Goal: Task Accomplishment & Management: Manage account settings

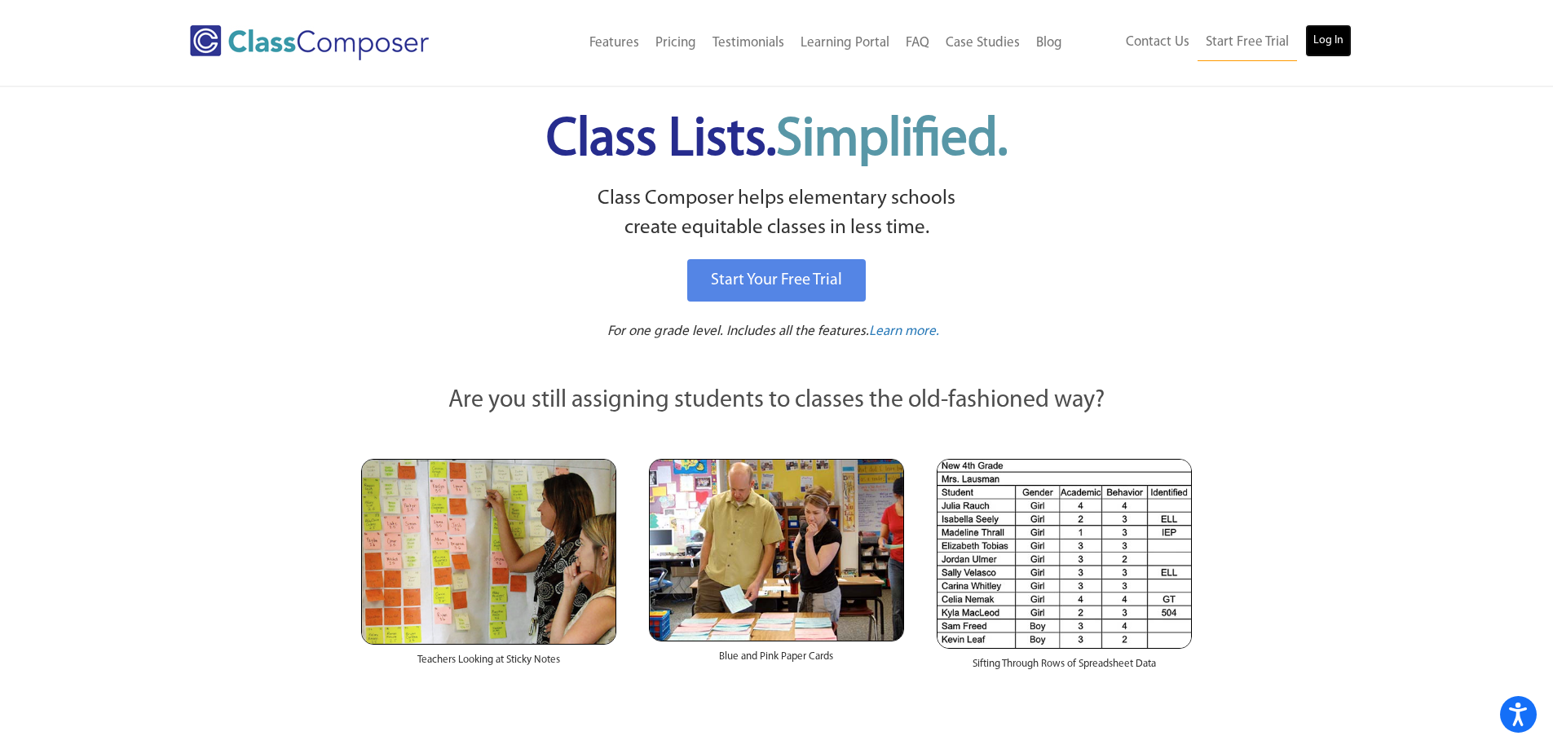
click at [1346, 43] on link "Log In" at bounding box center [1328, 40] width 46 height 33
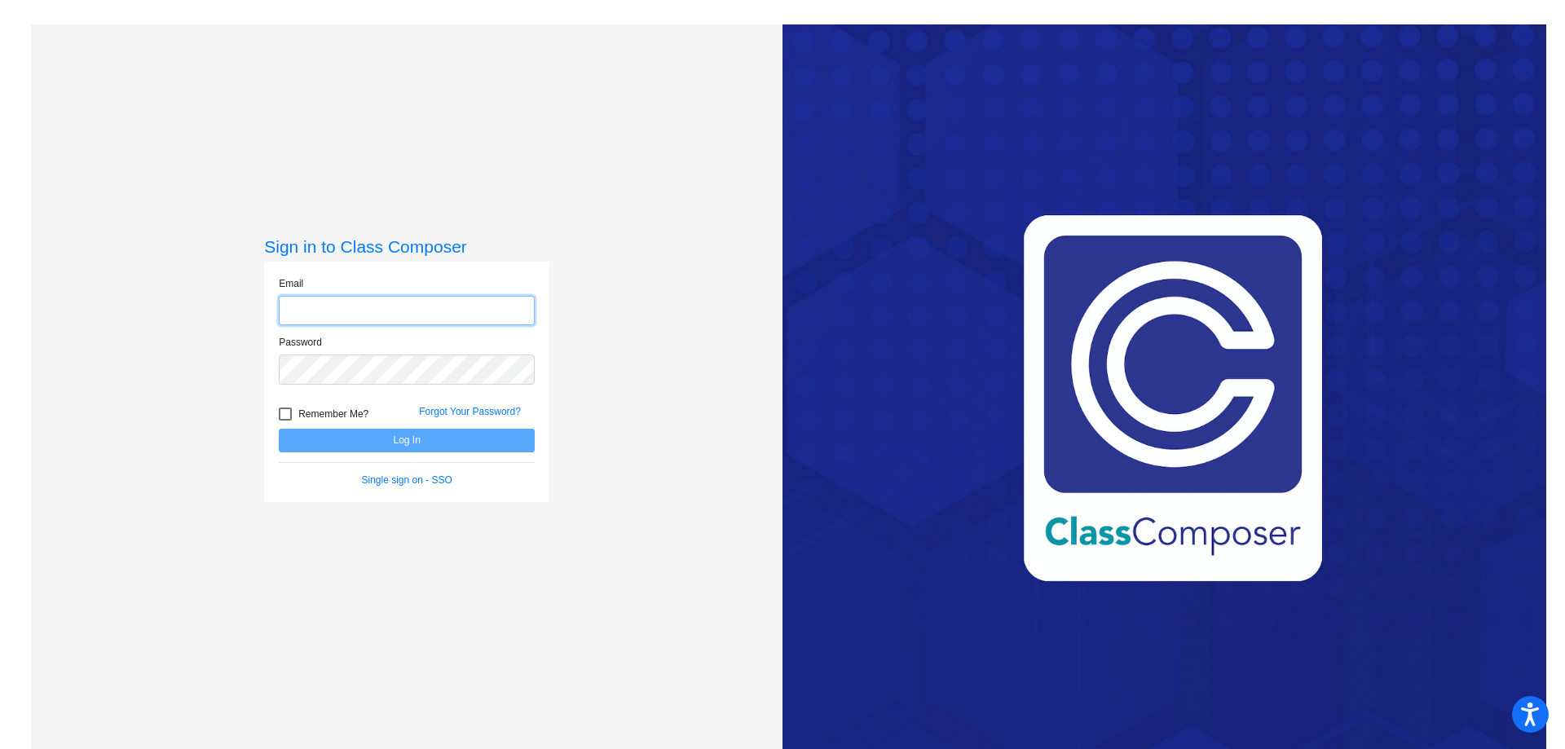
click at [324, 312] on input "email" at bounding box center [407, 311] width 256 height 30
type input "[PERSON_NAME][EMAIL_ADDRESS][PERSON_NAME][DOMAIN_NAME]"
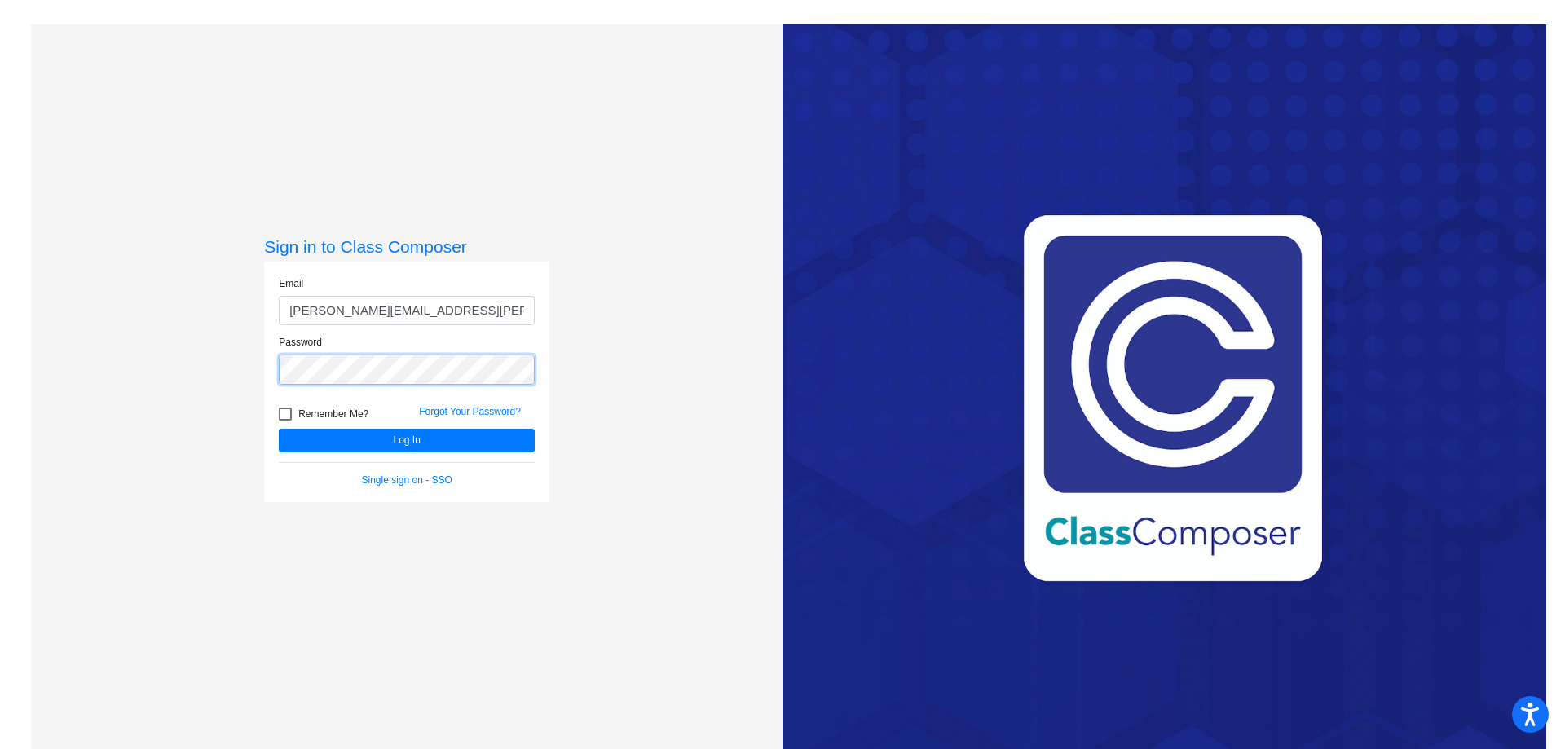
click at [279, 429] on button "Log In" at bounding box center [407, 441] width 256 height 24
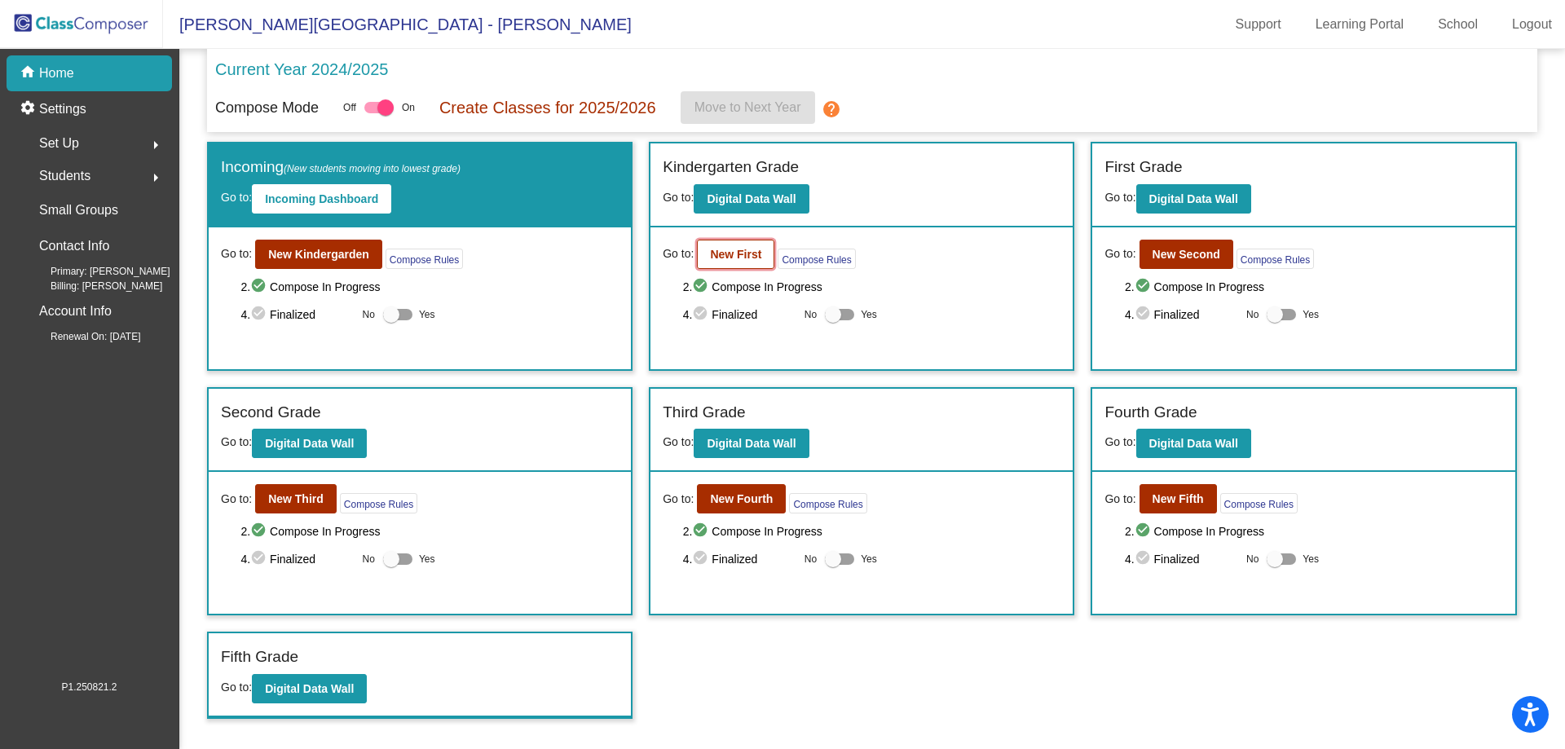
click at [735, 249] on b "New First" at bounding box center [735, 254] width 51 height 13
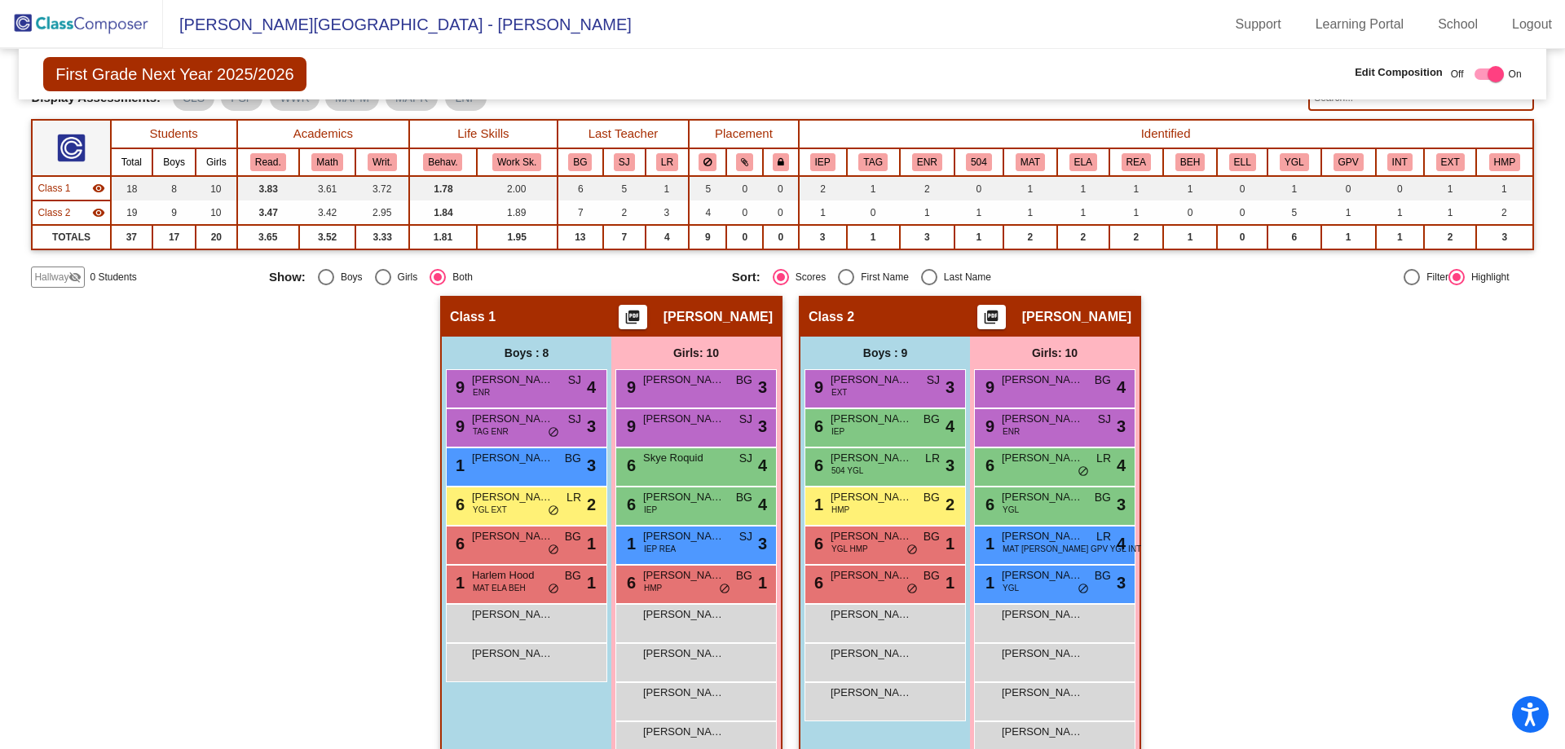
scroll to position [113, 0]
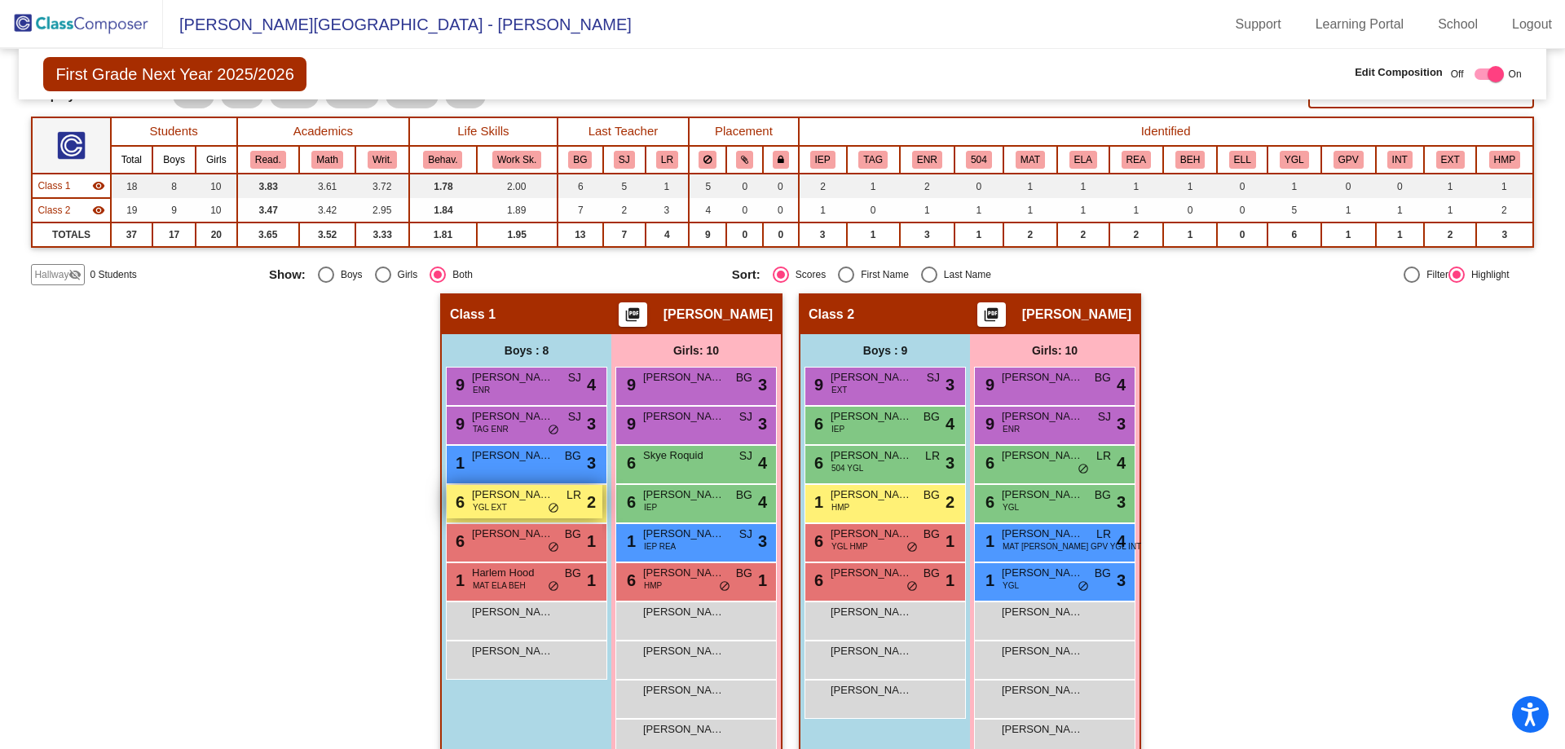
click at [509, 496] on span "[PERSON_NAME]" at bounding box center [513, 495] width 82 height 16
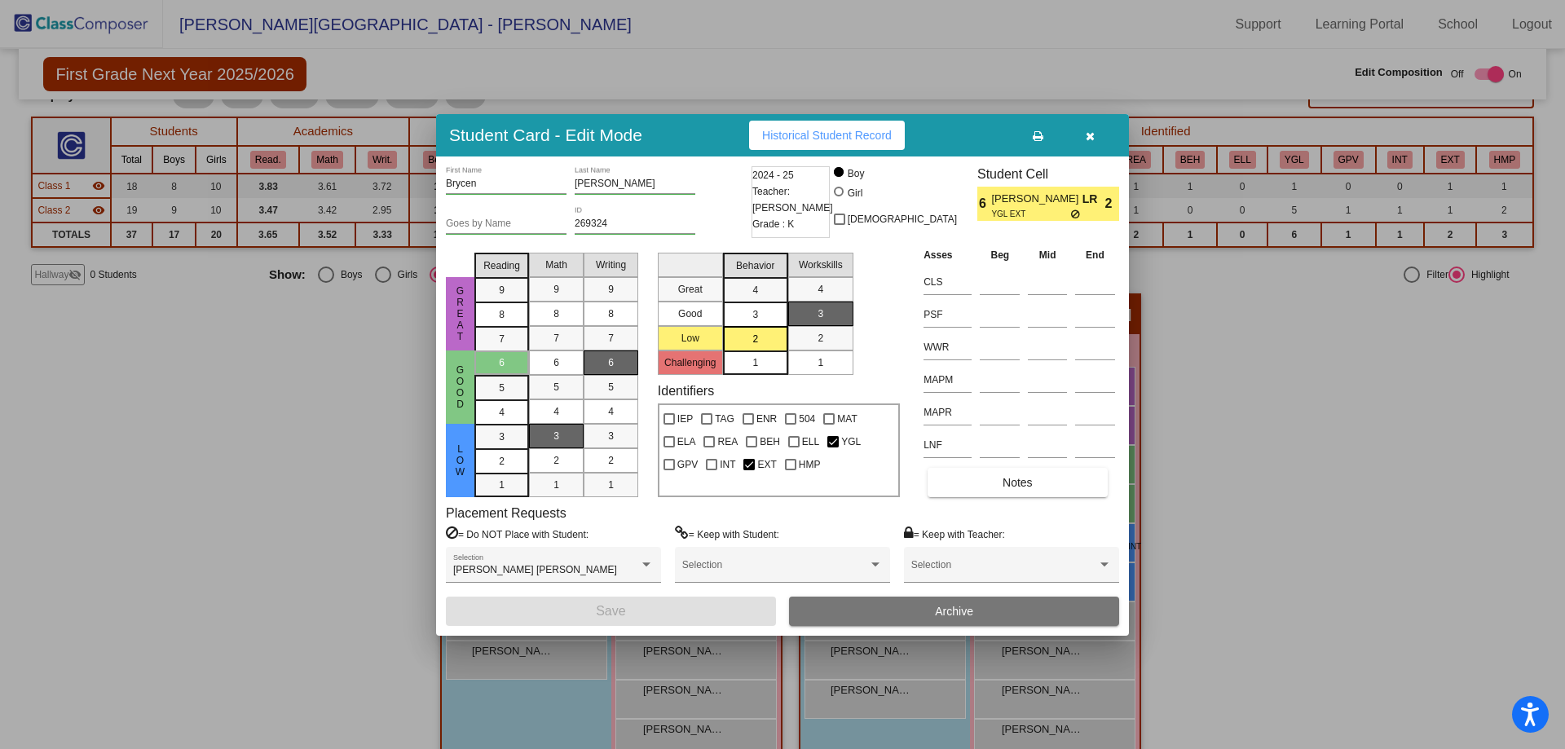
click at [959, 609] on span "Archive" at bounding box center [954, 611] width 38 height 13
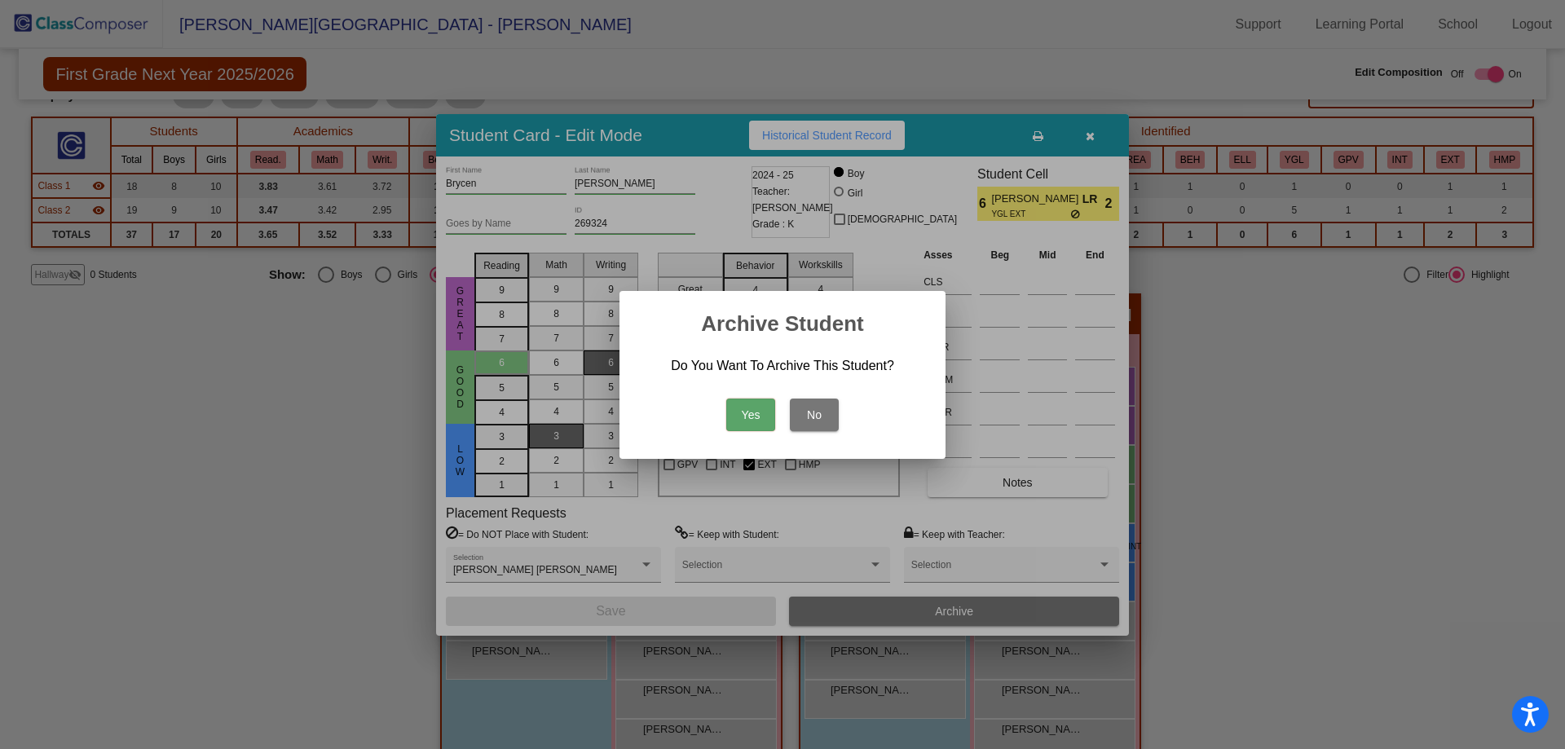
click at [741, 414] on button "Yes" at bounding box center [750, 415] width 49 height 33
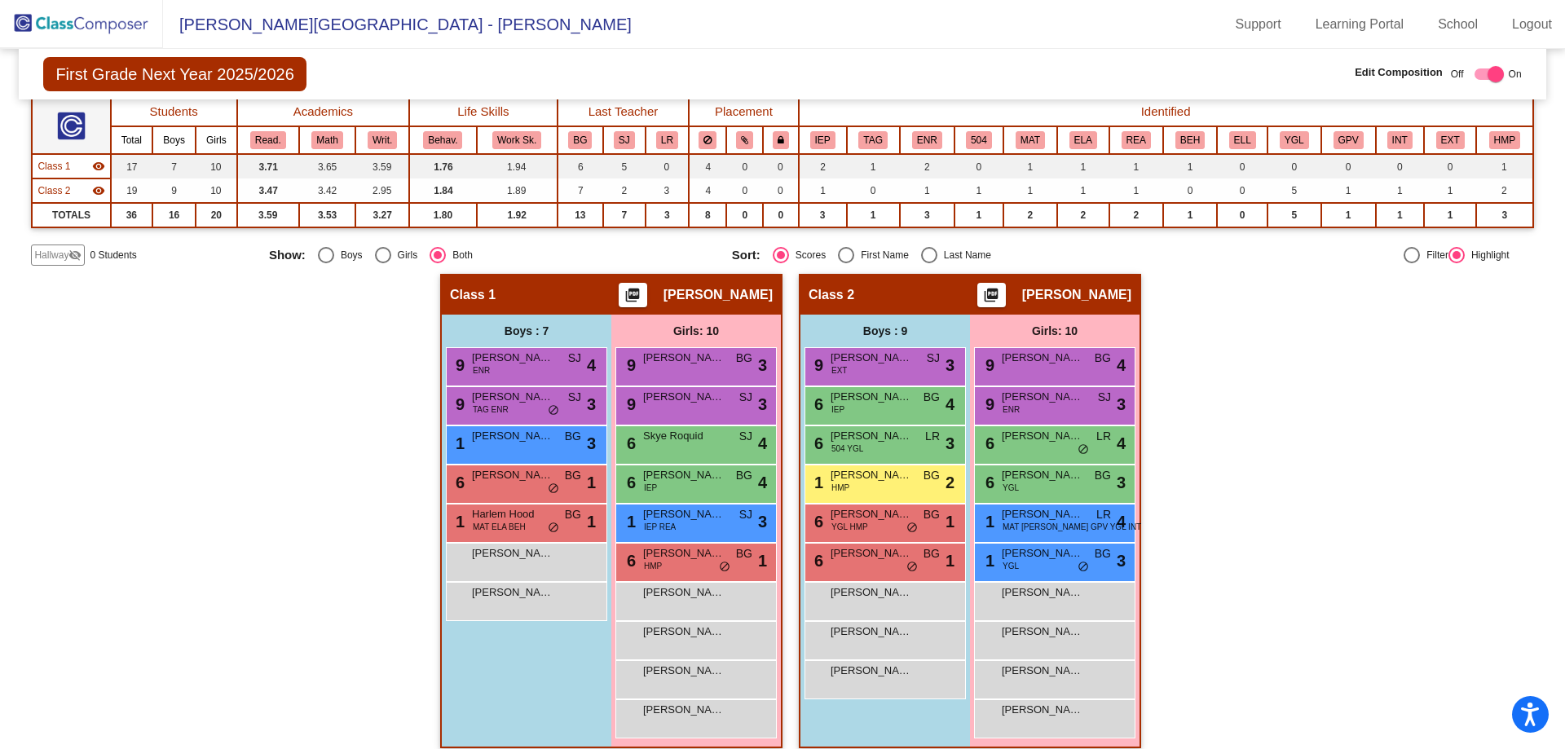
scroll to position [148, 0]
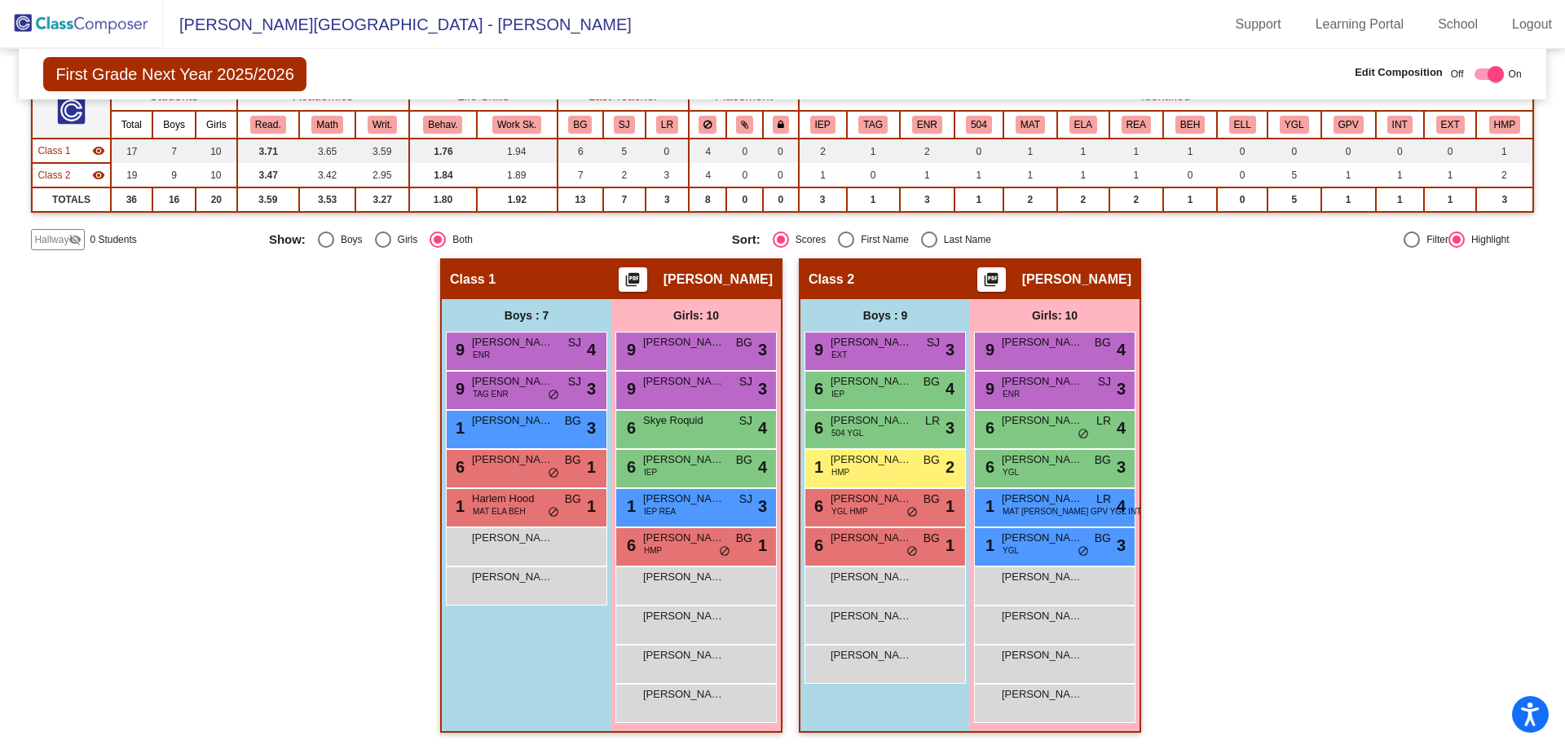
click at [51, 236] on span "Hallway" at bounding box center [51, 239] width 34 height 15
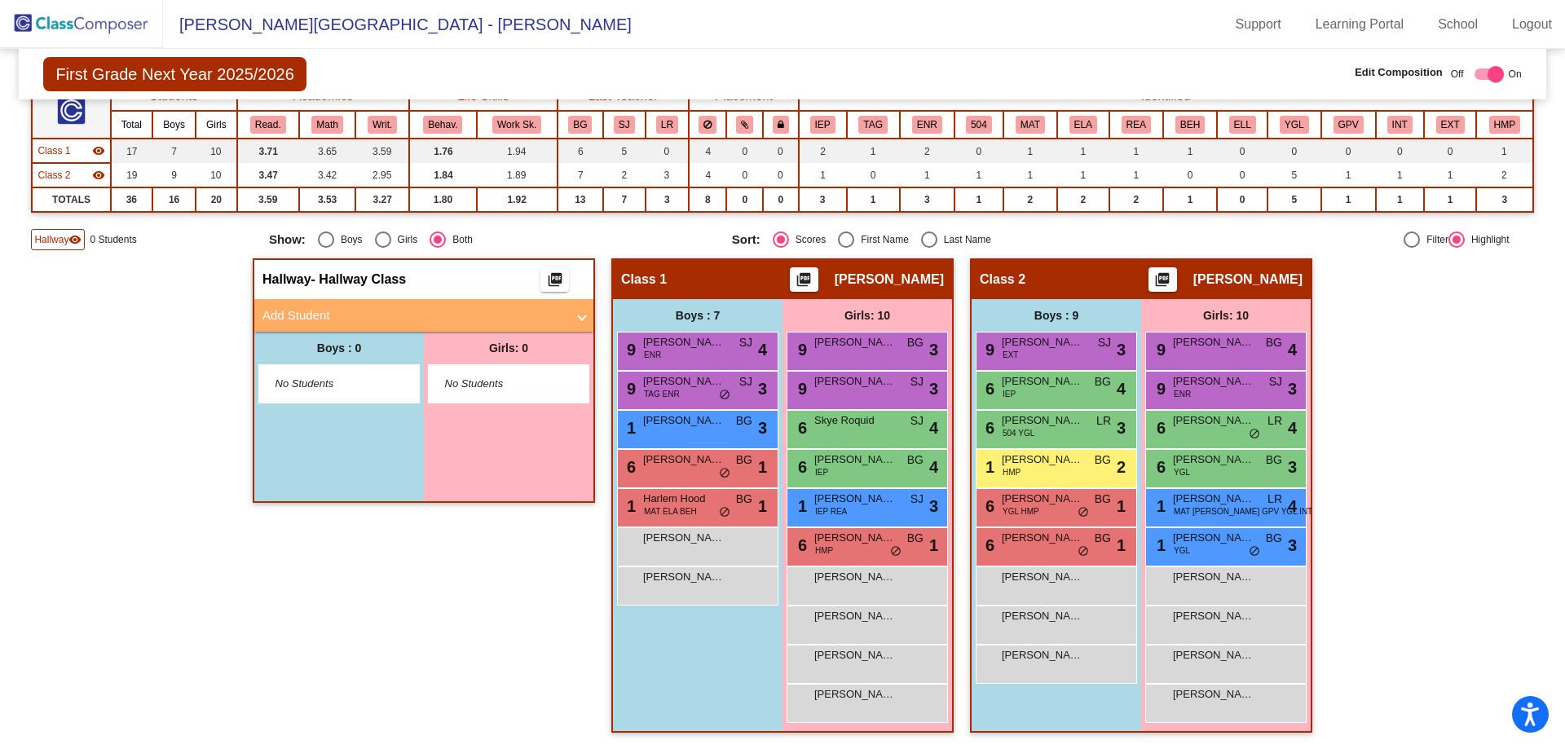
click at [324, 309] on mat-panel-title "Add Student" at bounding box center [413, 315] width 303 height 19
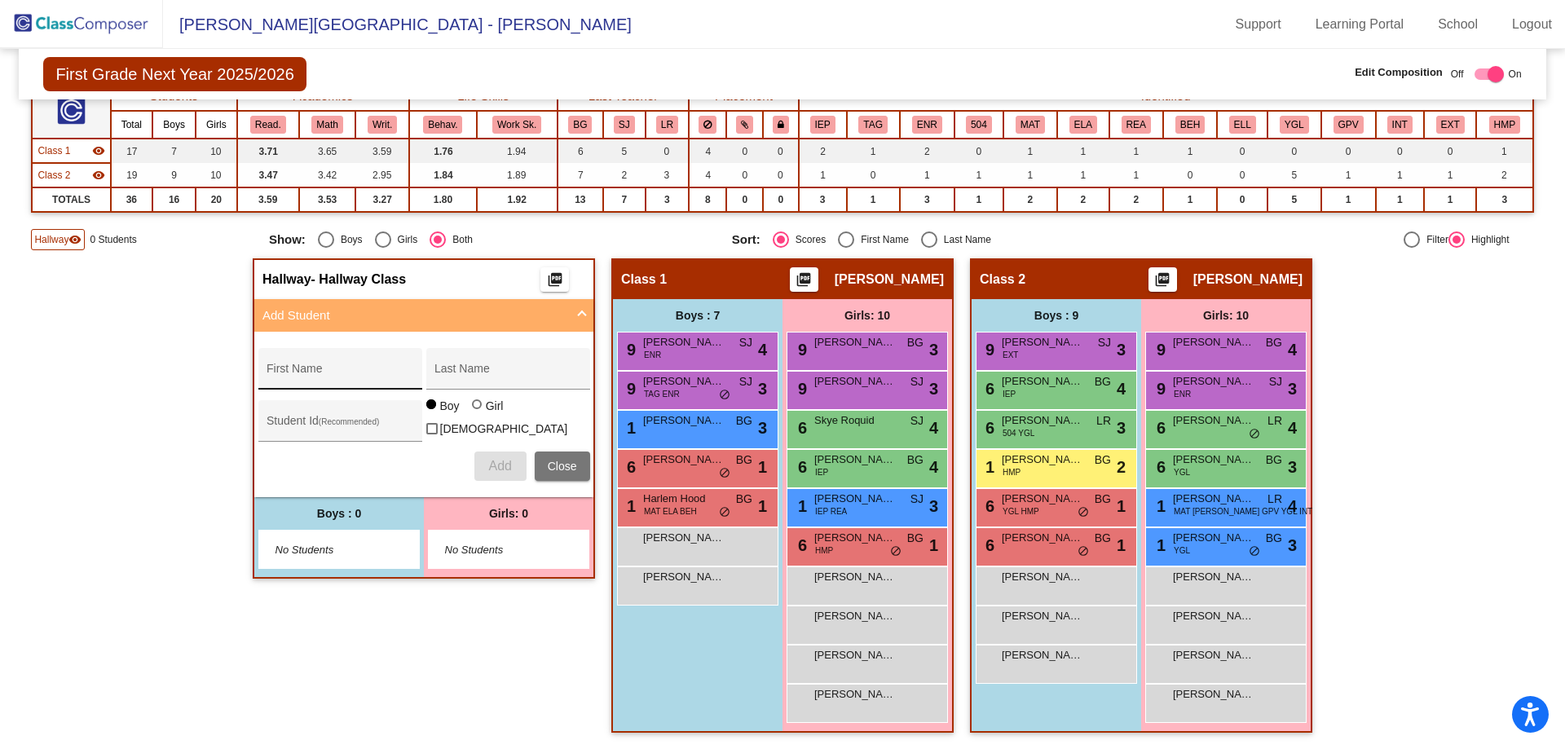
click at [319, 363] on div "First Name" at bounding box center [340, 373] width 147 height 33
type input "[PERSON_NAME]"
click at [284, 412] on div "Student Id (Recommended)" at bounding box center [340, 424] width 147 height 33
type input "265257"
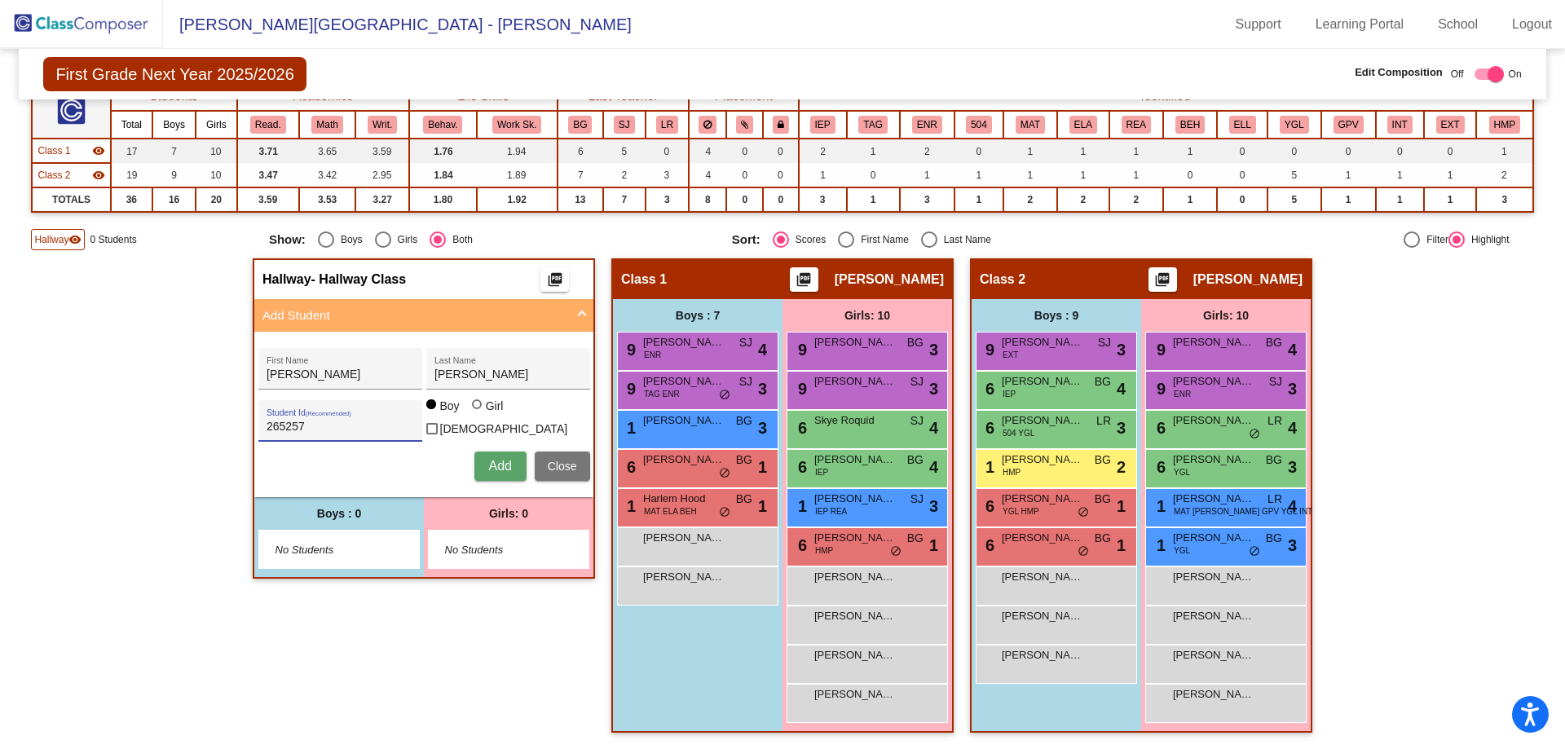
click at [500, 459] on span "Add" at bounding box center [499, 466] width 23 height 14
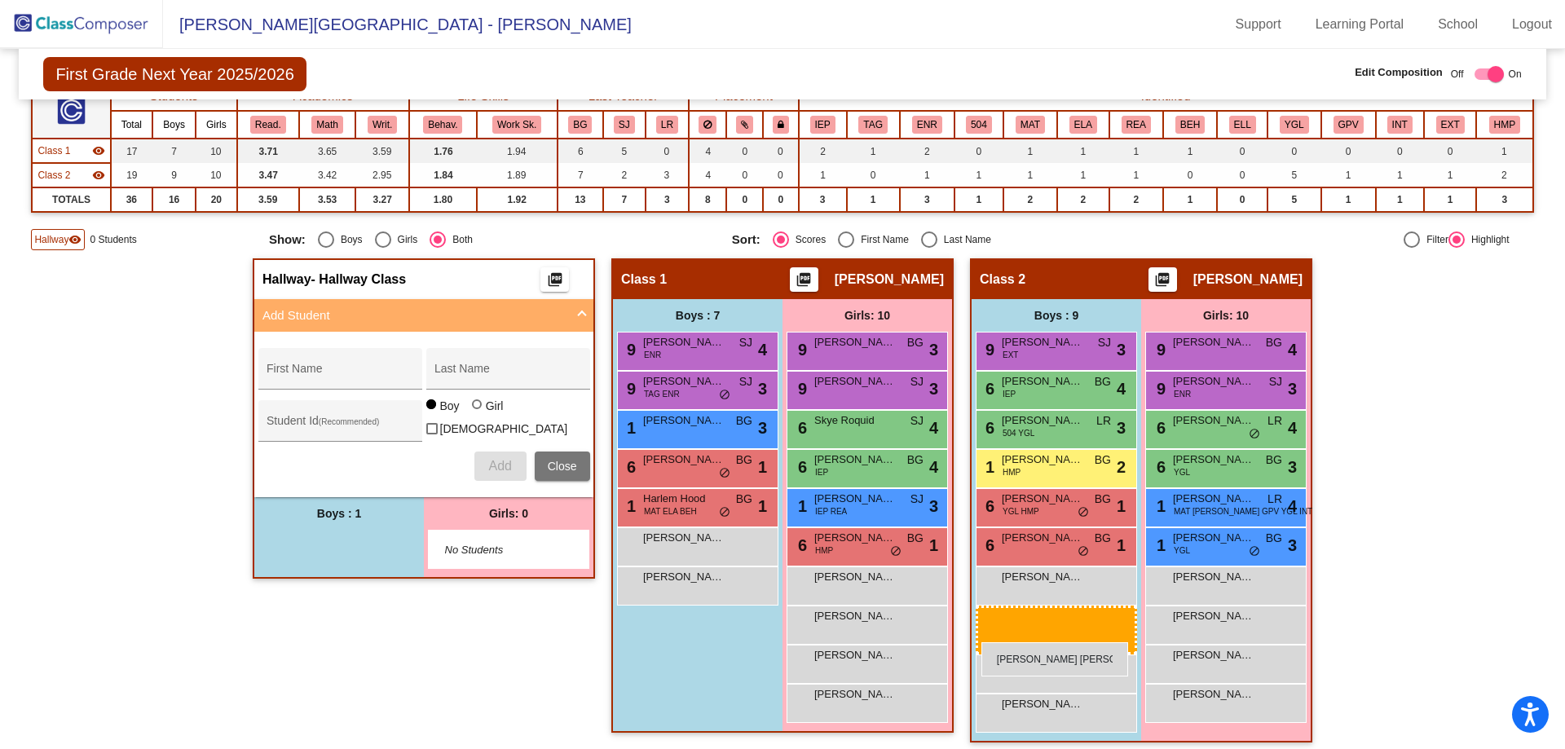
drag, startPoint x: 362, startPoint y: 544, endPoint x: 981, endPoint y: 642, distance: 627.1
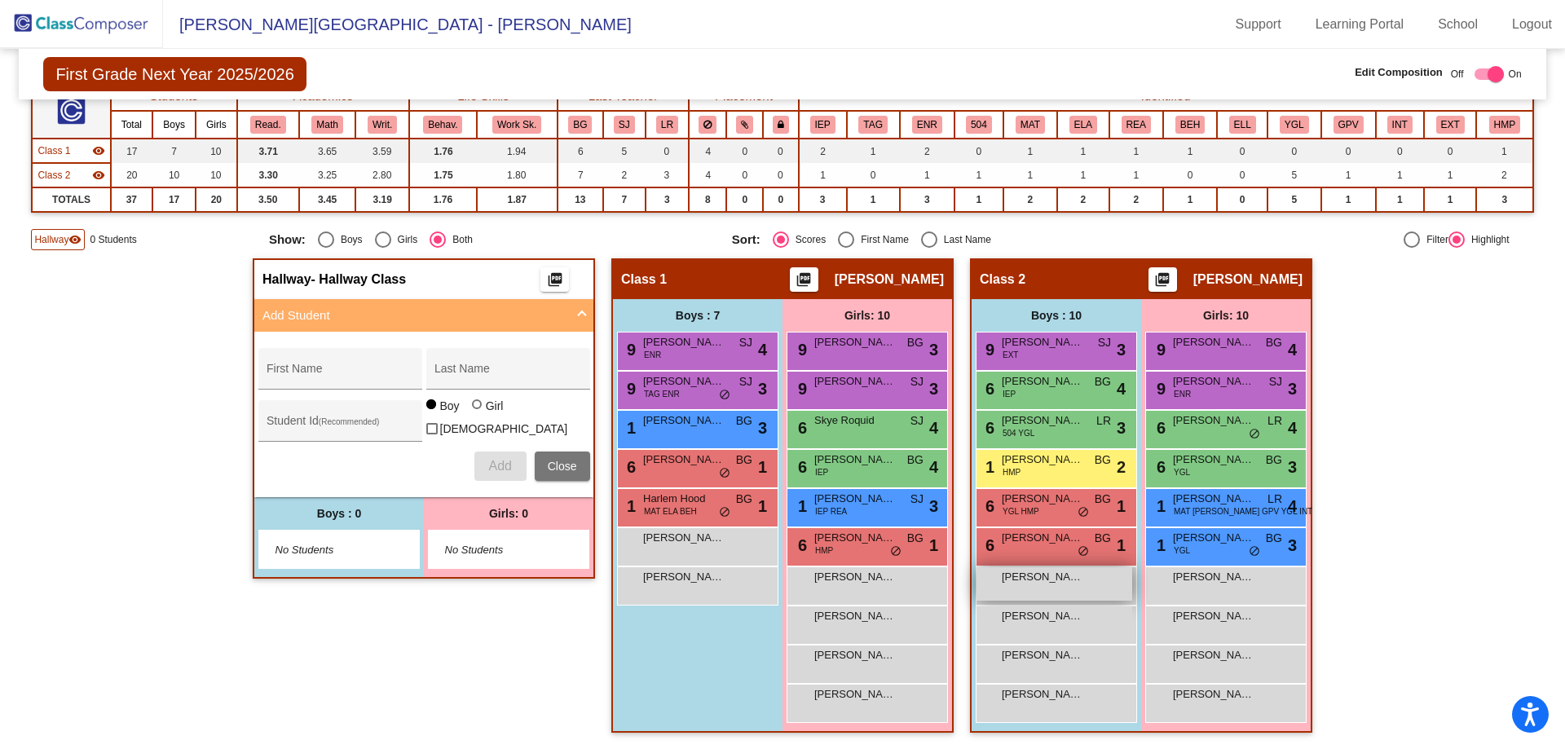
click at [1046, 579] on span "[PERSON_NAME] [PERSON_NAME]" at bounding box center [1043, 577] width 82 height 16
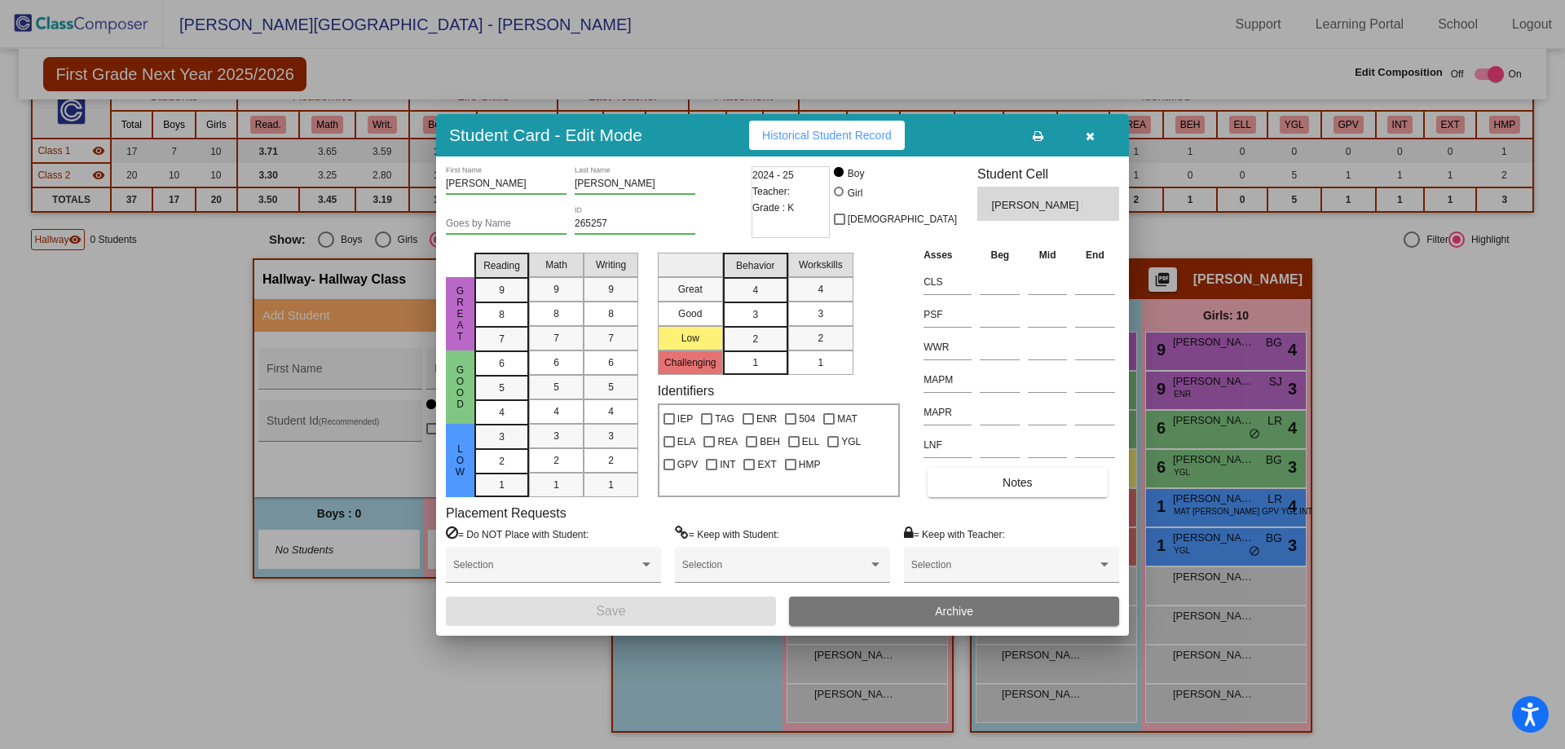
click at [989, 613] on button "Archive" at bounding box center [954, 611] width 330 height 29
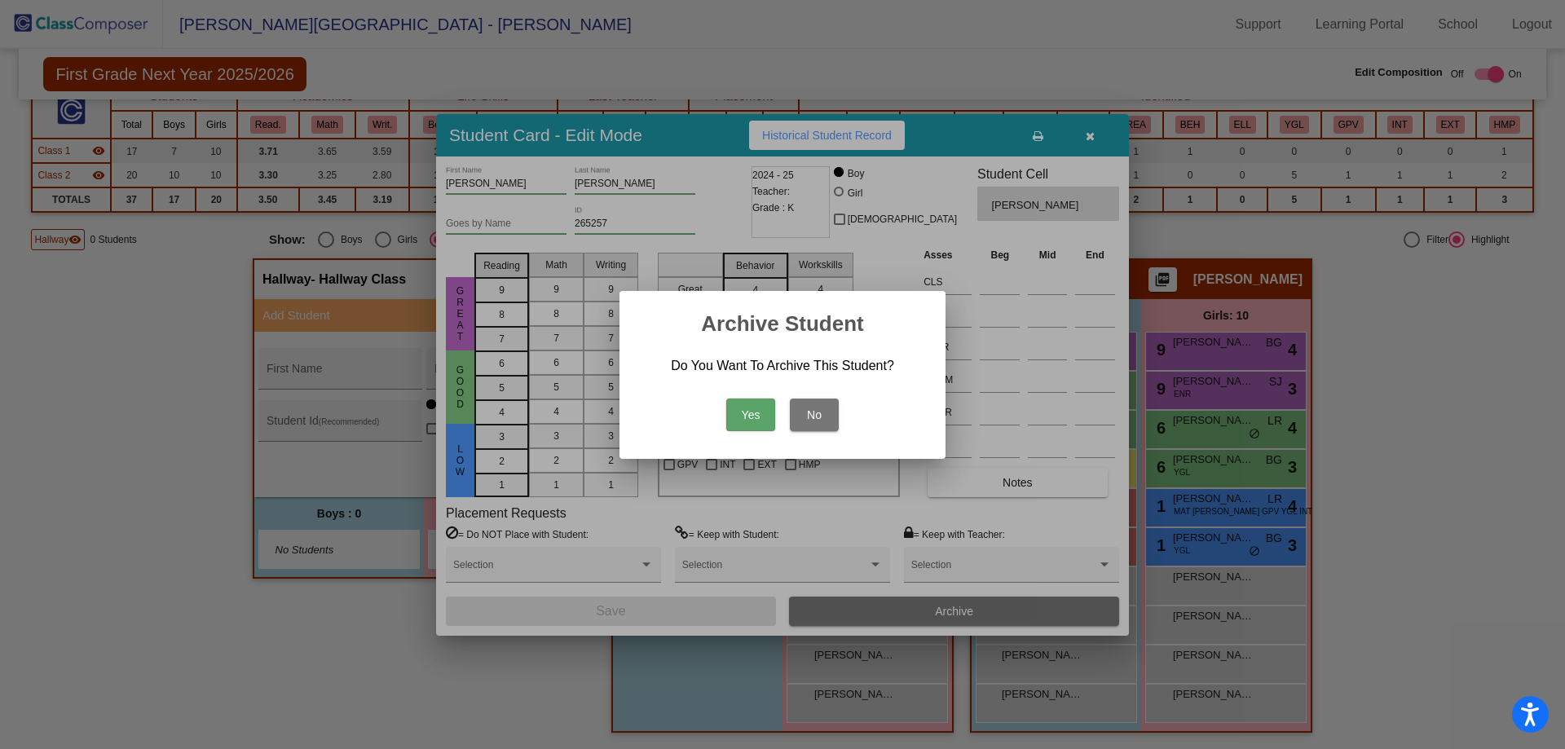
click at [750, 421] on button "Yes" at bounding box center [750, 415] width 49 height 33
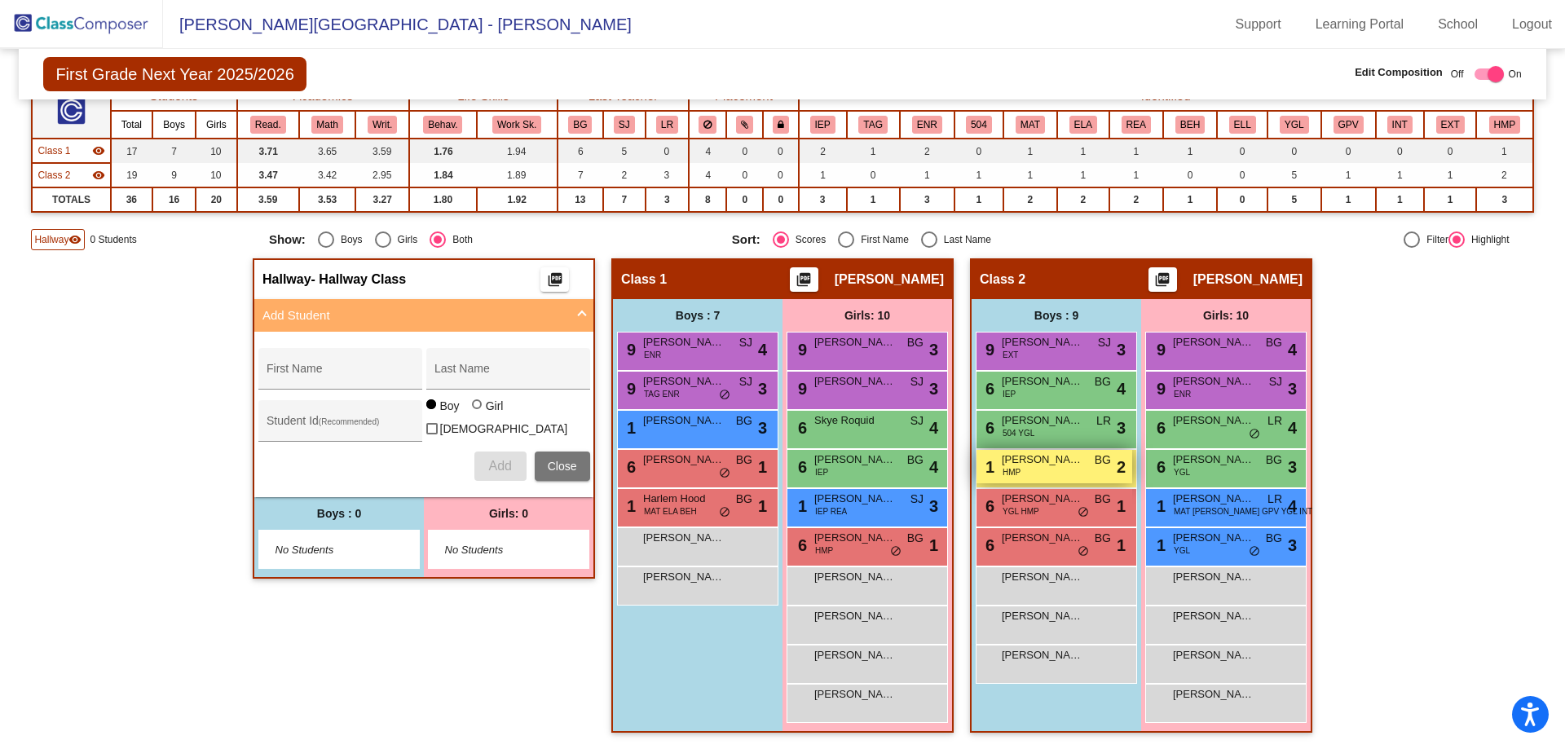
click at [1045, 460] on span "[PERSON_NAME]" at bounding box center [1043, 460] width 82 height 16
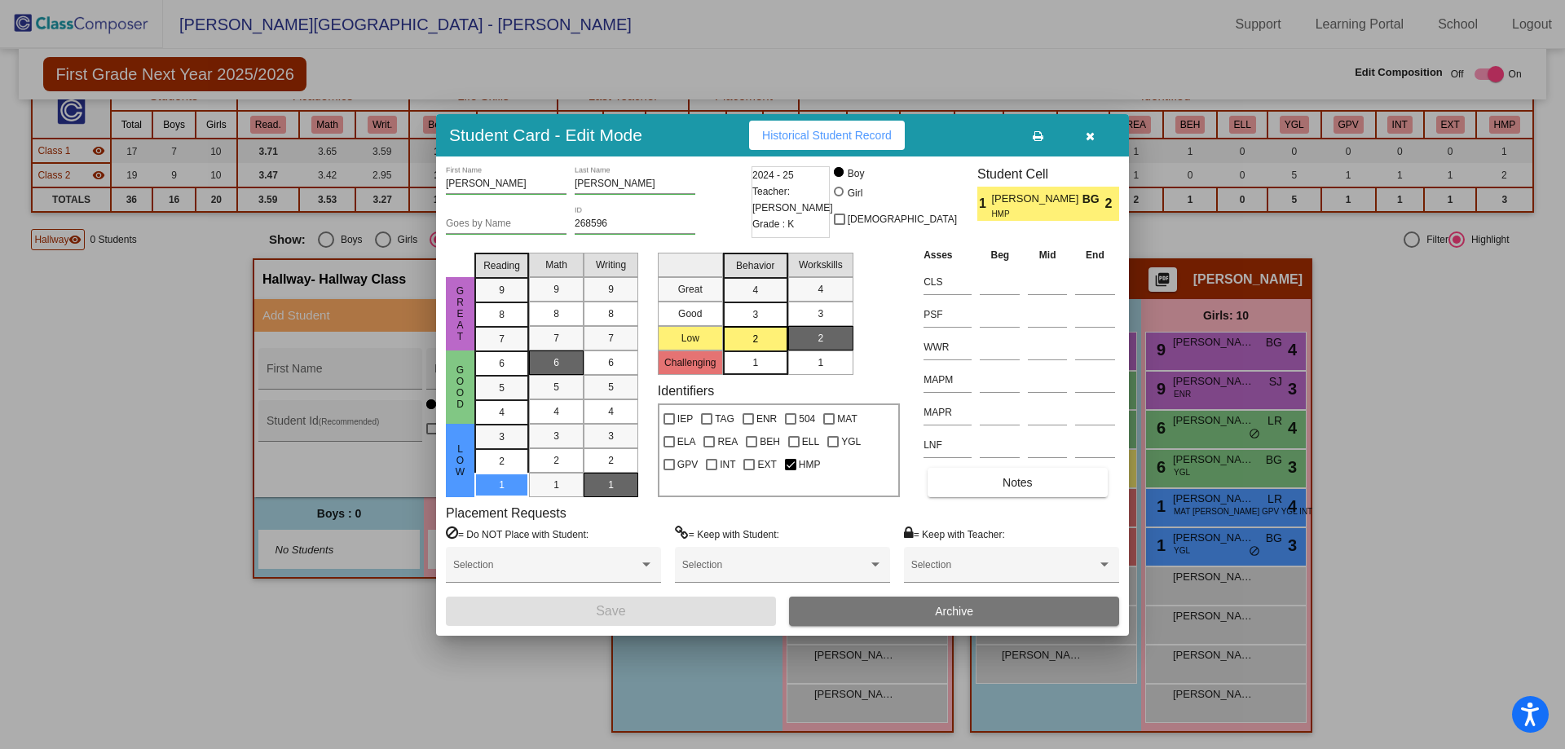
click at [937, 610] on span "Archive" at bounding box center [954, 611] width 38 height 13
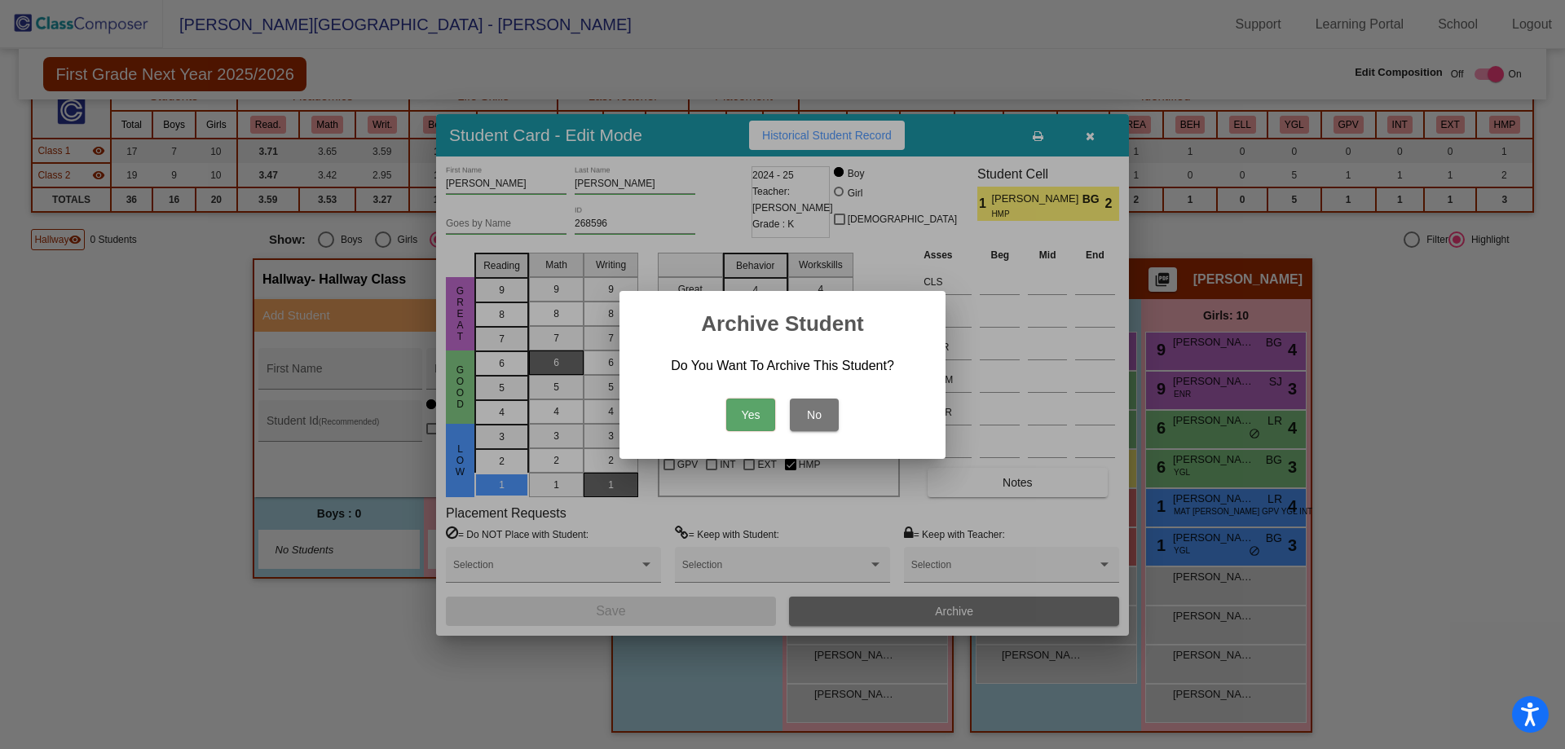
click at [747, 408] on button "Yes" at bounding box center [750, 415] width 49 height 33
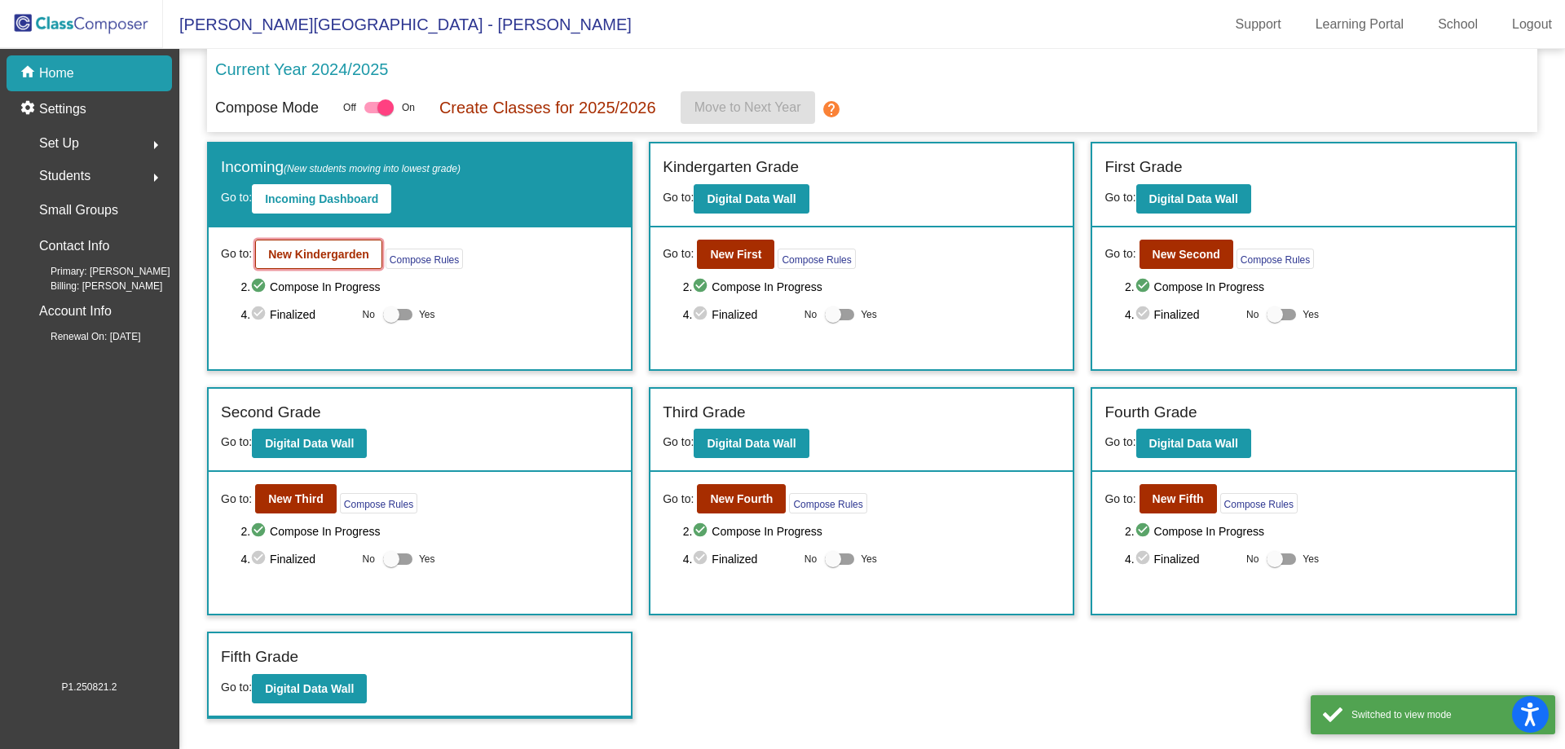
click at [355, 255] on b "New Kindergarden" at bounding box center [318, 254] width 101 height 13
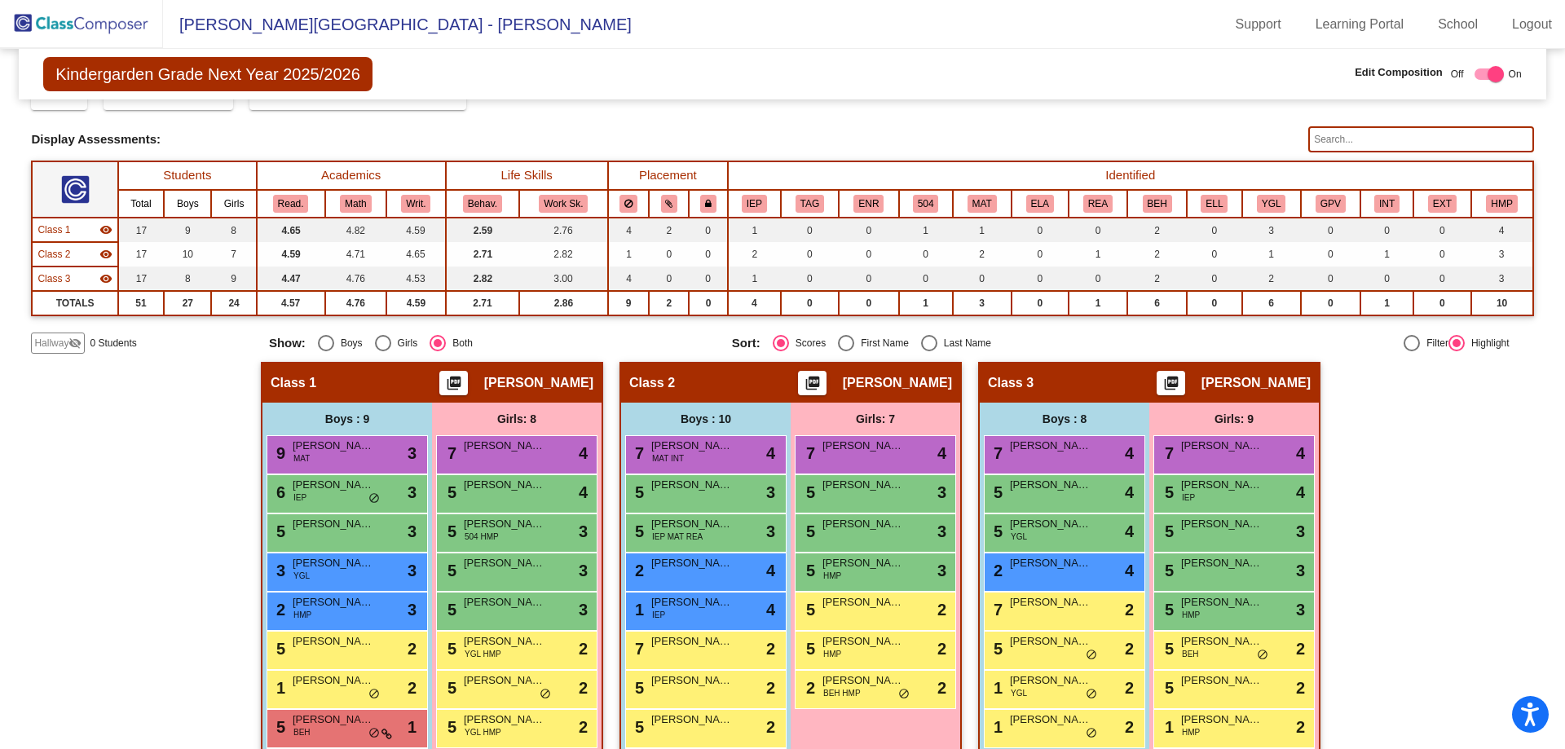
scroll to position [173, 0]
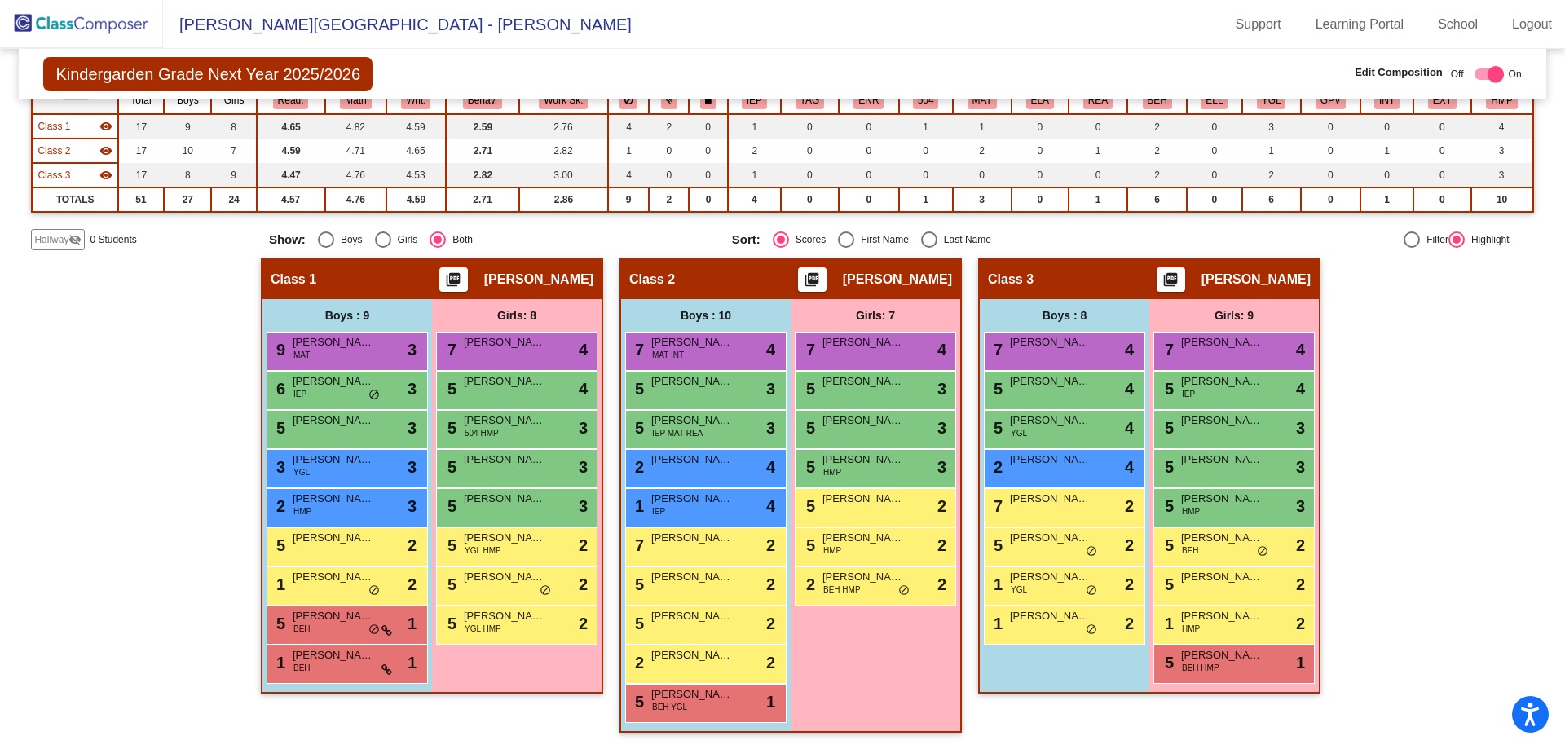
click at [74, 148] on div "Class 2 visibility" at bounding box center [74, 150] width 74 height 15
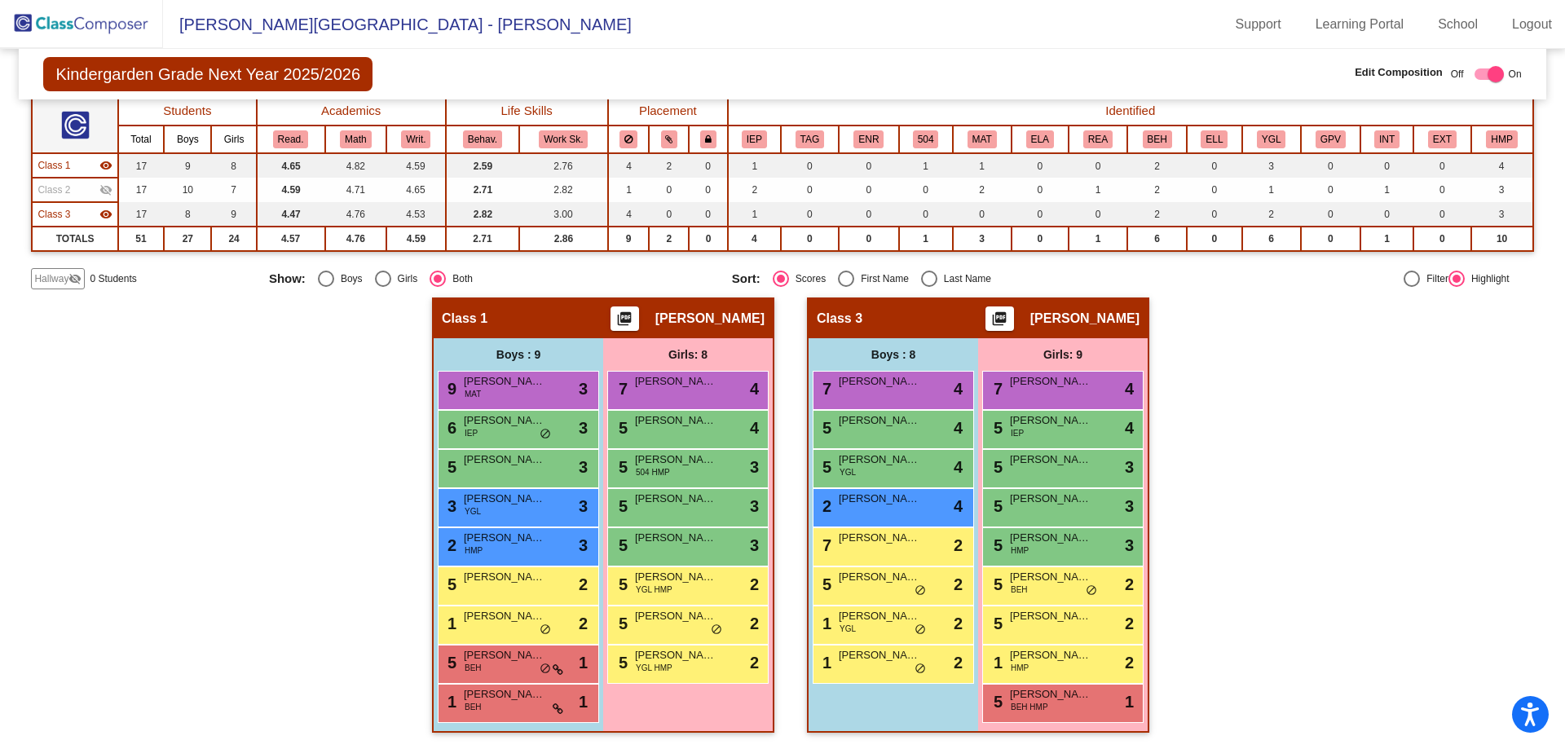
scroll to position [134, 0]
click at [86, 212] on div "Class 3 visibility" at bounding box center [74, 214] width 74 height 15
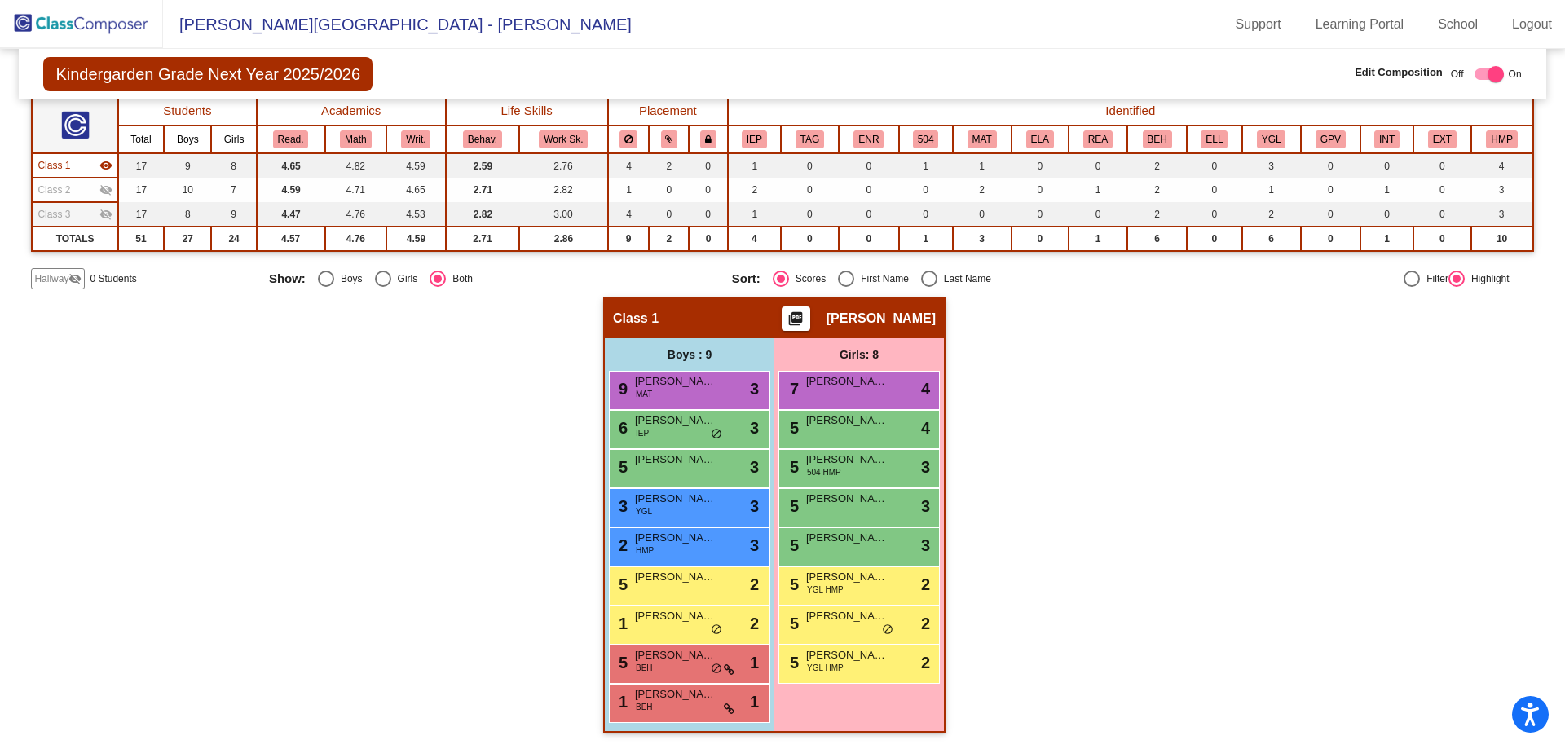
click at [83, 157] on td "Class 1 visibility" at bounding box center [75, 165] width 86 height 24
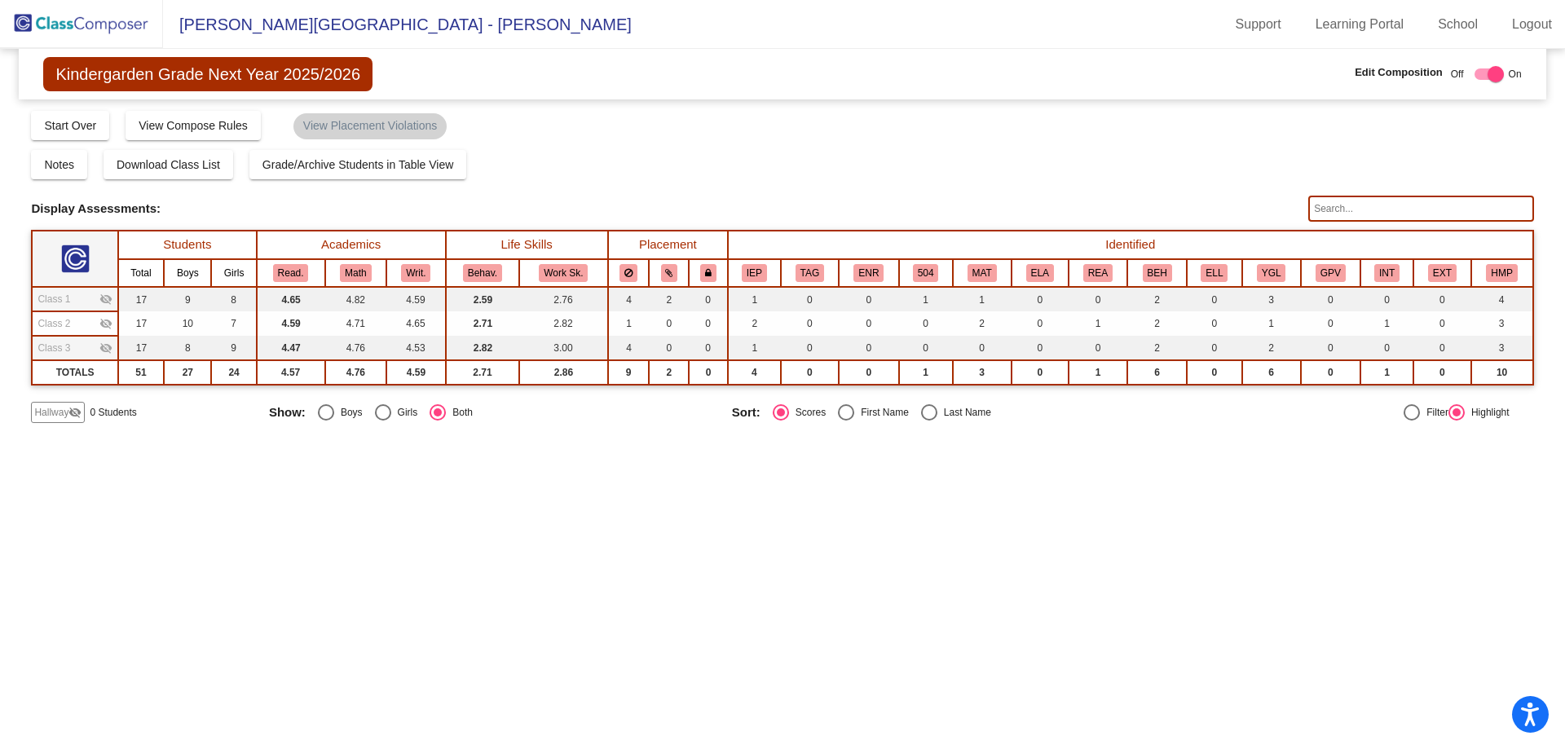
scroll to position [0, 0]
click at [74, 124] on span "Start Over" at bounding box center [70, 125] width 52 height 13
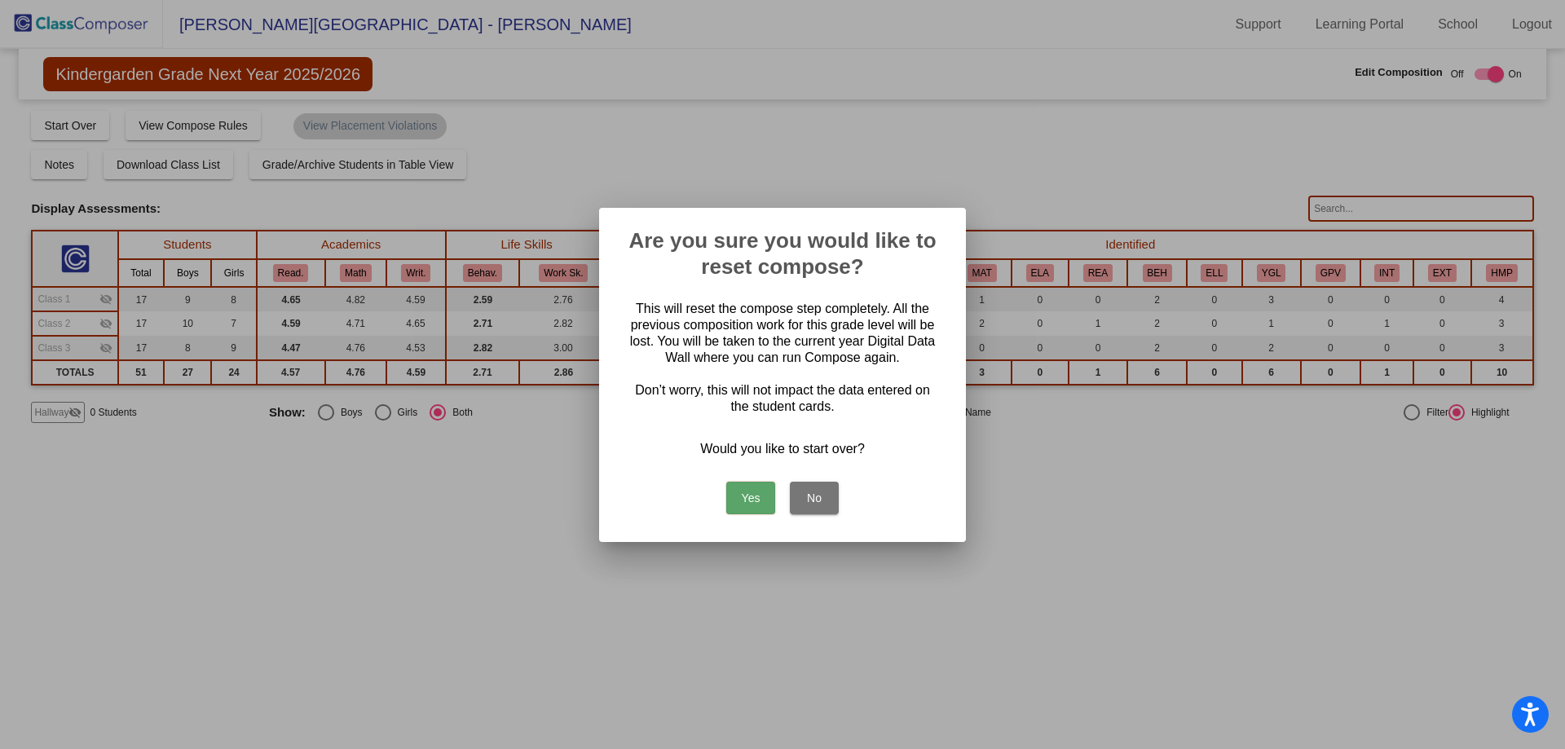
click at [812, 495] on button "No" at bounding box center [814, 498] width 49 height 33
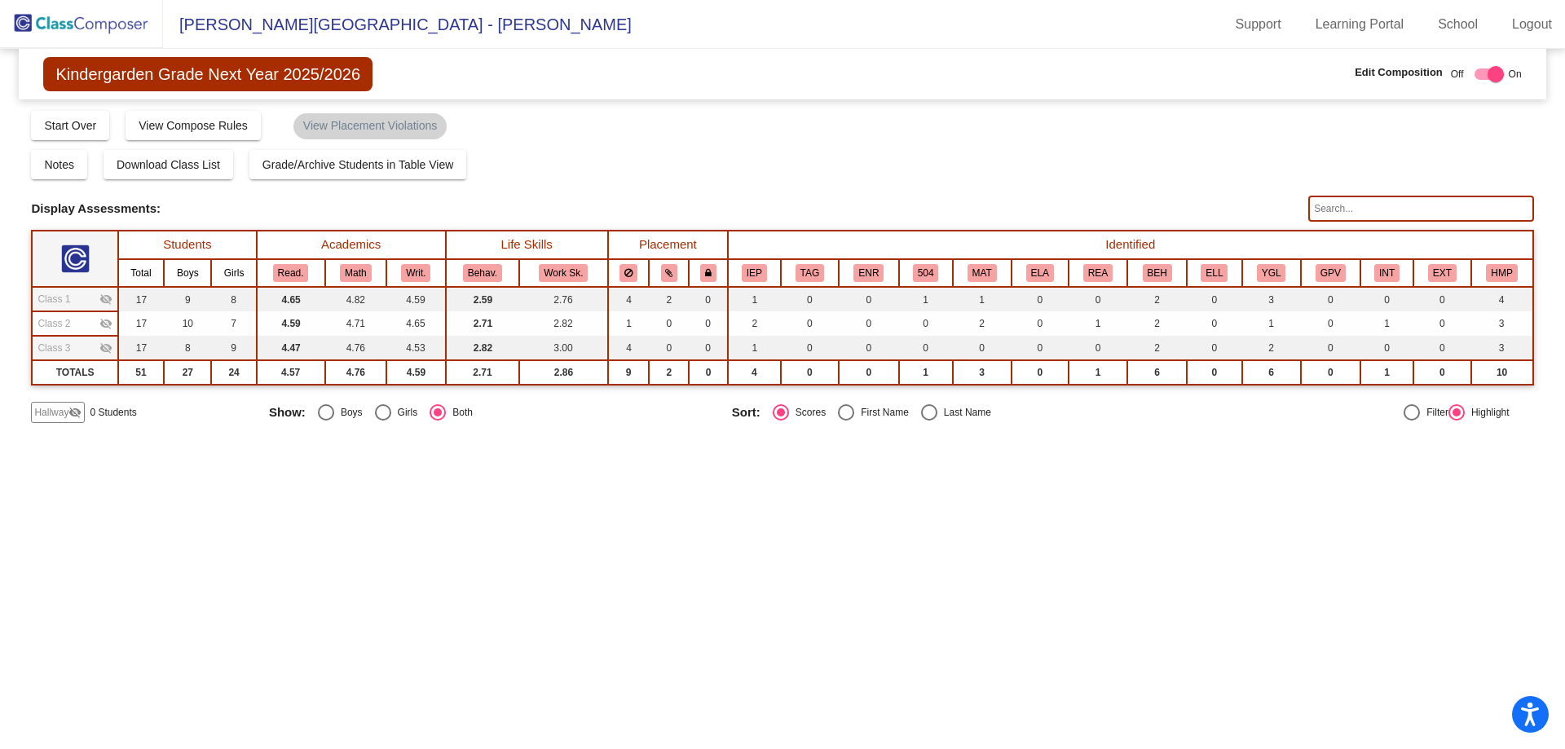
click at [61, 294] on span "Class 1" at bounding box center [53, 299] width 33 height 15
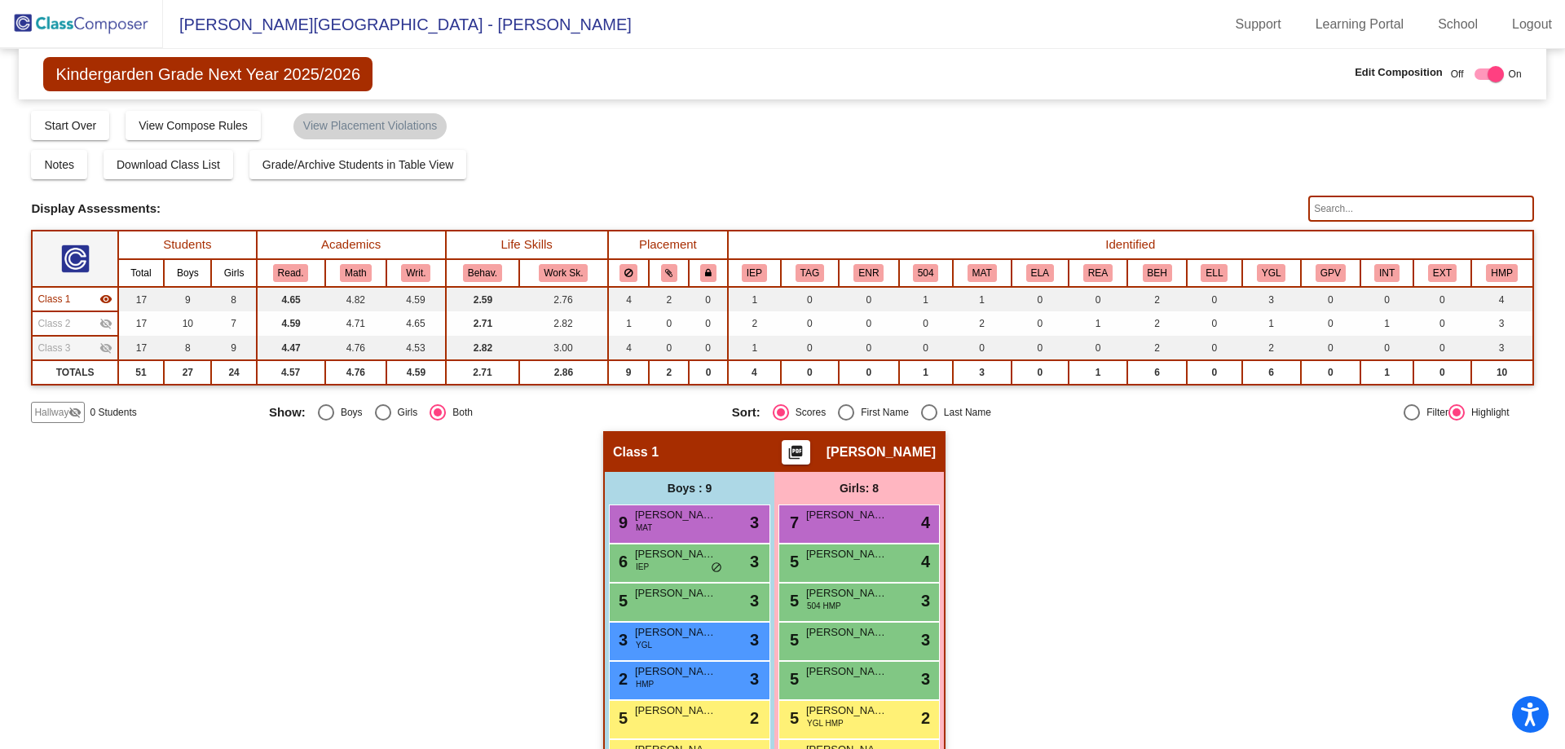
click at [64, 315] on td "Class 2 visibility_off" at bounding box center [75, 323] width 86 height 24
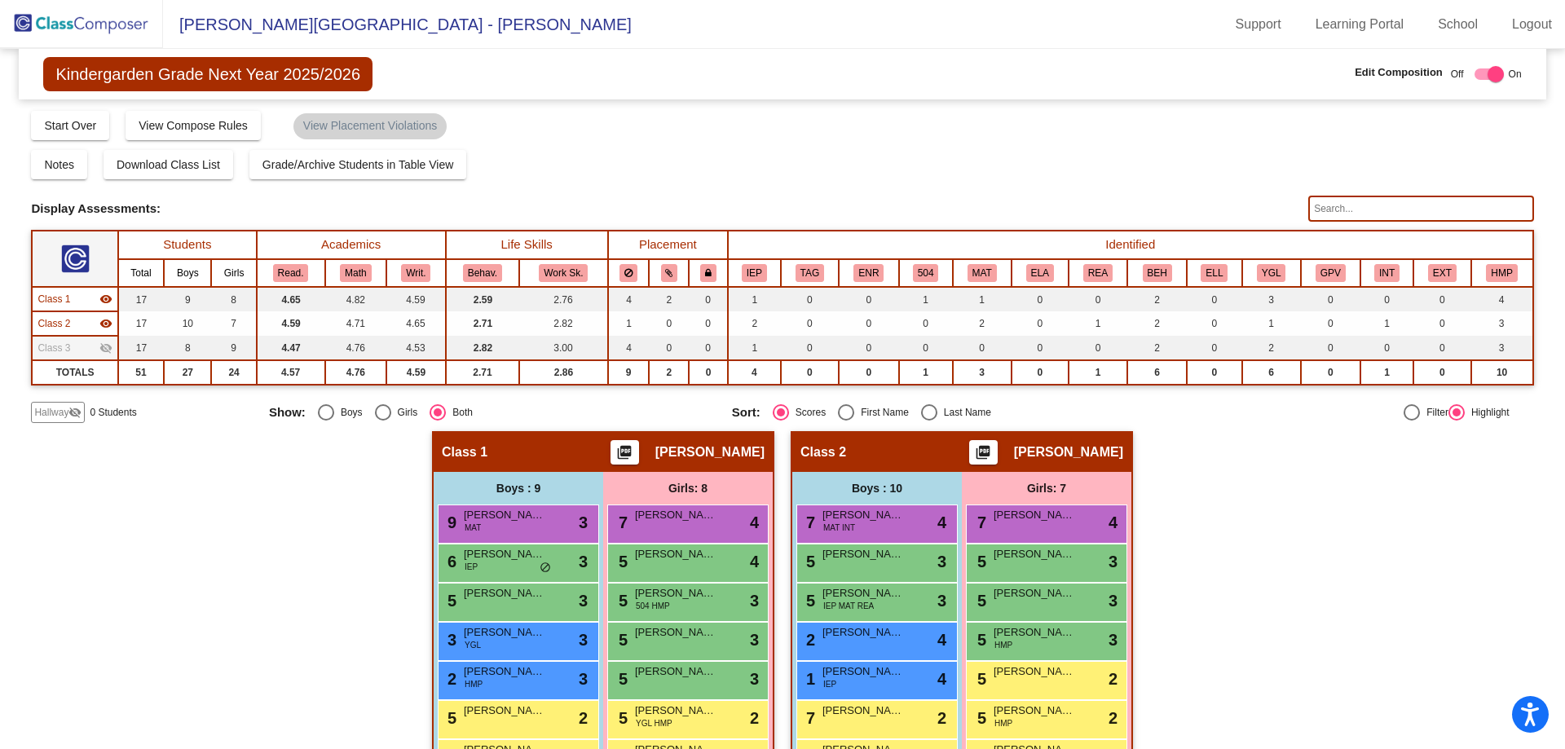
click at [89, 293] on div "Class 1 visibility" at bounding box center [74, 299] width 74 height 15
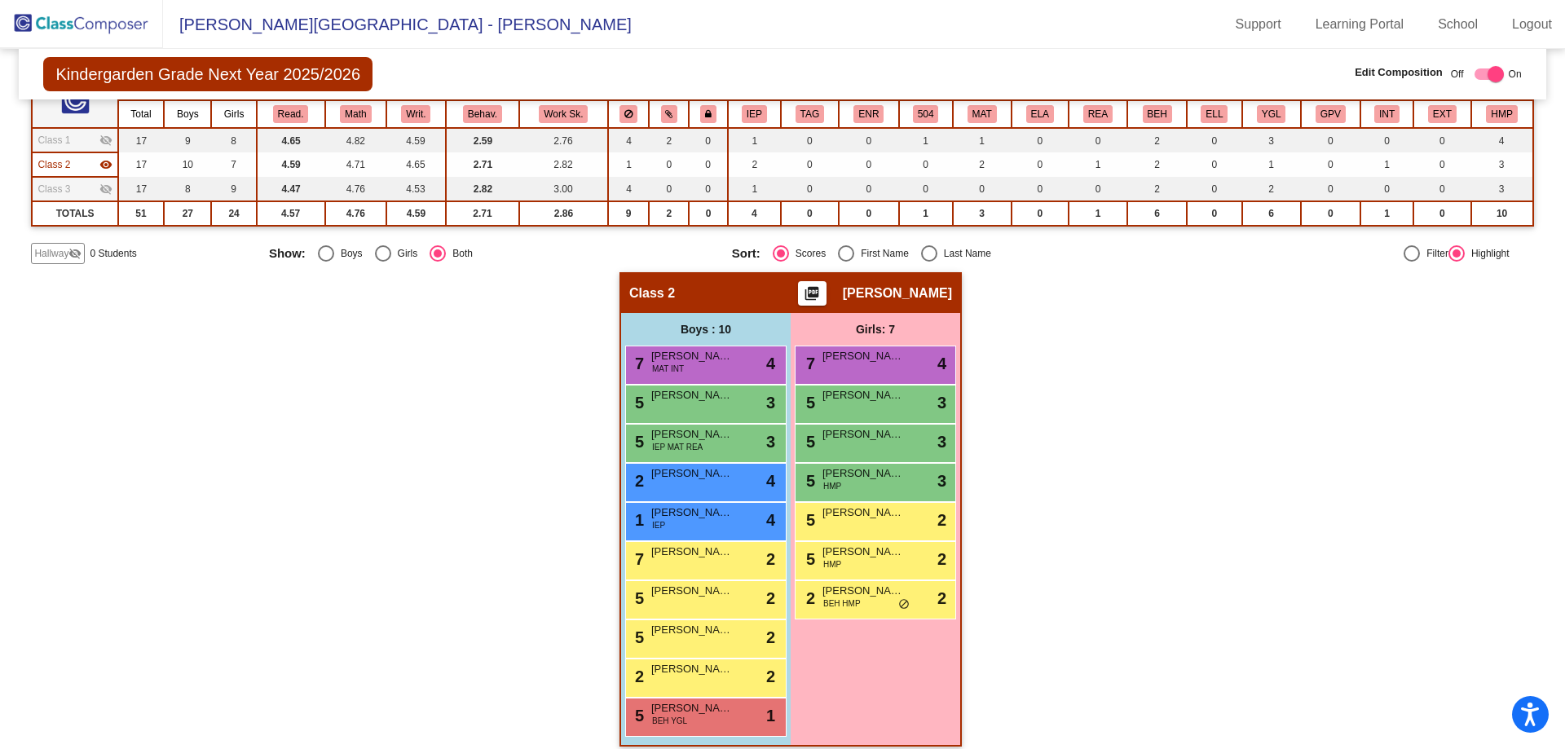
scroll to position [173, 0]
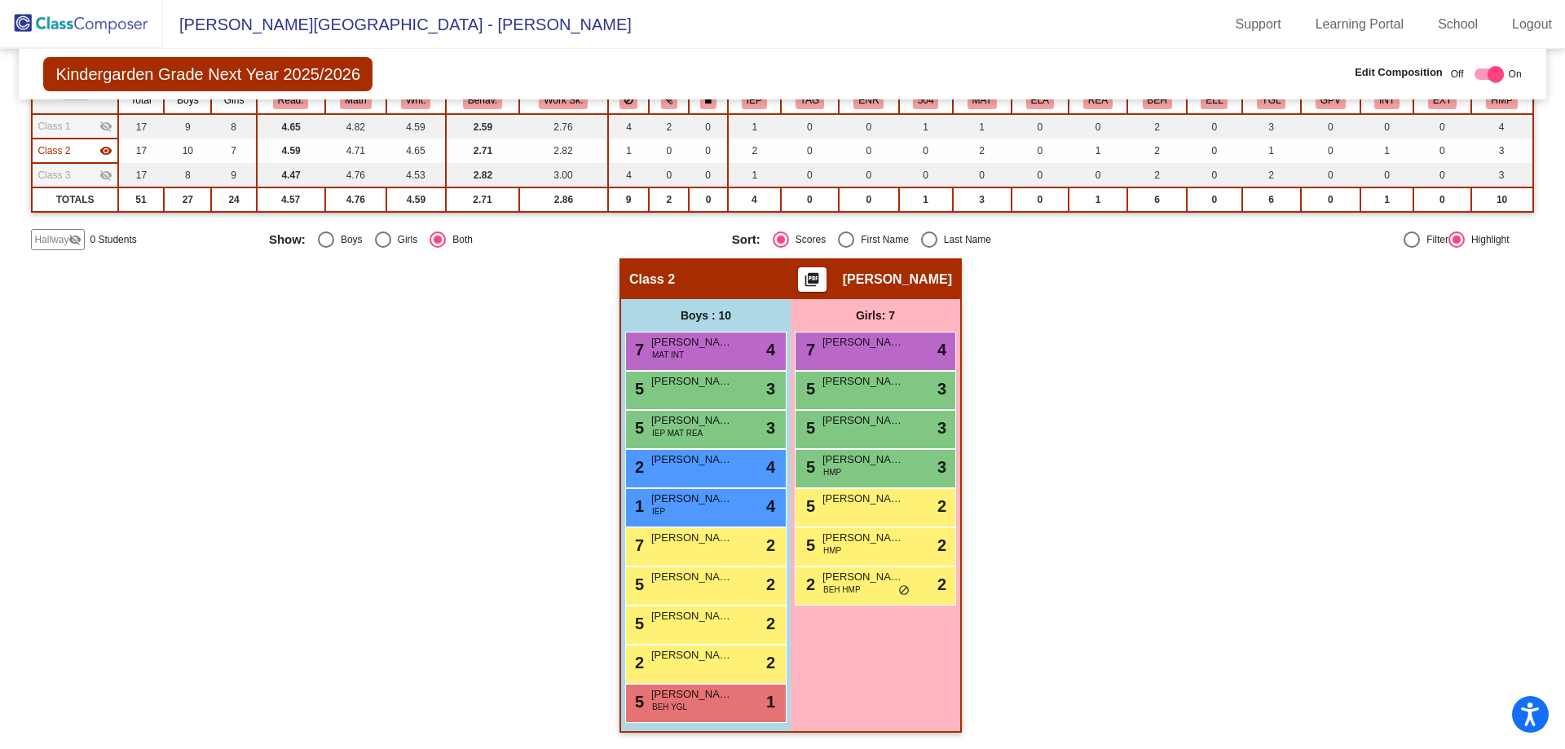
click at [53, 237] on span "Hallway" at bounding box center [51, 239] width 34 height 15
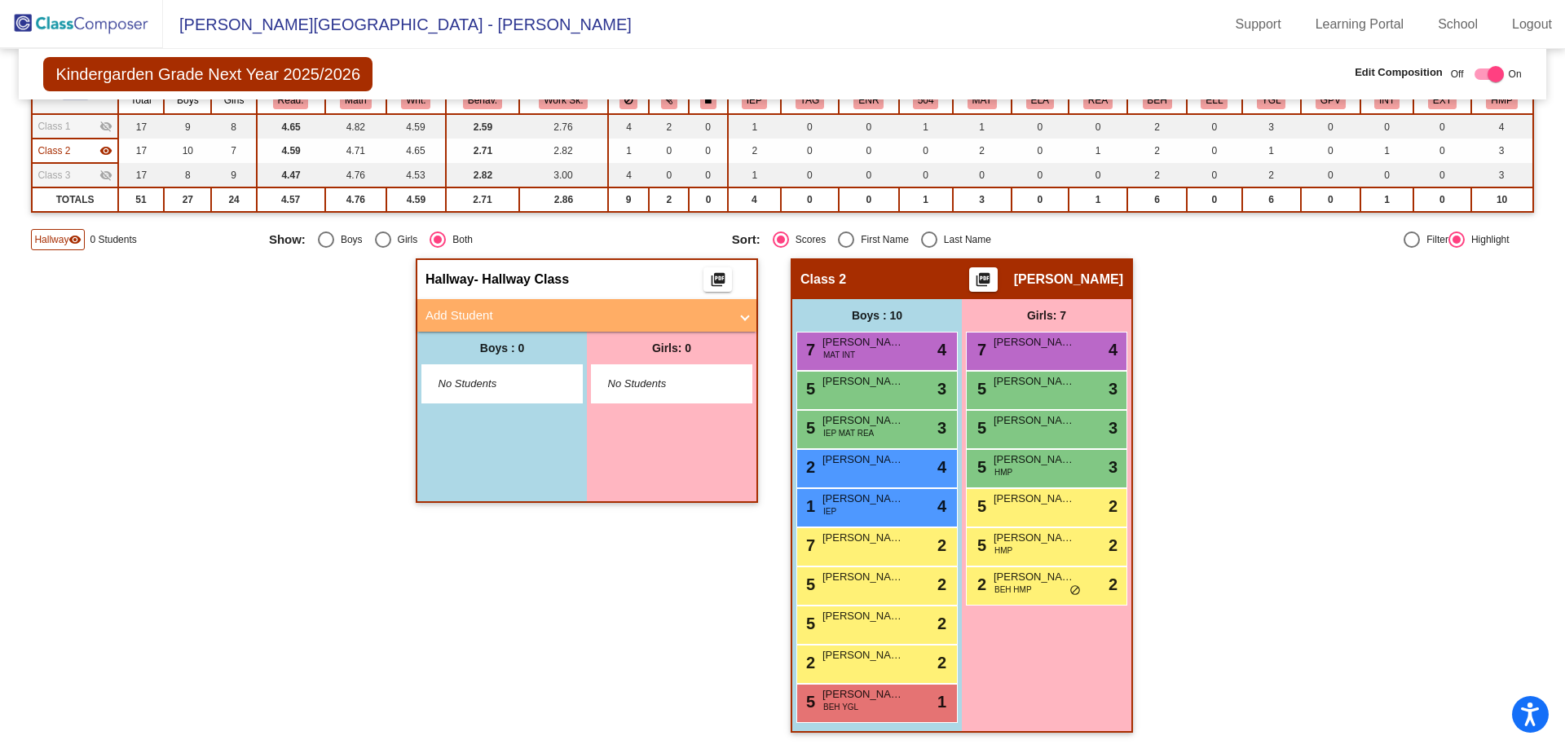
click at [460, 308] on mat-panel-title "Add Student" at bounding box center [576, 315] width 303 height 19
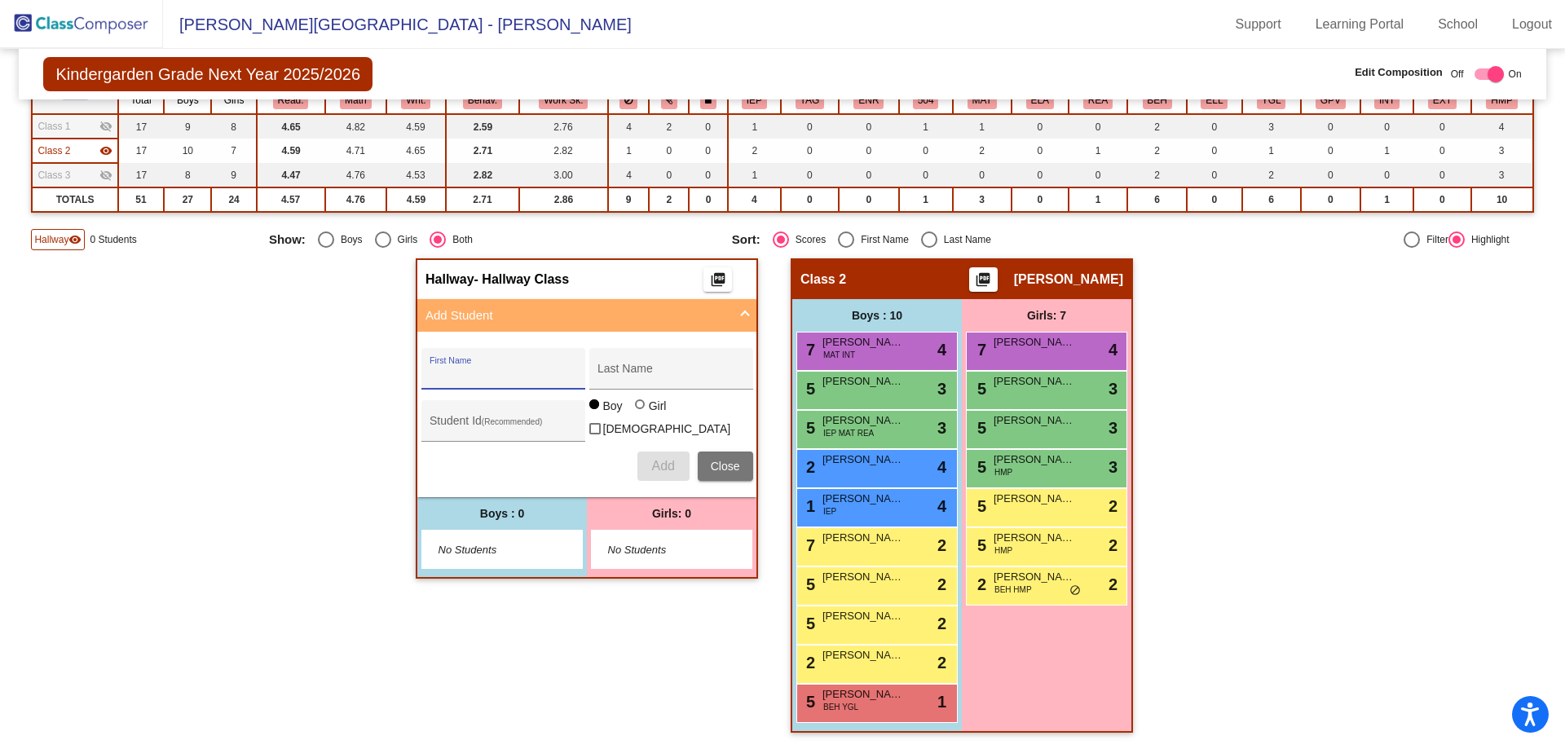
drag, startPoint x: 473, startPoint y: 372, endPoint x: 469, endPoint y: 360, distance: 12.9
click at [473, 372] on input "First Name" at bounding box center [503, 374] width 147 height 13
type input "Rashad"
type input "[PERSON_NAME]"
type input "274372"
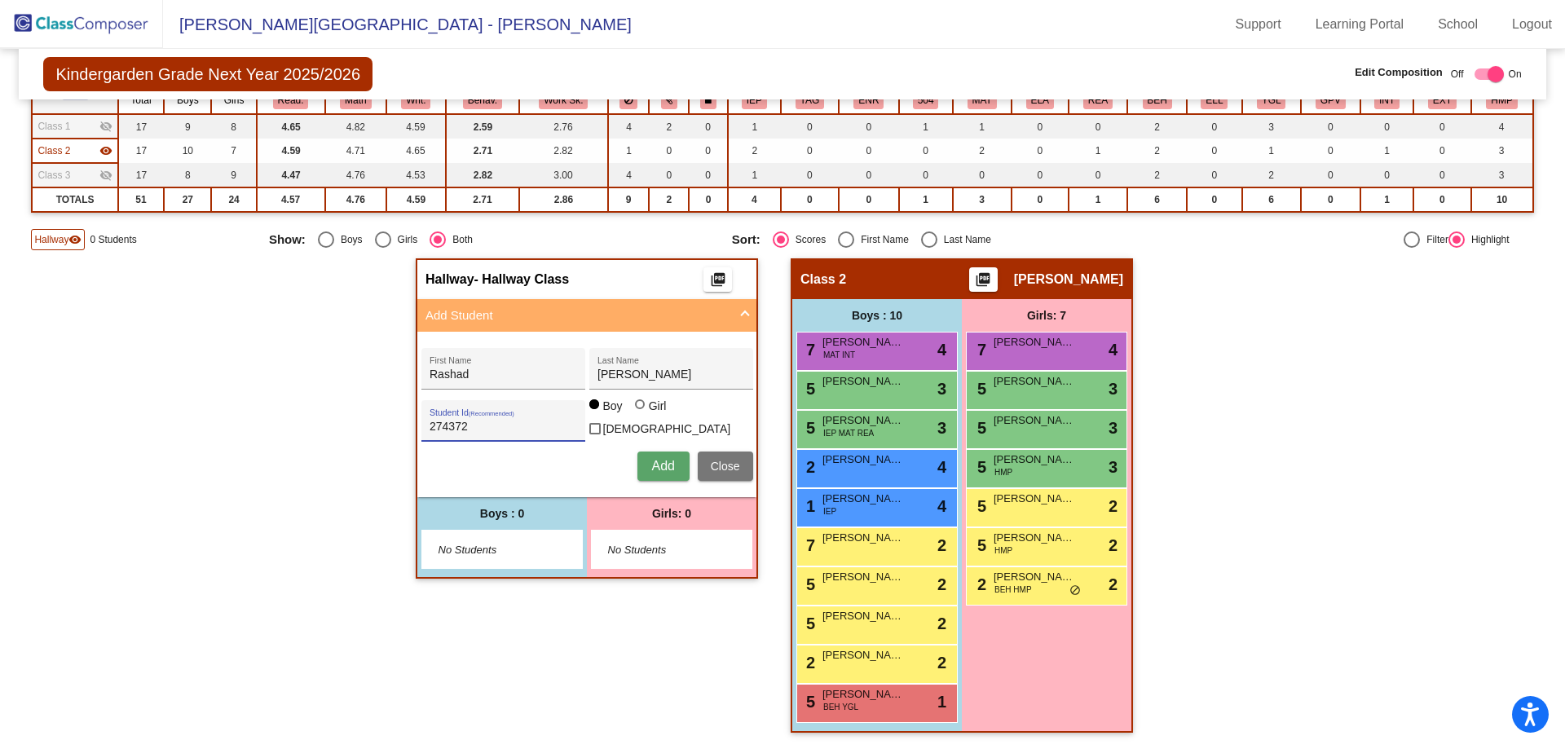
click at [663, 459] on span "Add" at bounding box center [662, 466] width 23 height 14
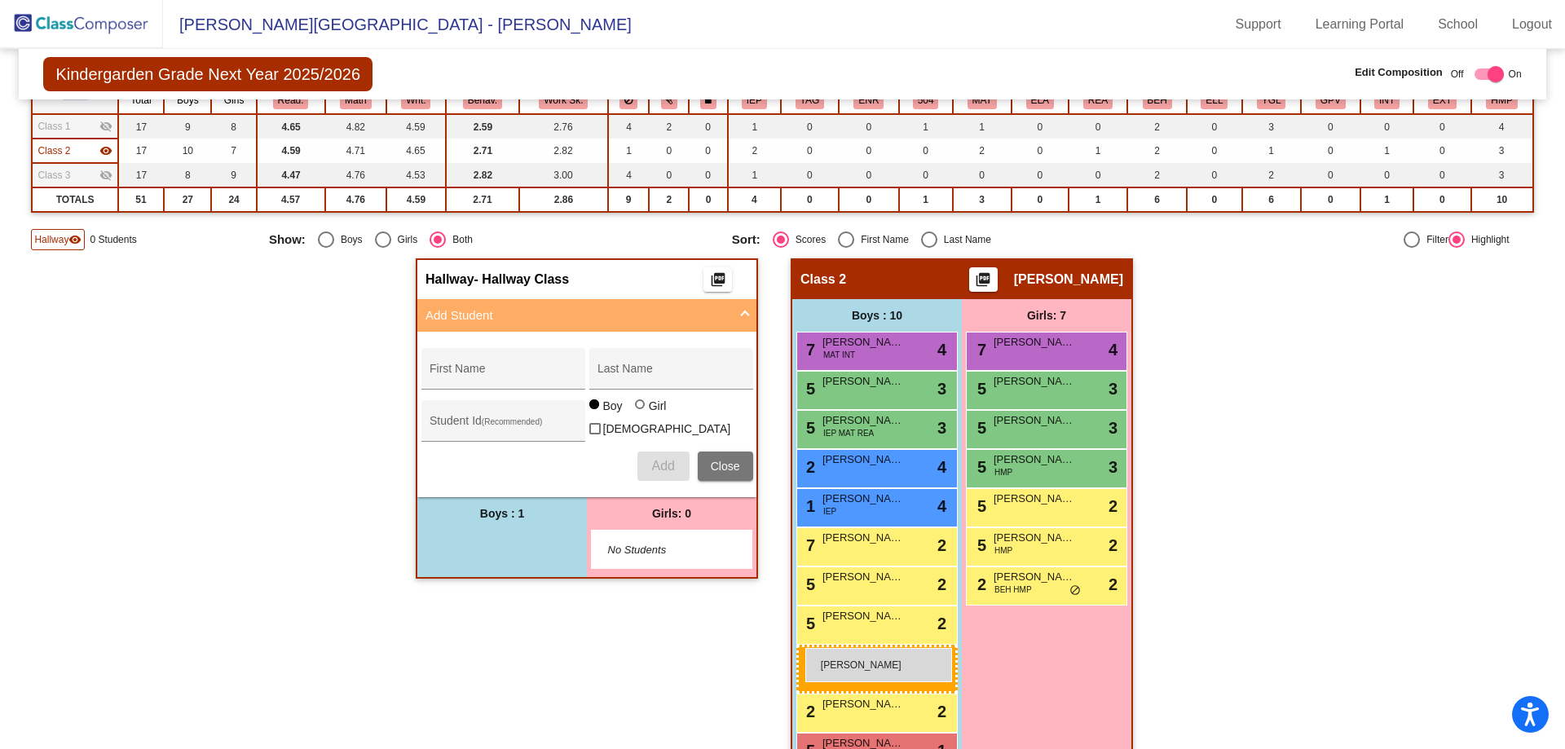
drag, startPoint x: 490, startPoint y: 540, endPoint x: 805, endPoint y: 648, distance: 333.3
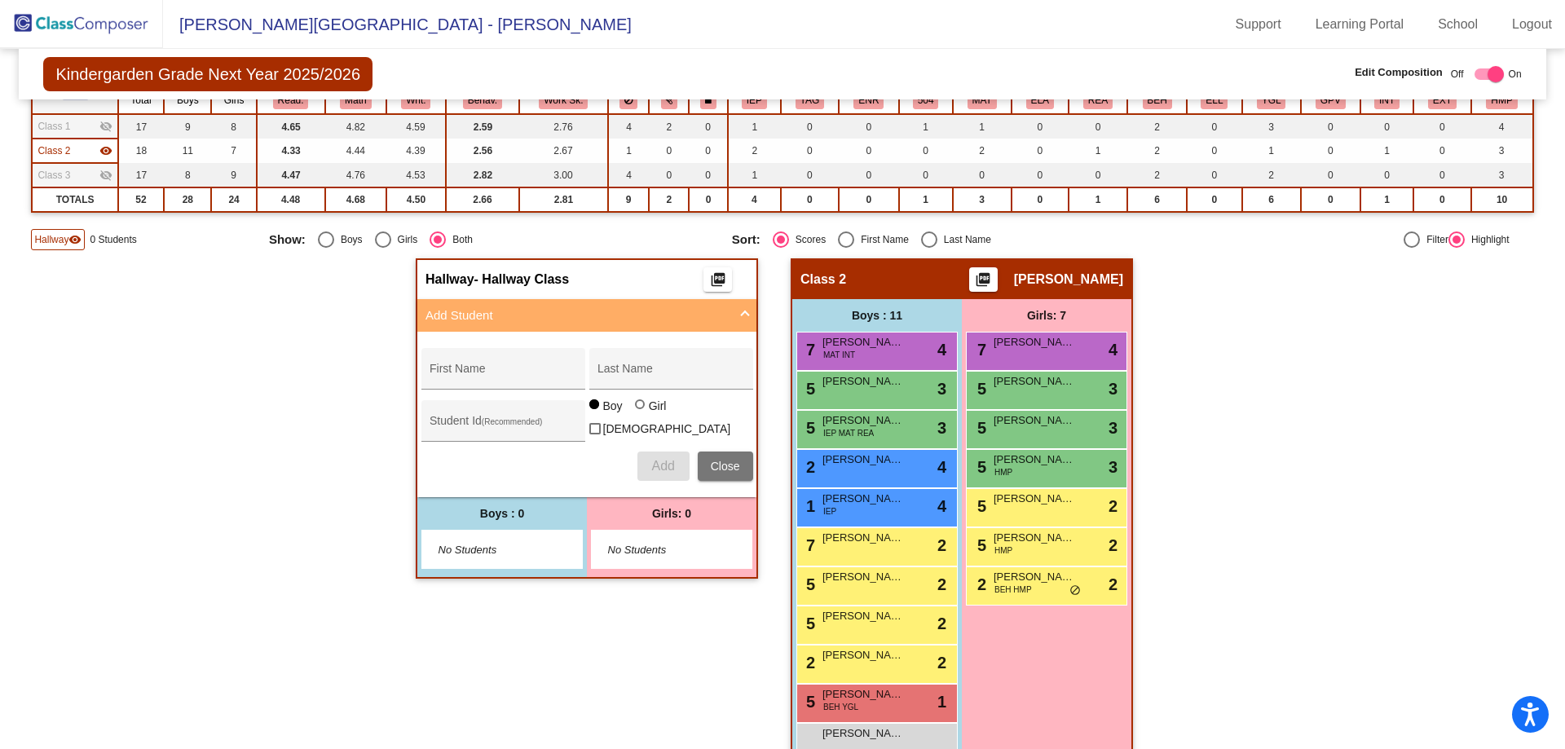
click at [77, 176] on div "Class 3 visibility_off" at bounding box center [74, 175] width 74 height 15
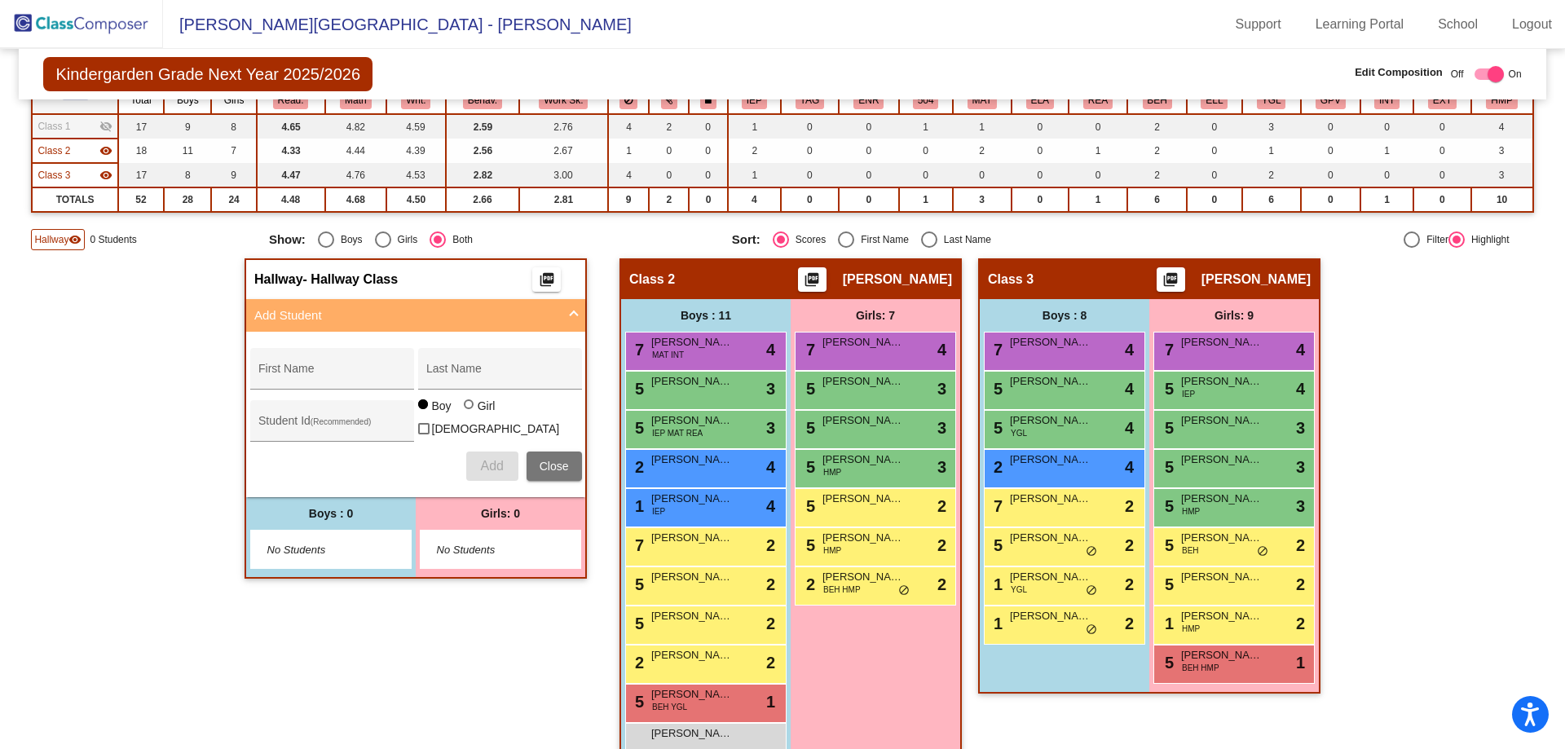
click at [86, 147] on div "Class 2 visibility" at bounding box center [74, 150] width 74 height 15
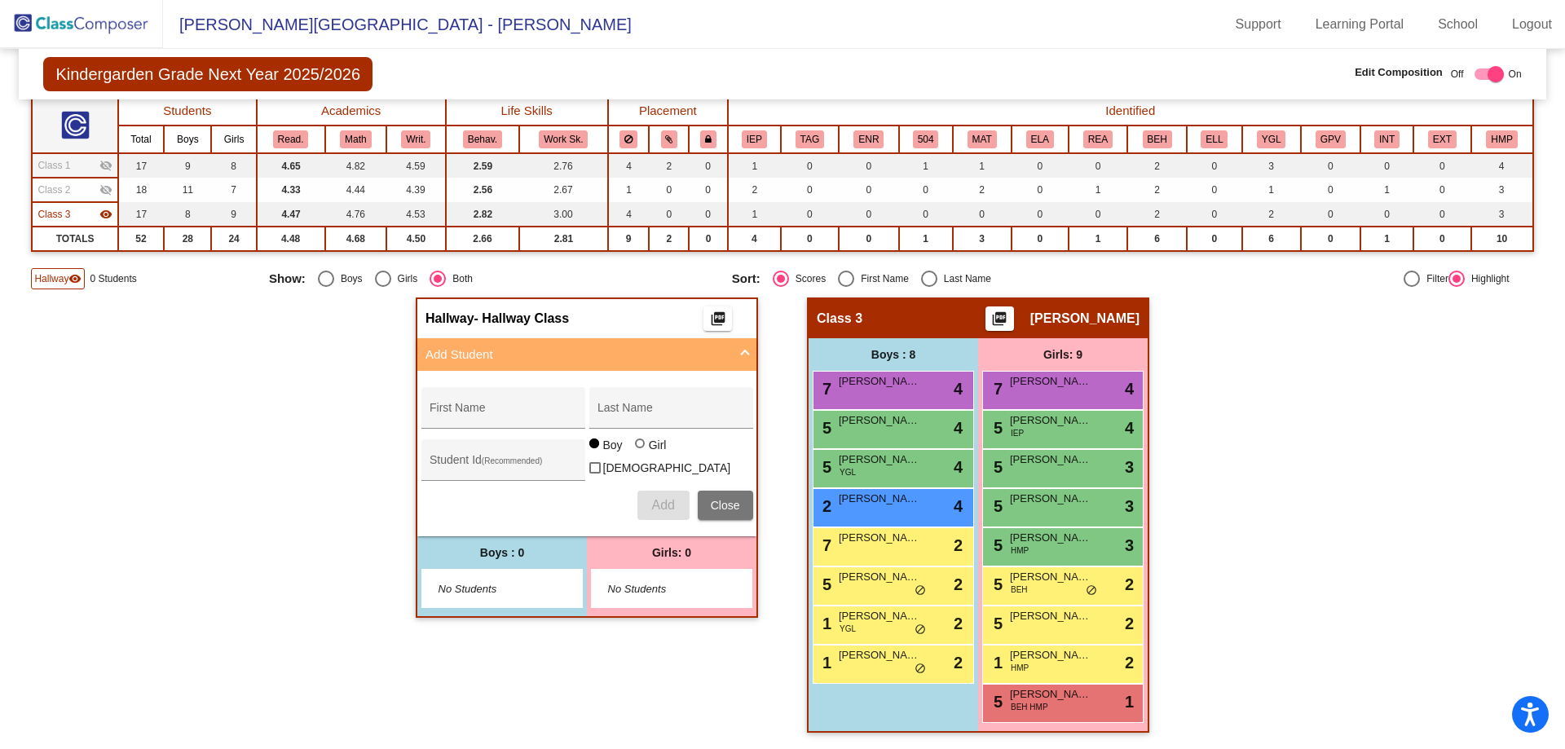
scroll to position [134, 0]
click at [83, 161] on div "Class 1 visibility_off" at bounding box center [74, 165] width 74 height 15
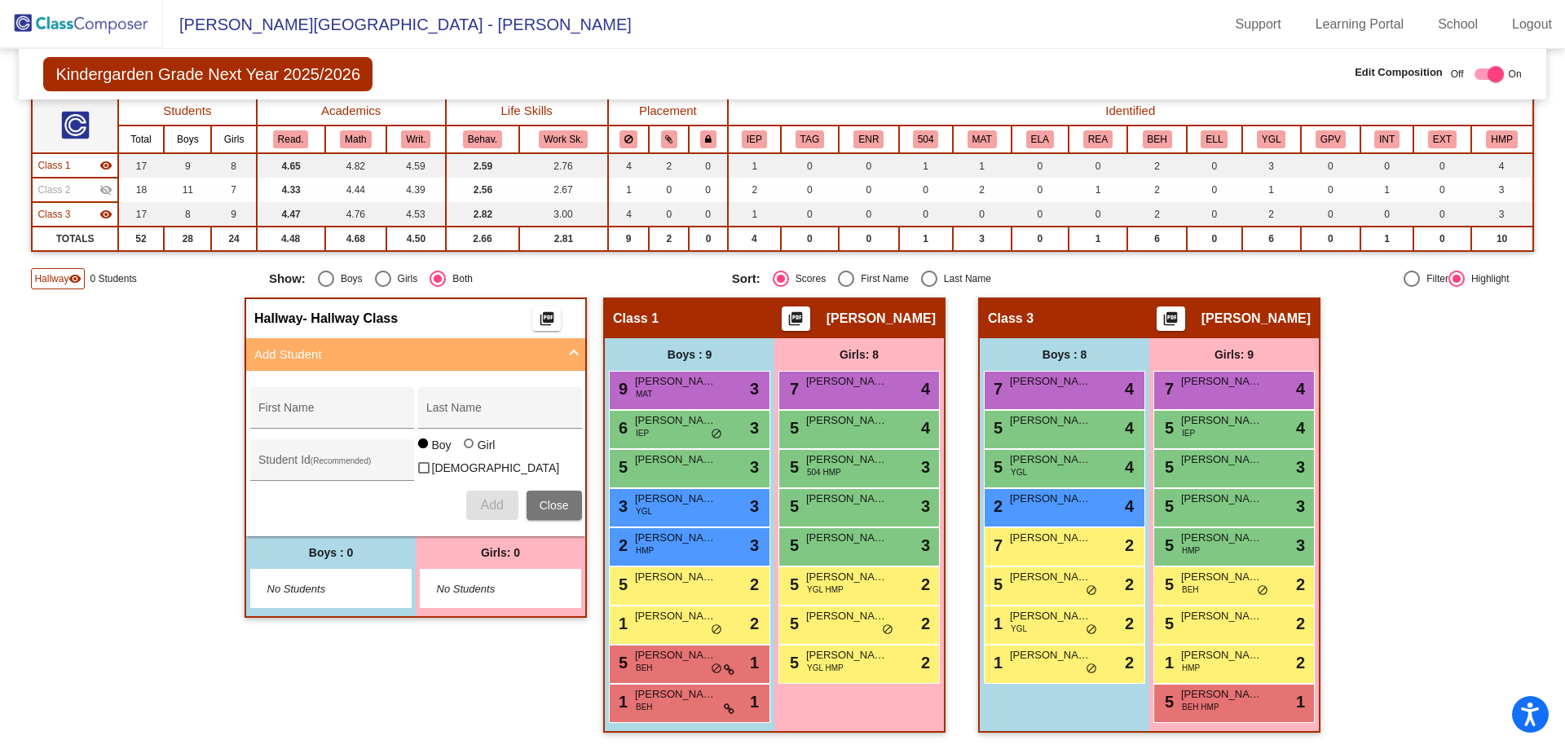
drag, startPoint x: 98, startPoint y: 210, endPoint x: 108, endPoint y: 206, distance: 11.4
click at [99, 210] on div "Class 3 visibility" at bounding box center [74, 214] width 74 height 15
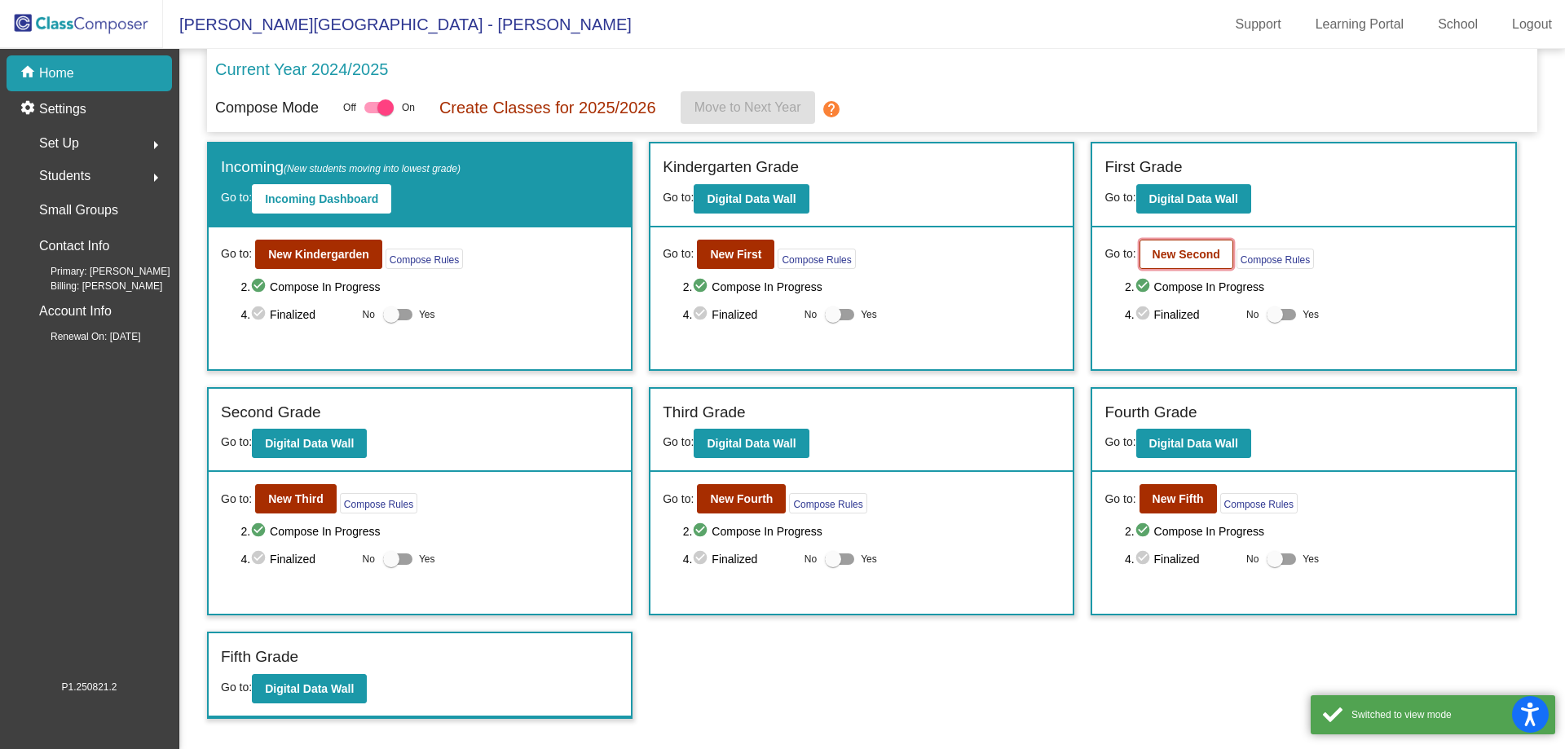
click at [1177, 249] on b "New Second" at bounding box center [1186, 254] width 68 height 13
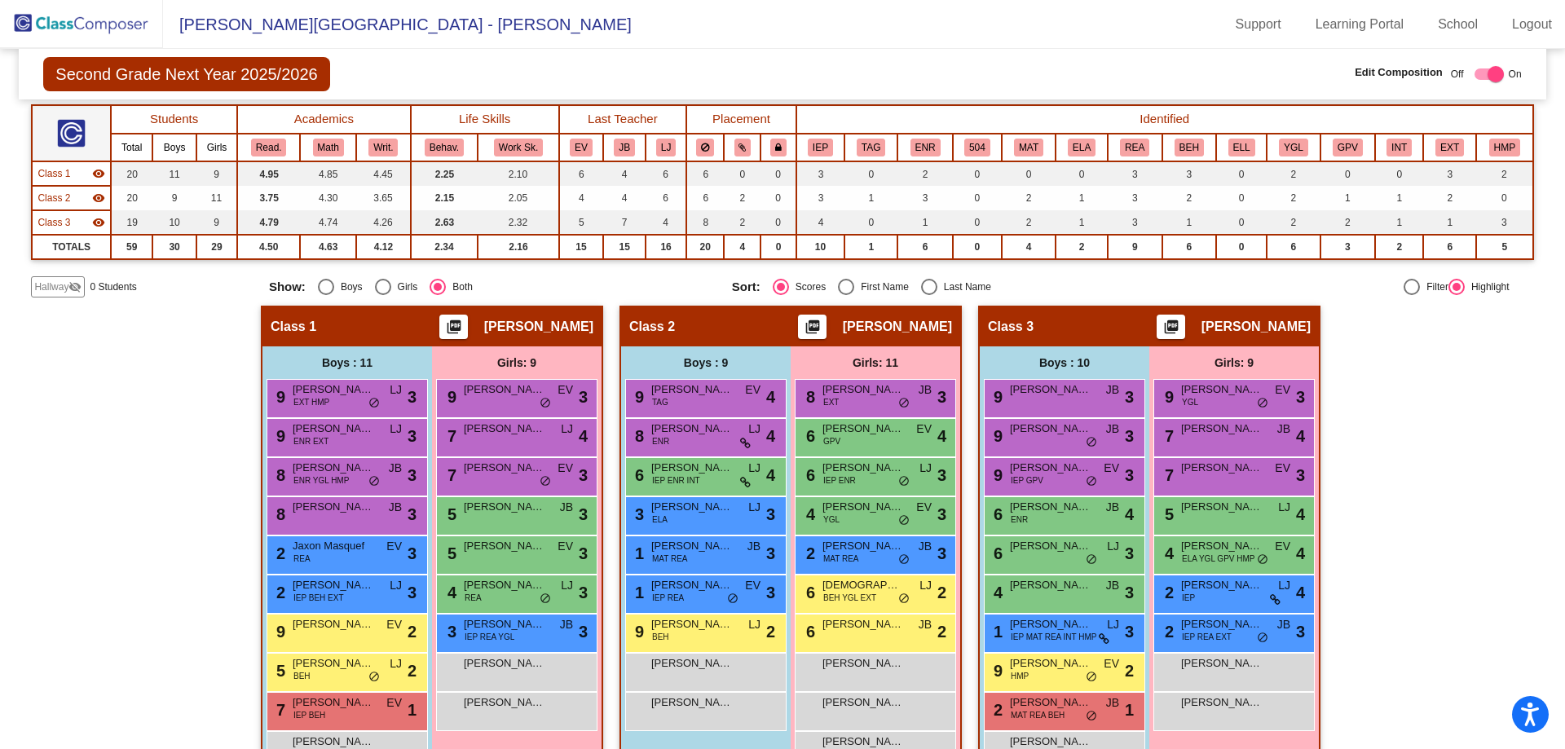
scroll to position [127, 0]
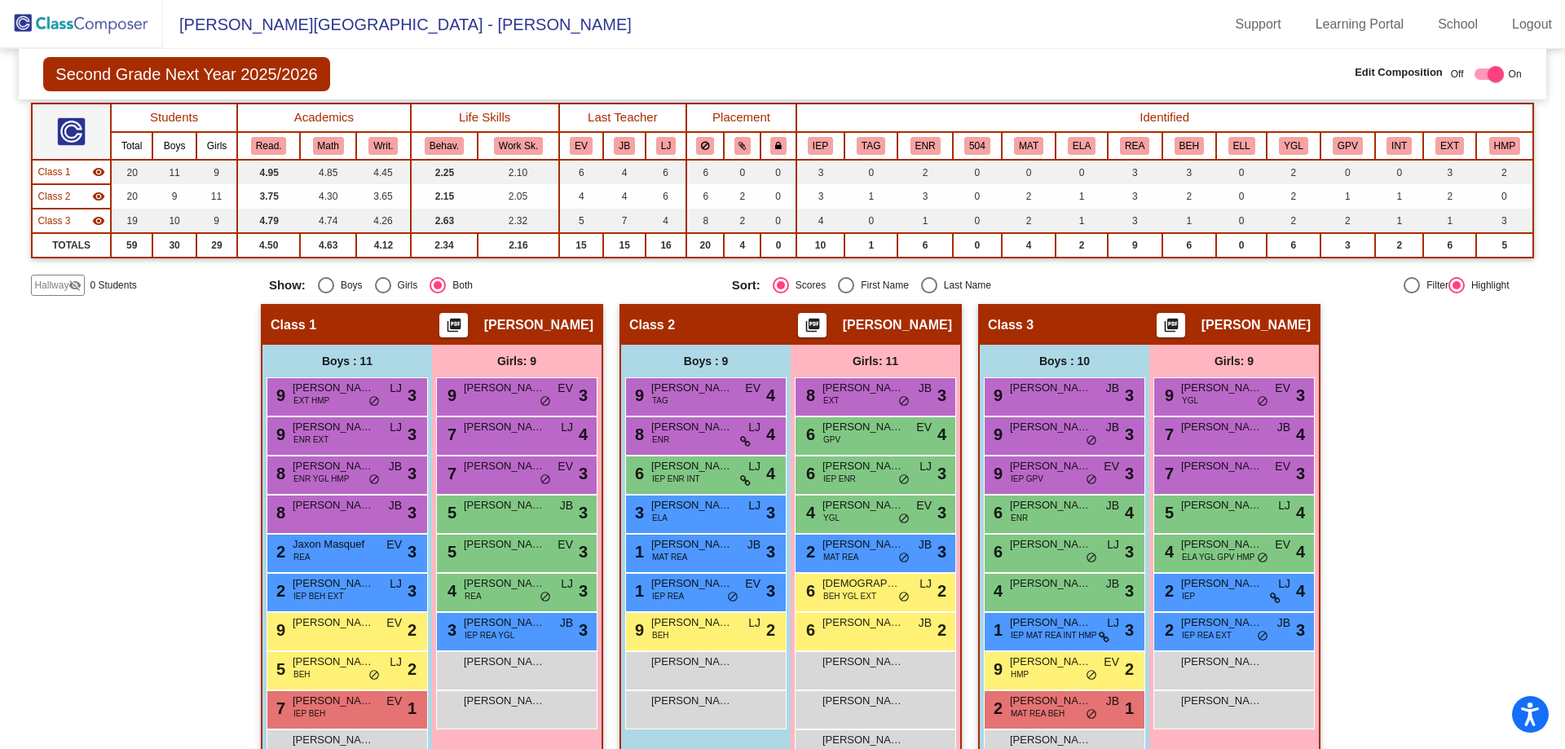
click at [96, 197] on mat-icon "visibility" at bounding box center [98, 196] width 13 height 13
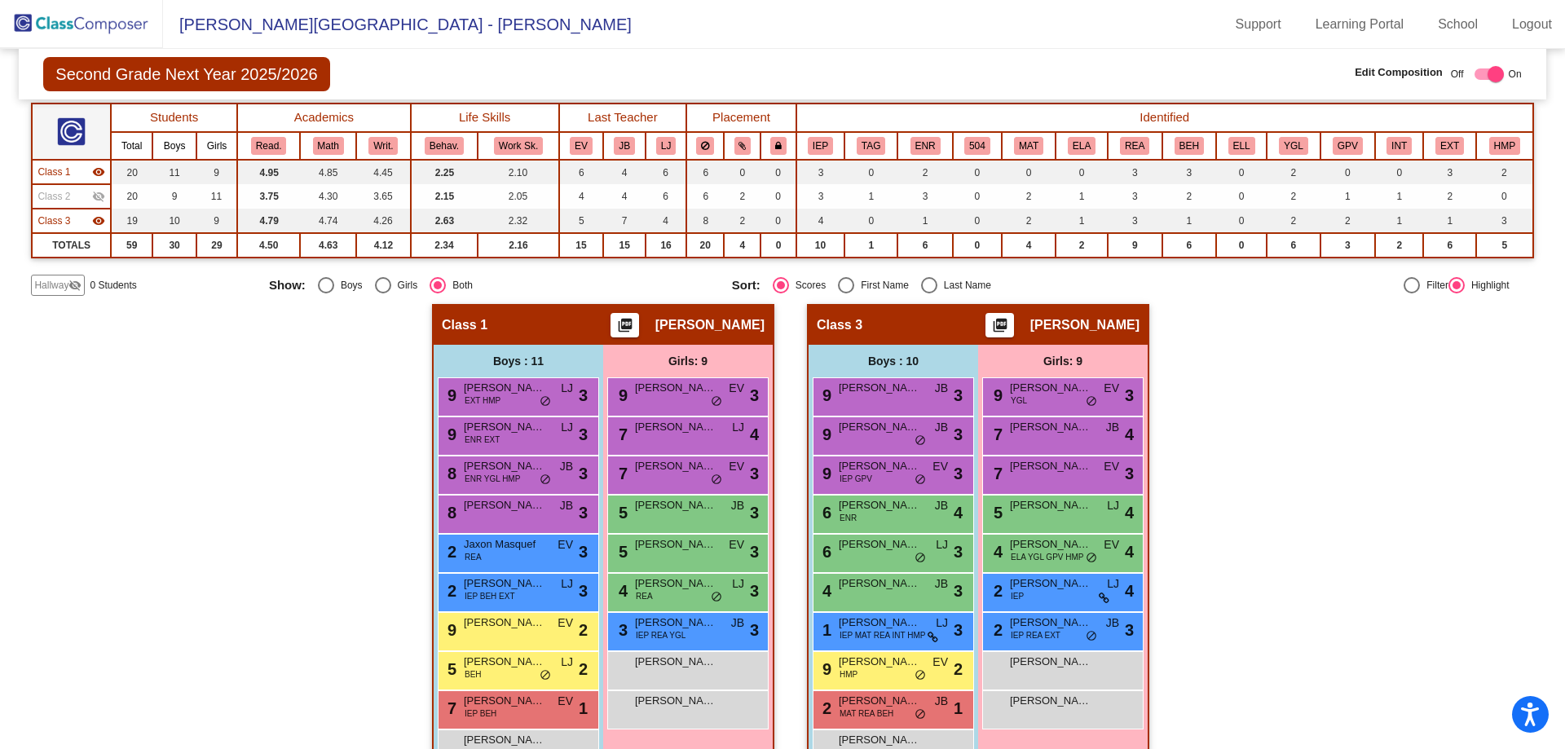
click at [95, 218] on mat-icon "visibility" at bounding box center [98, 220] width 13 height 13
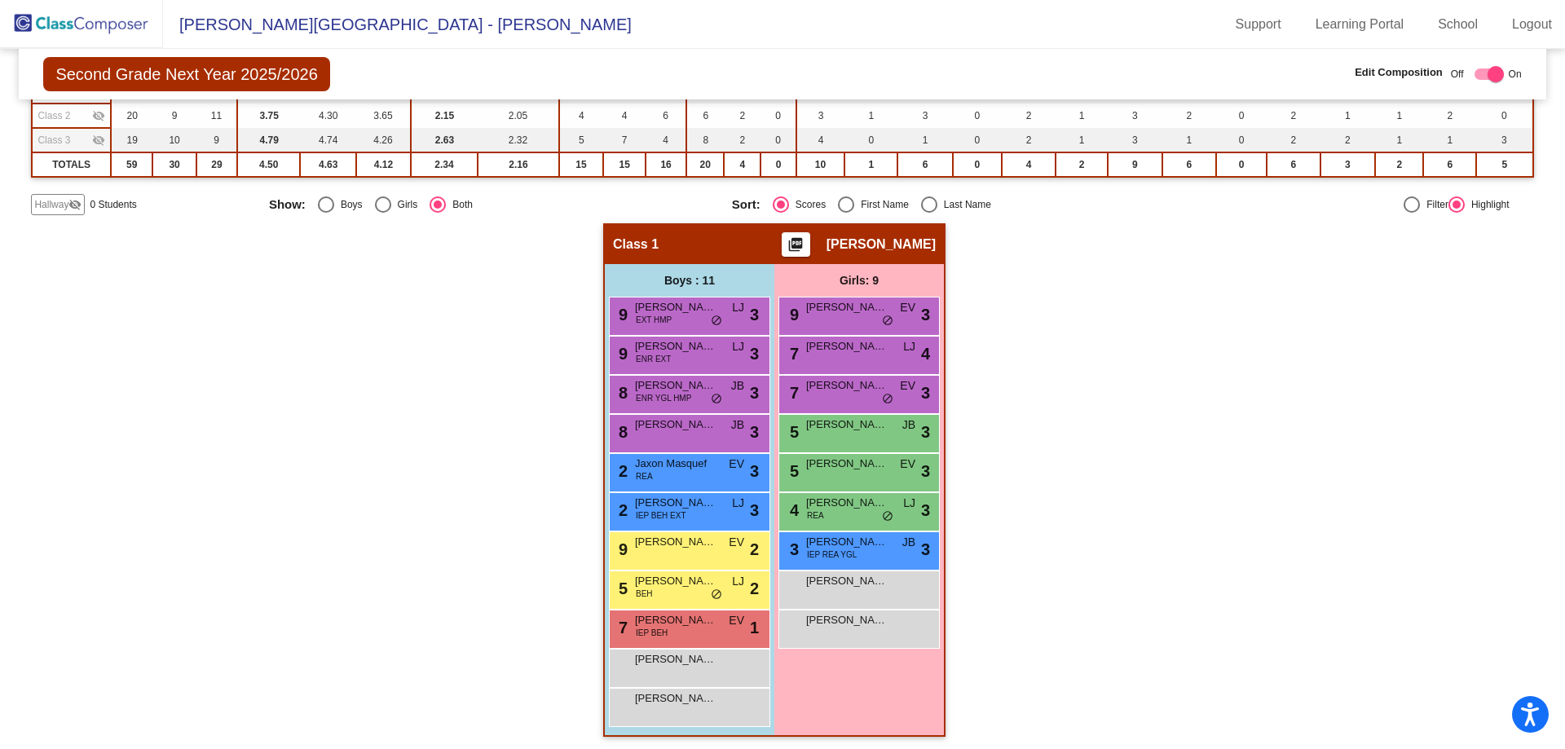
scroll to position [212, 0]
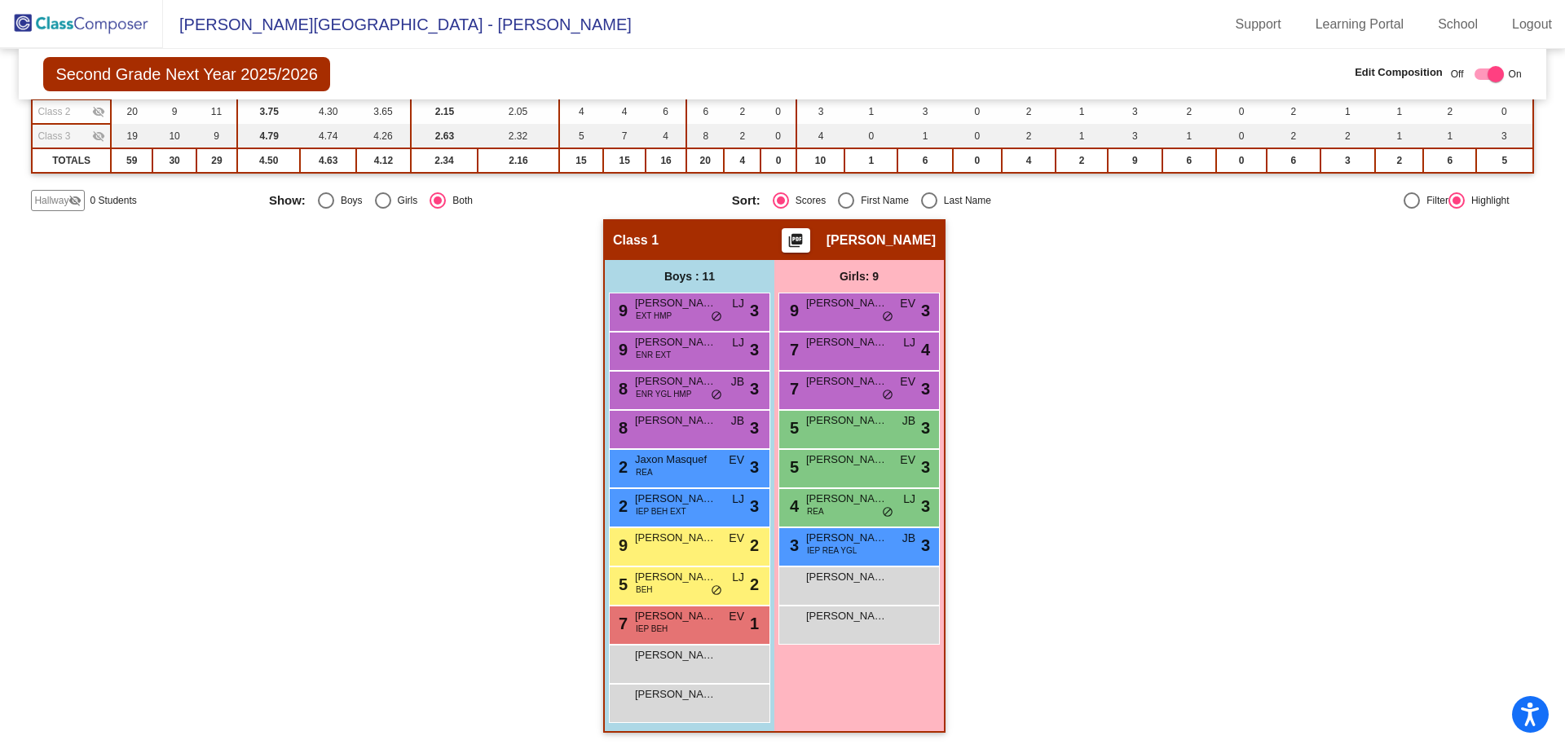
click at [86, 108] on div "Class 2 visibility_off" at bounding box center [71, 111] width 68 height 15
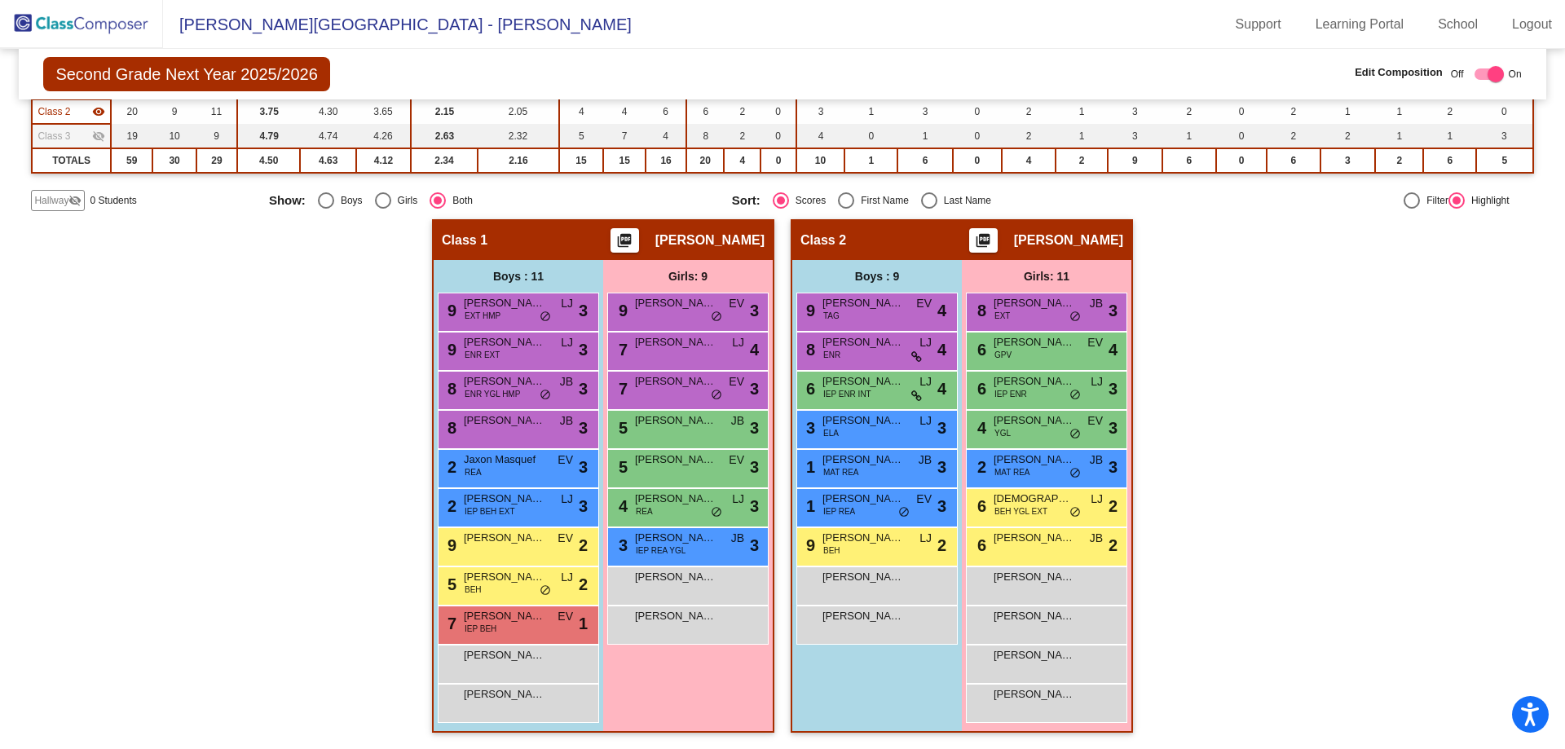
click at [95, 129] on div "Class 3 visibility_off" at bounding box center [71, 136] width 68 height 15
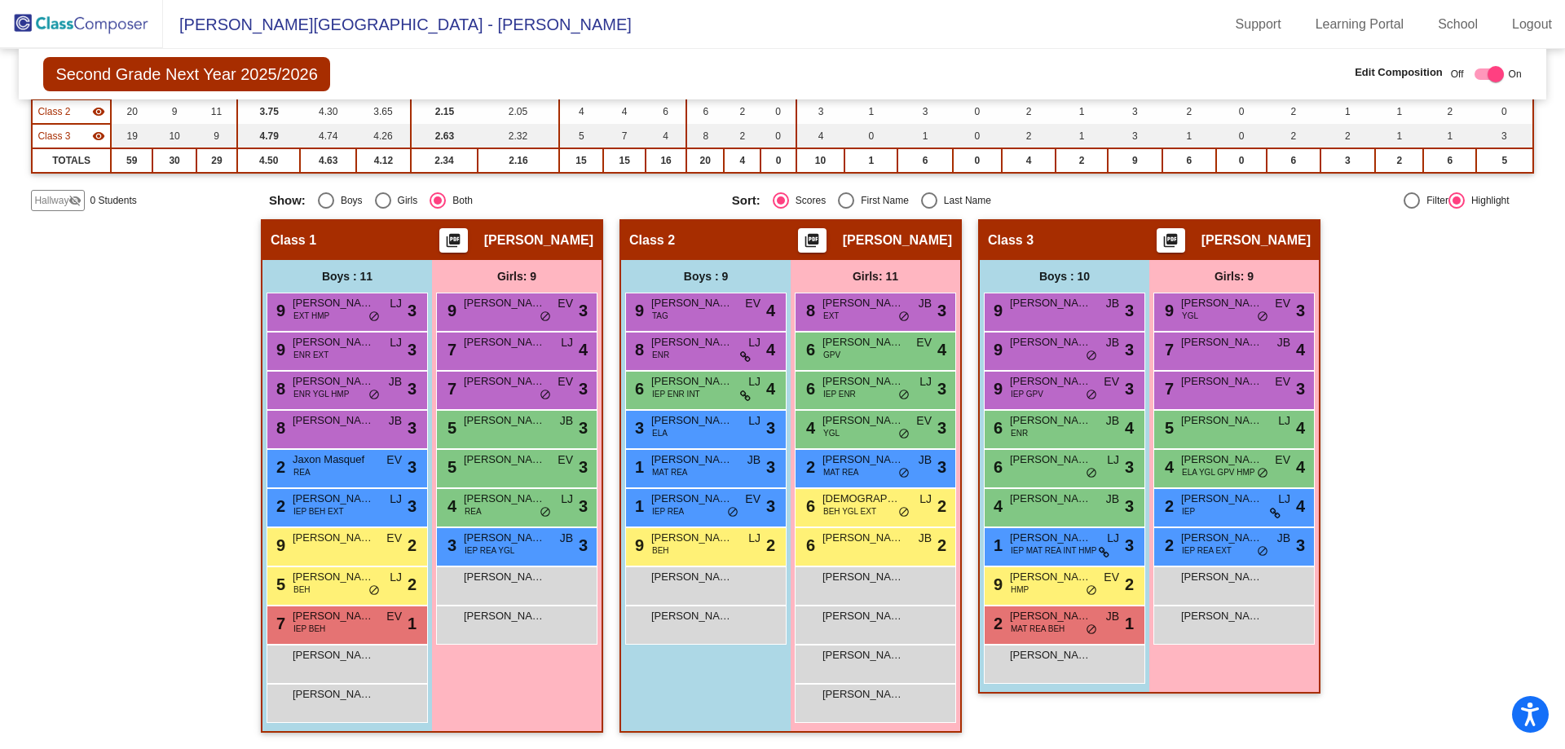
click at [97, 108] on mat-icon "visibility" at bounding box center [98, 111] width 13 height 13
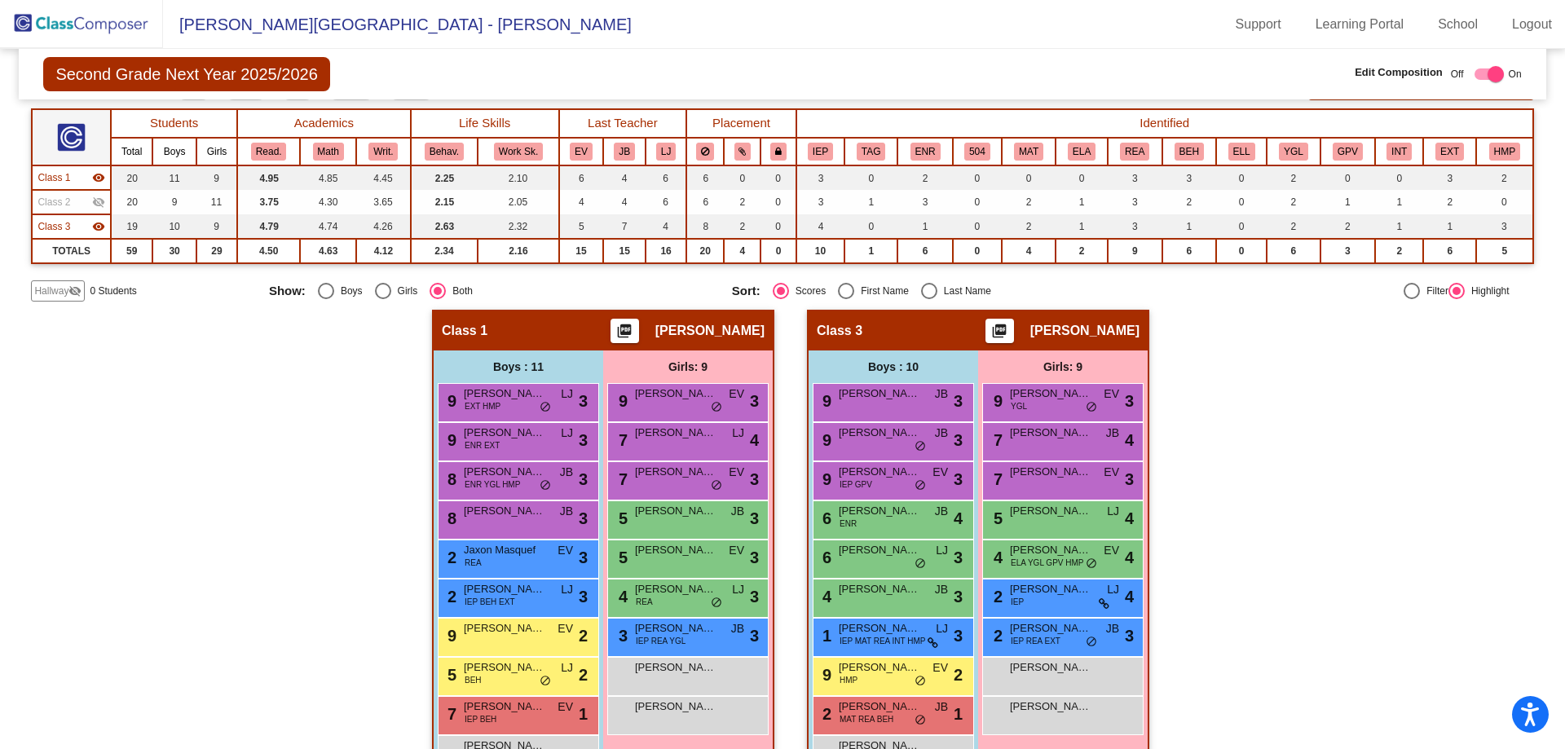
scroll to position [119, 0]
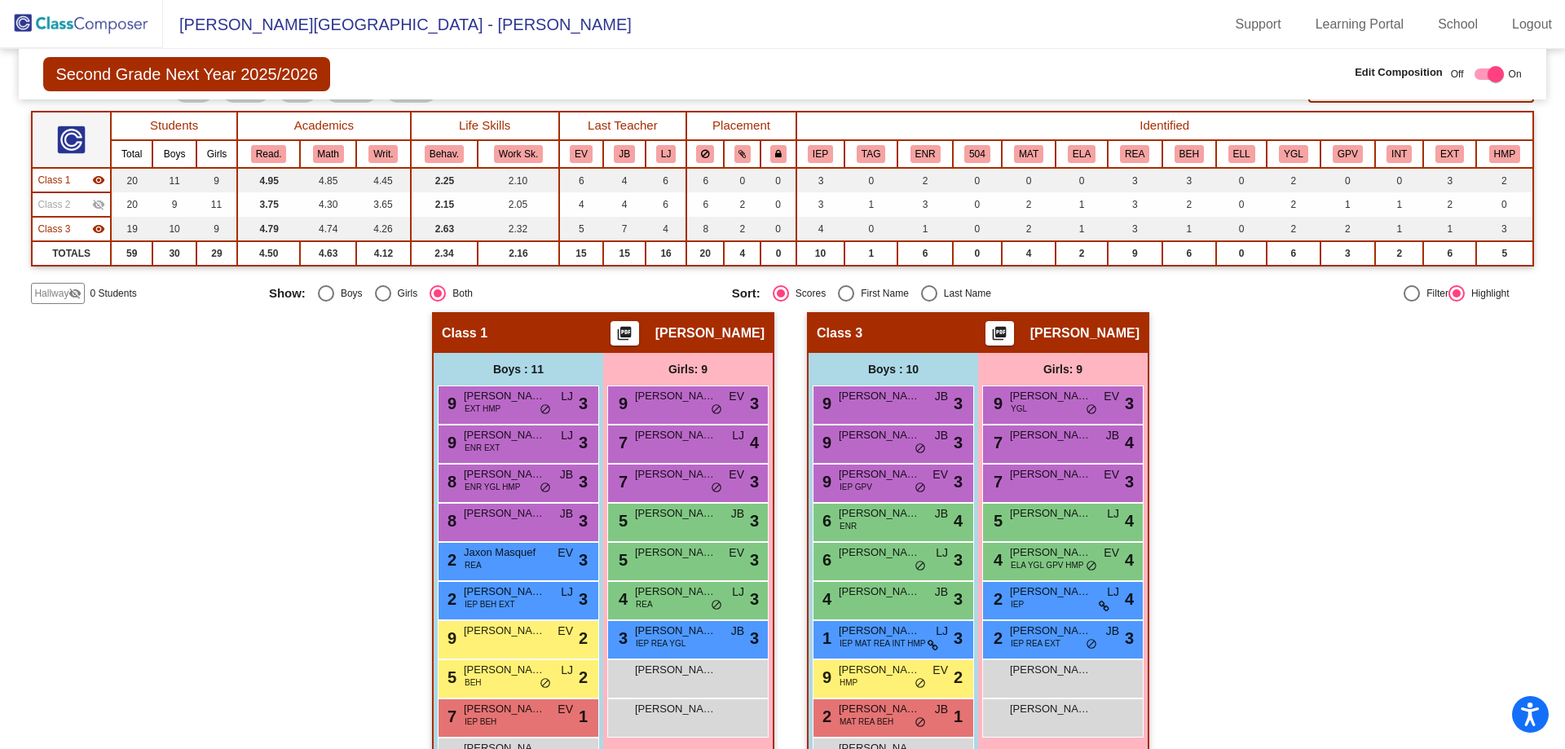
click at [71, 177] on div "Class 1 visibility" at bounding box center [71, 180] width 68 height 15
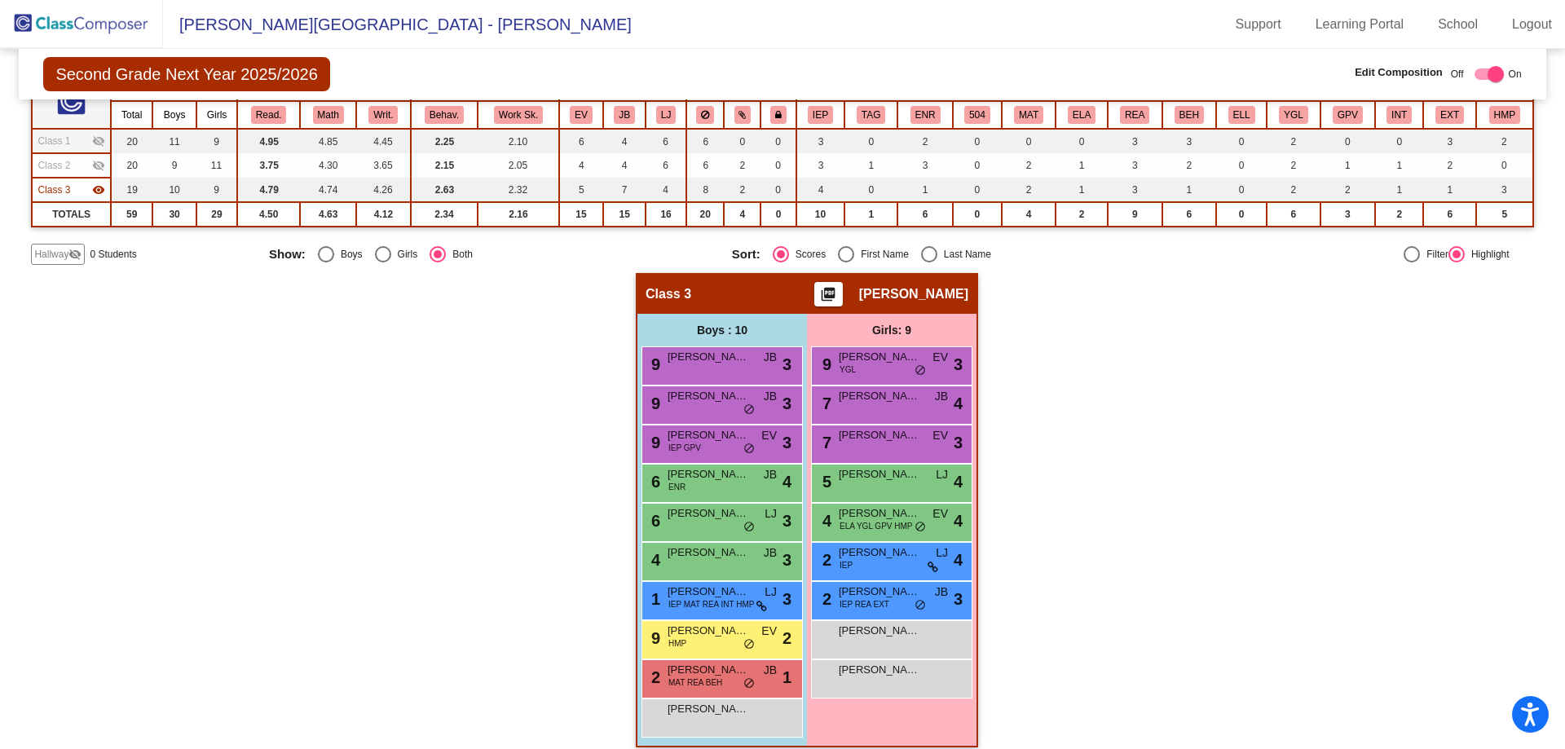
scroll to position [173, 0]
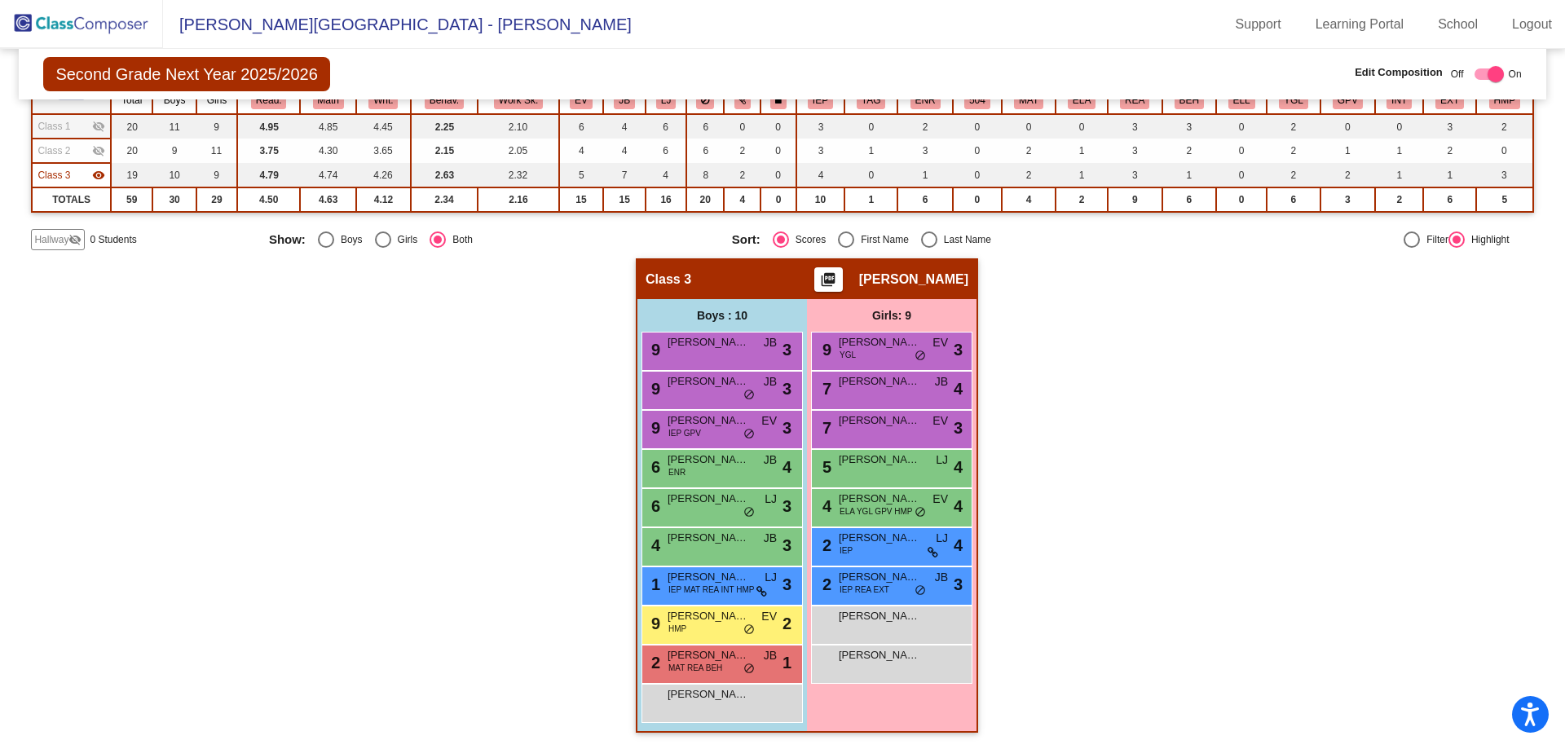
click at [59, 232] on span "Hallway" at bounding box center [51, 239] width 34 height 15
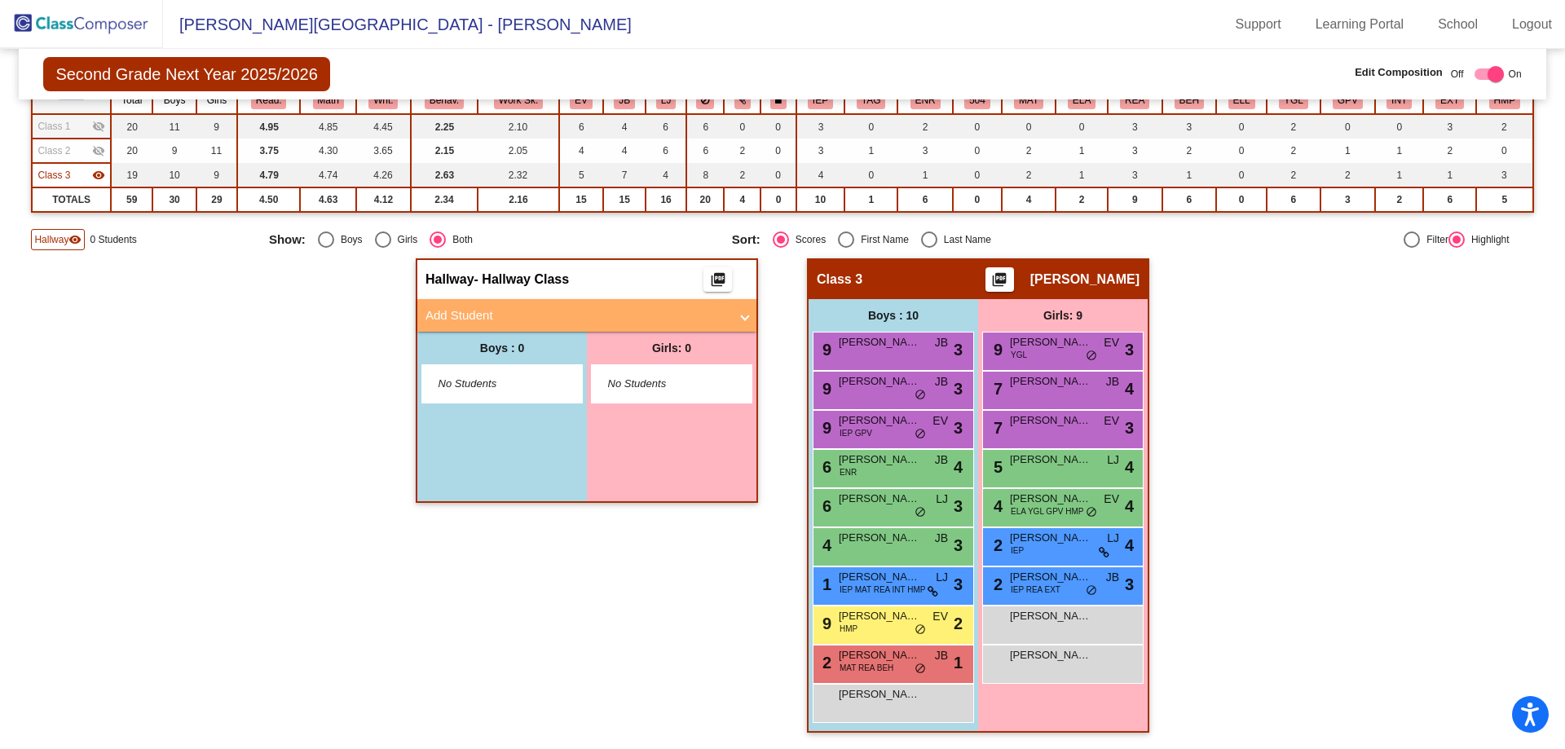
click at [533, 309] on mat-panel-title "Add Student" at bounding box center [576, 315] width 303 height 19
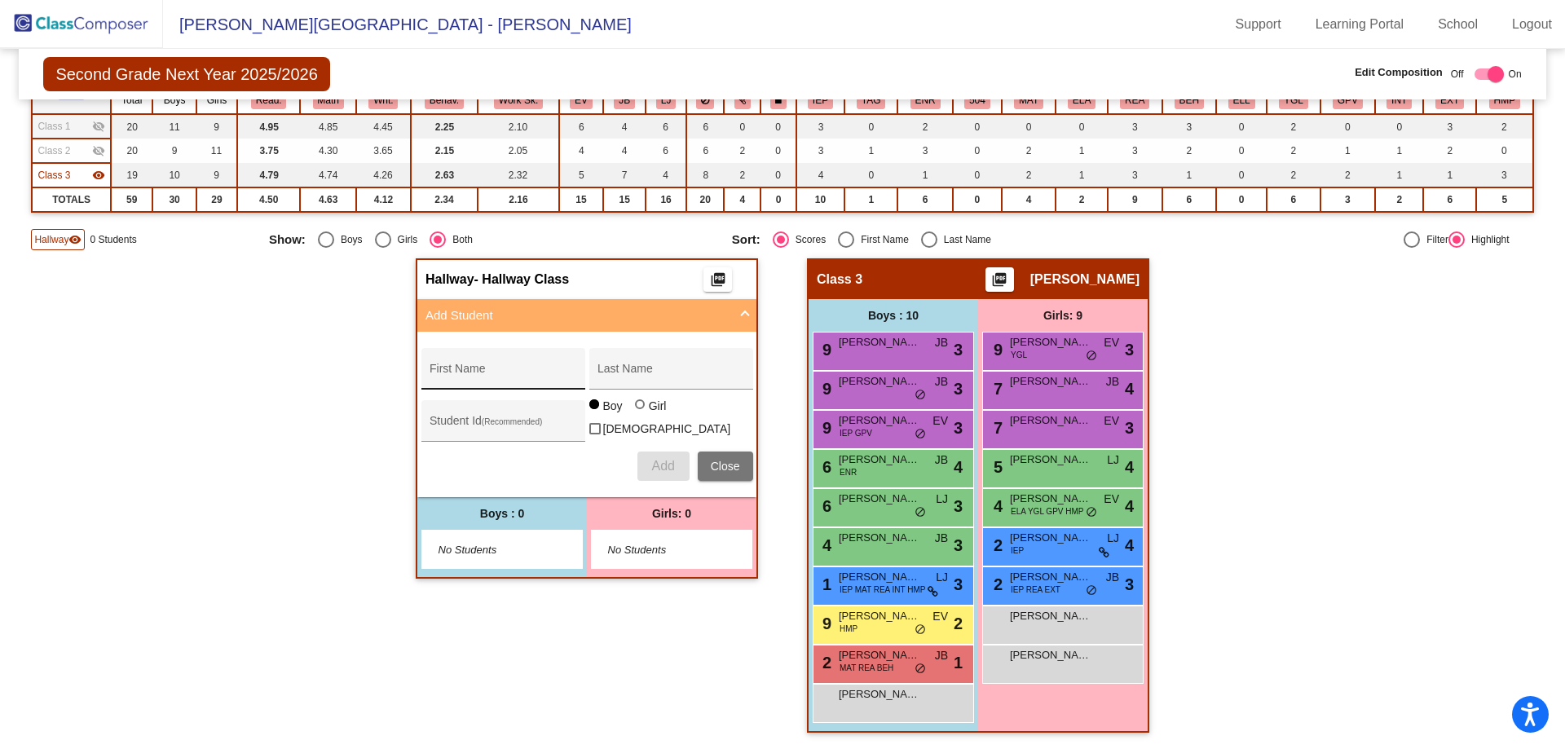
click at [457, 377] on input "First Name" at bounding box center [503, 374] width 147 height 13
type input "[PERSON_NAME]"
type input "274442"
click at [651, 461] on span "Add" at bounding box center [662, 466] width 23 height 14
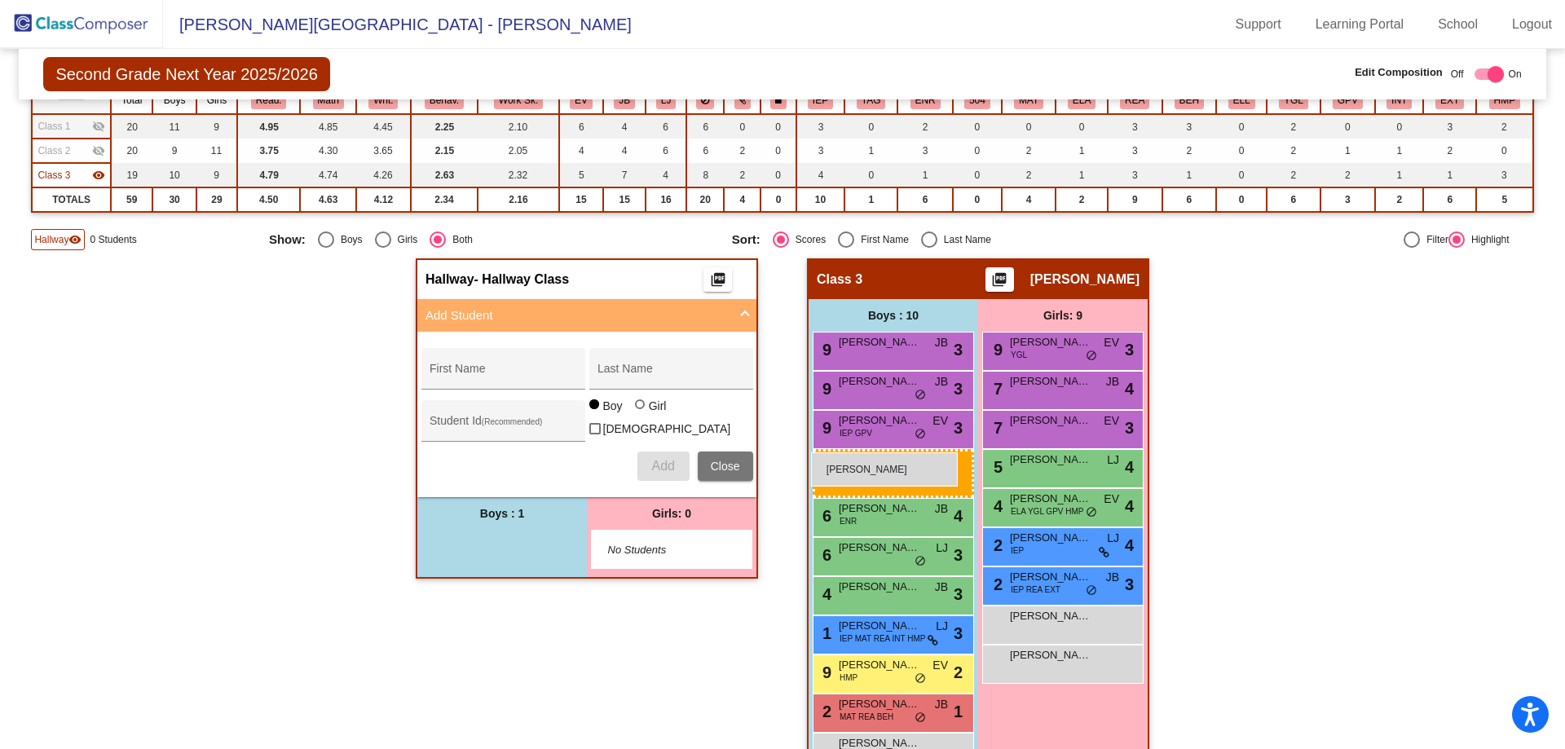
drag, startPoint x: 513, startPoint y: 542, endPoint x: 811, endPoint y: 452, distance: 311.5
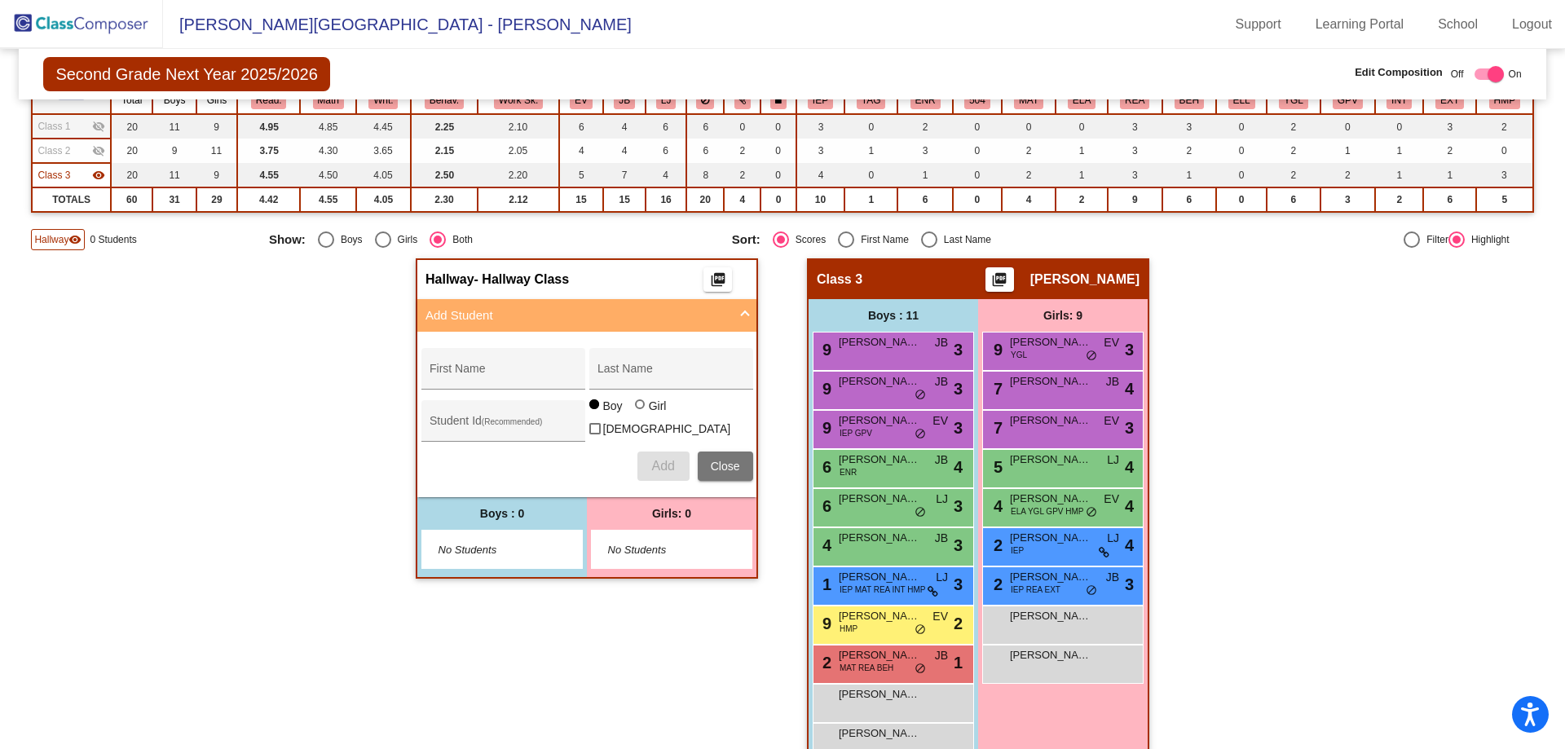
click at [55, 123] on span "Class 1" at bounding box center [53, 126] width 33 height 15
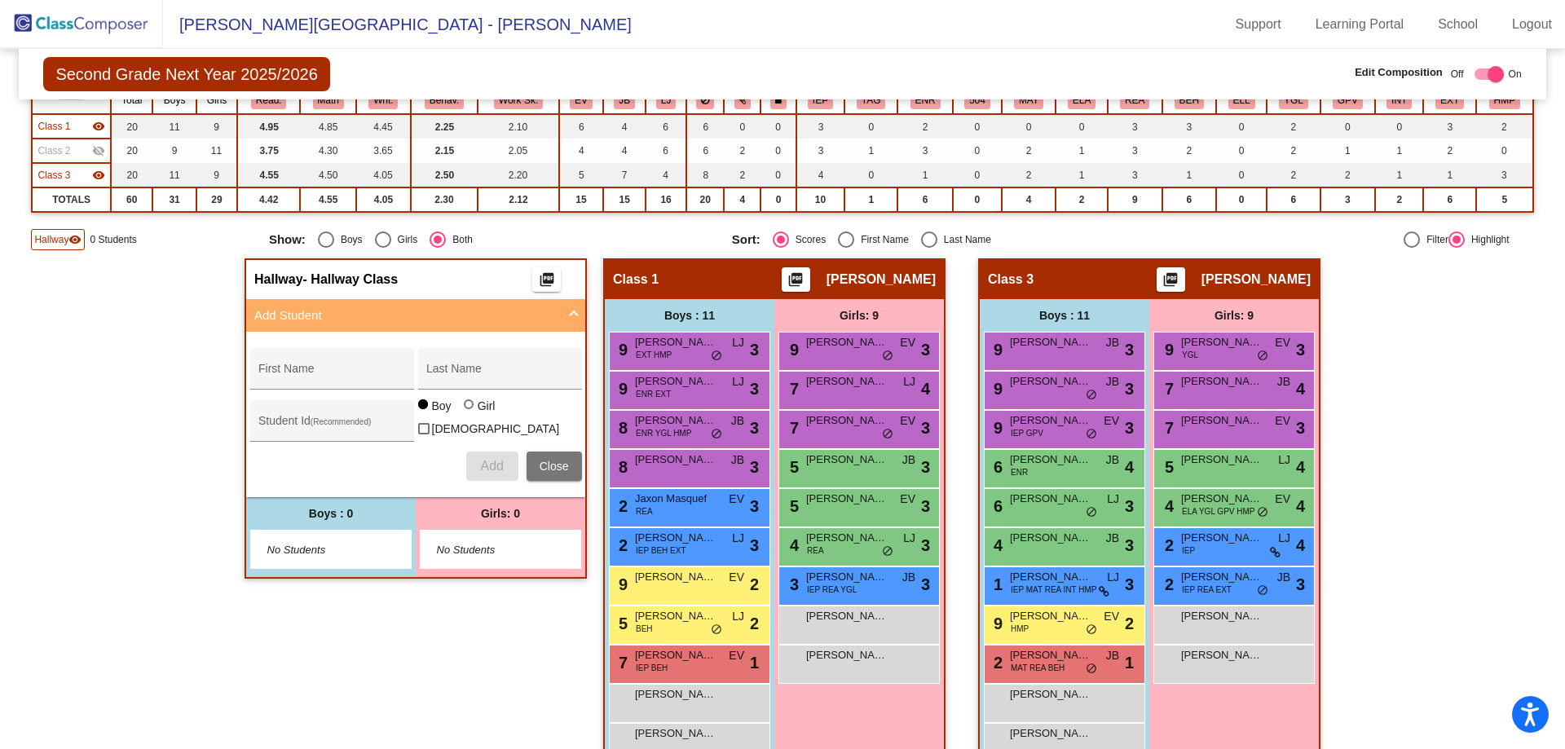
click at [55, 147] on span "Class 2" at bounding box center [53, 150] width 33 height 15
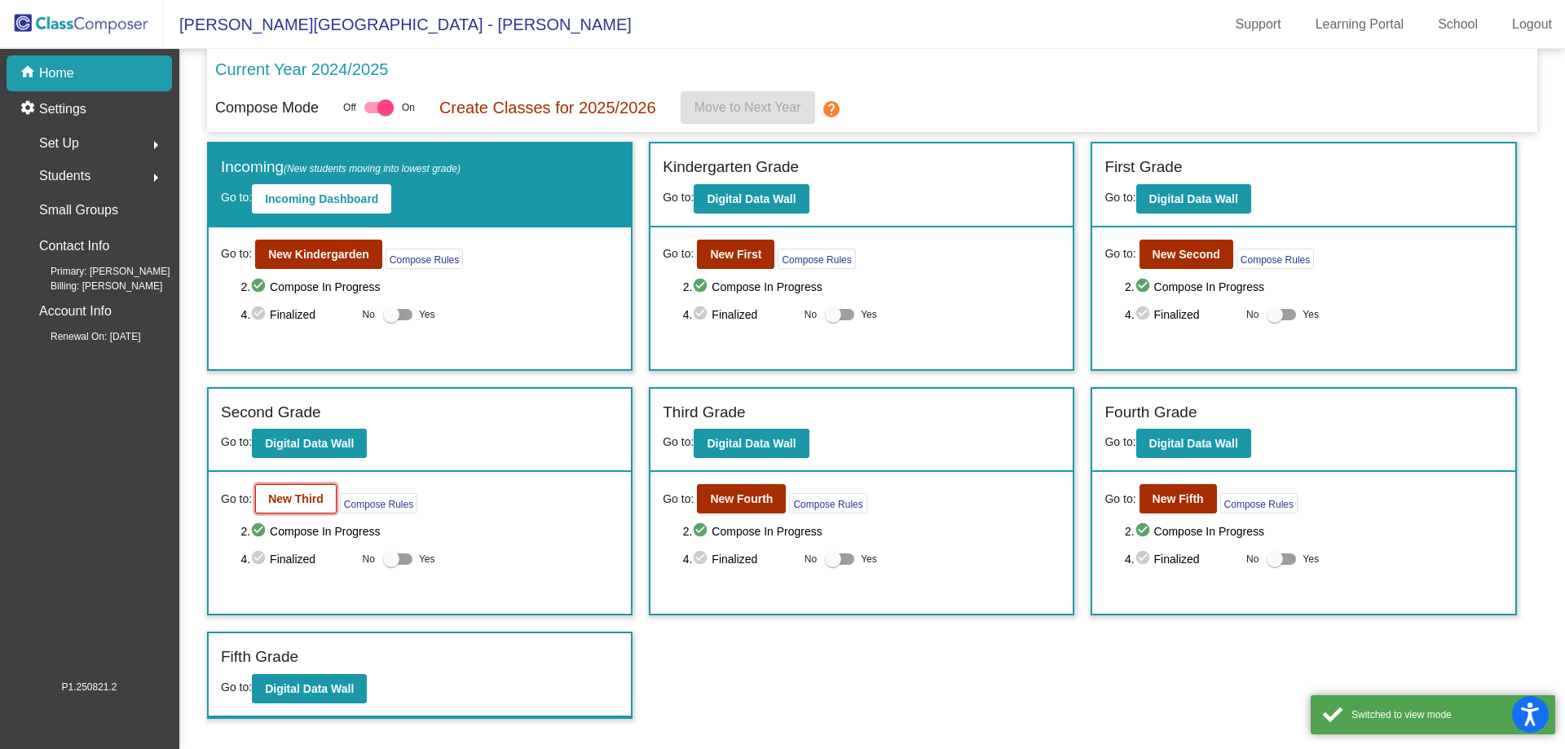
click at [288, 493] on b "New Third" at bounding box center [295, 498] width 55 height 13
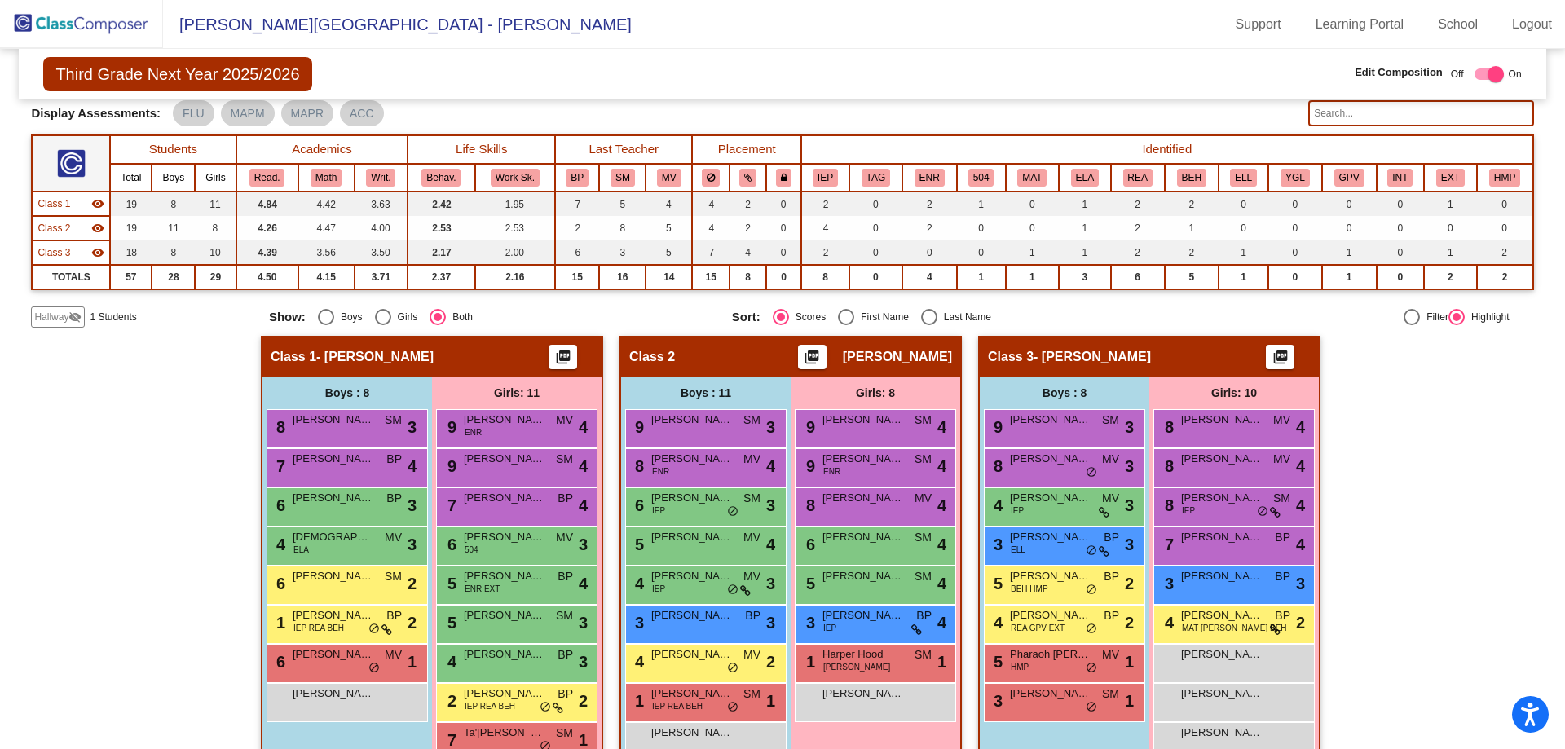
scroll to position [91, 0]
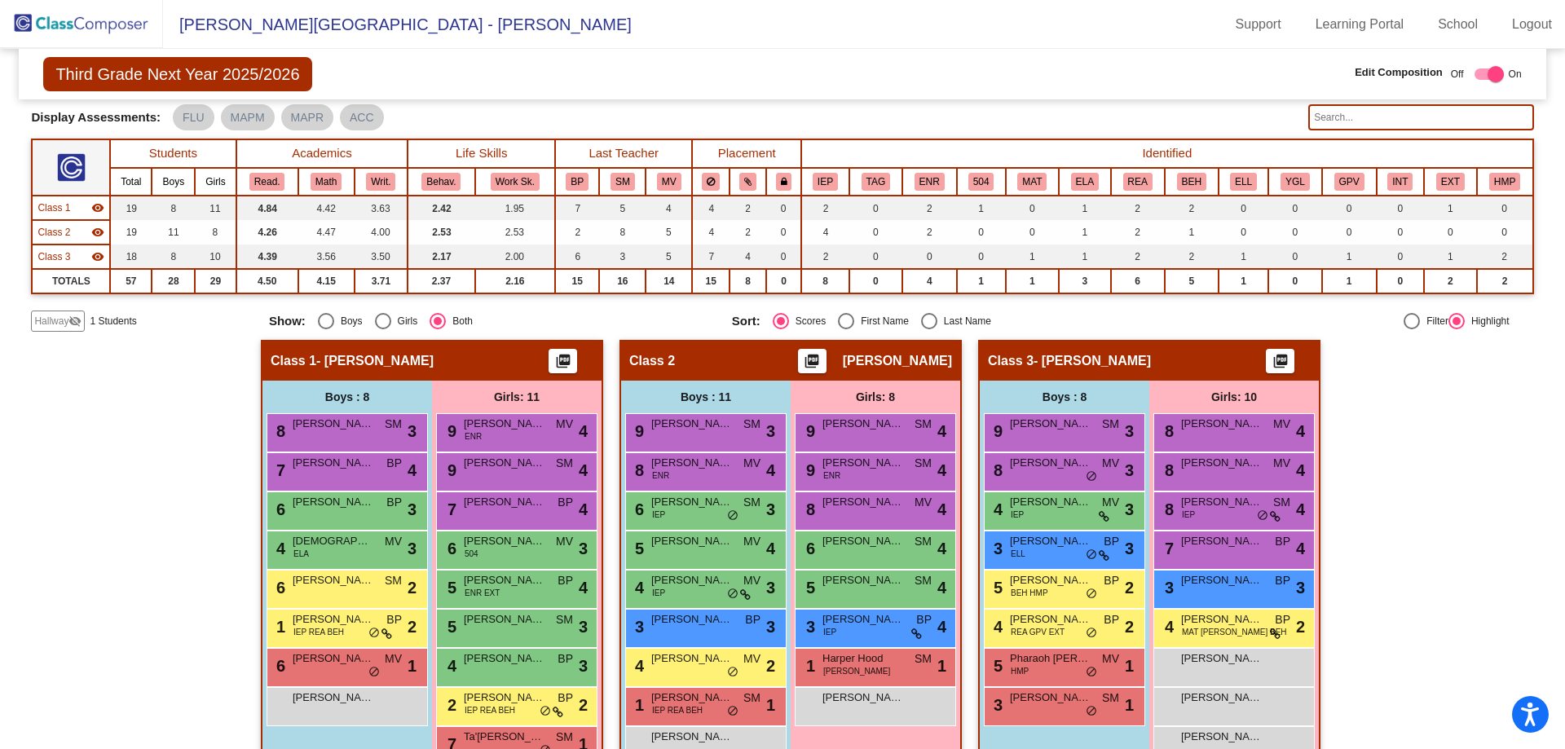
click at [73, 203] on div "Class 1 visibility" at bounding box center [70, 207] width 67 height 15
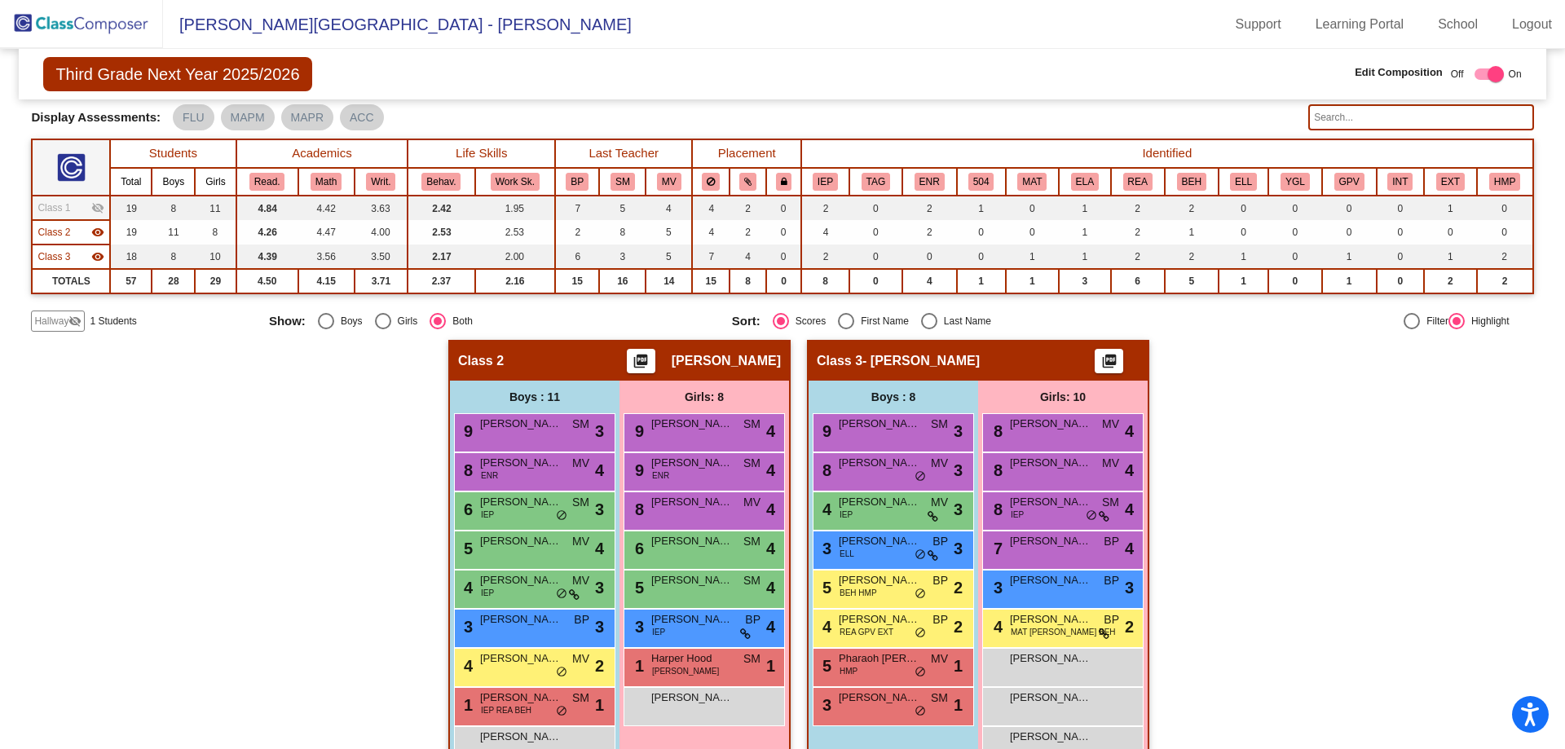
click at [73, 229] on div "Class 2 visibility" at bounding box center [70, 232] width 67 height 15
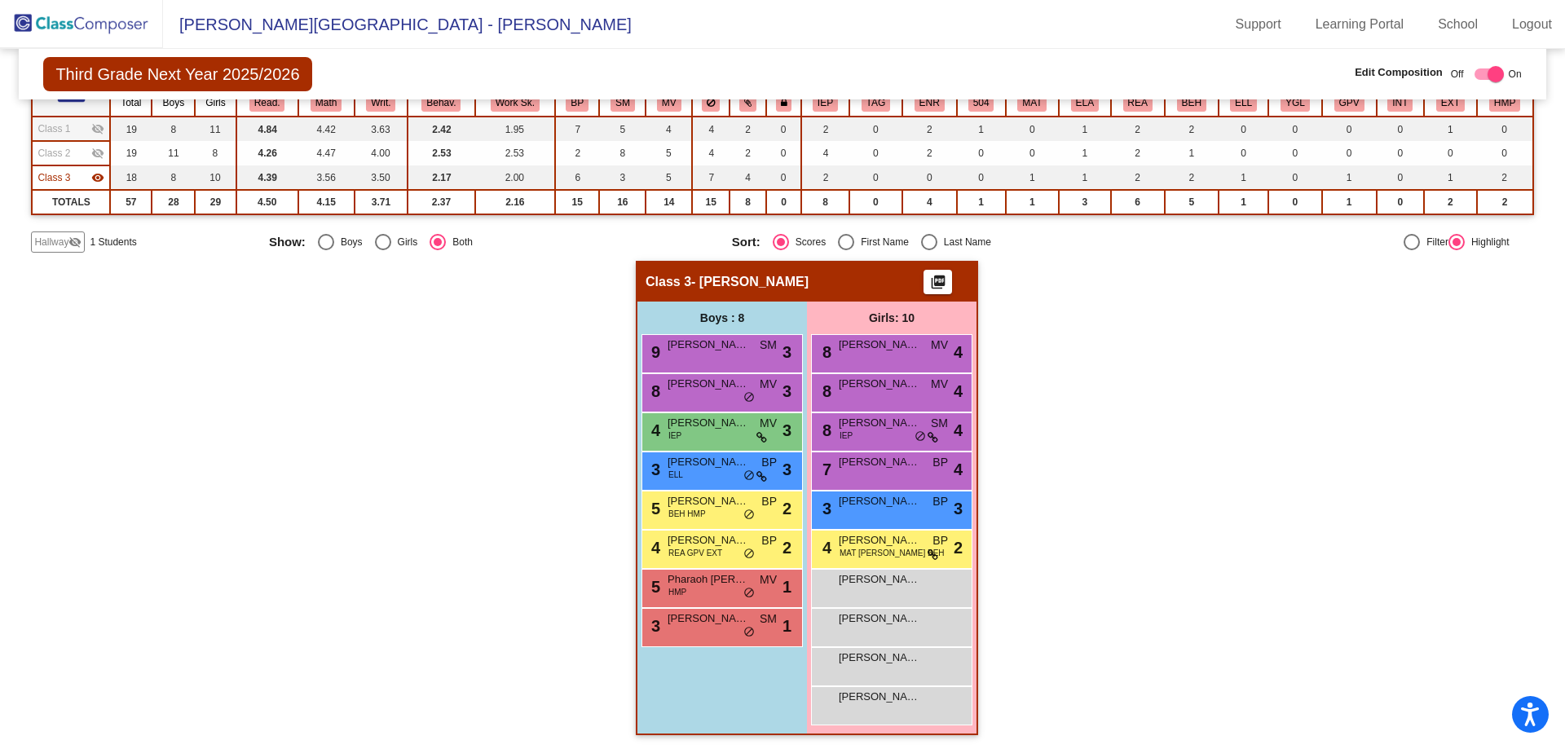
scroll to position [173, 0]
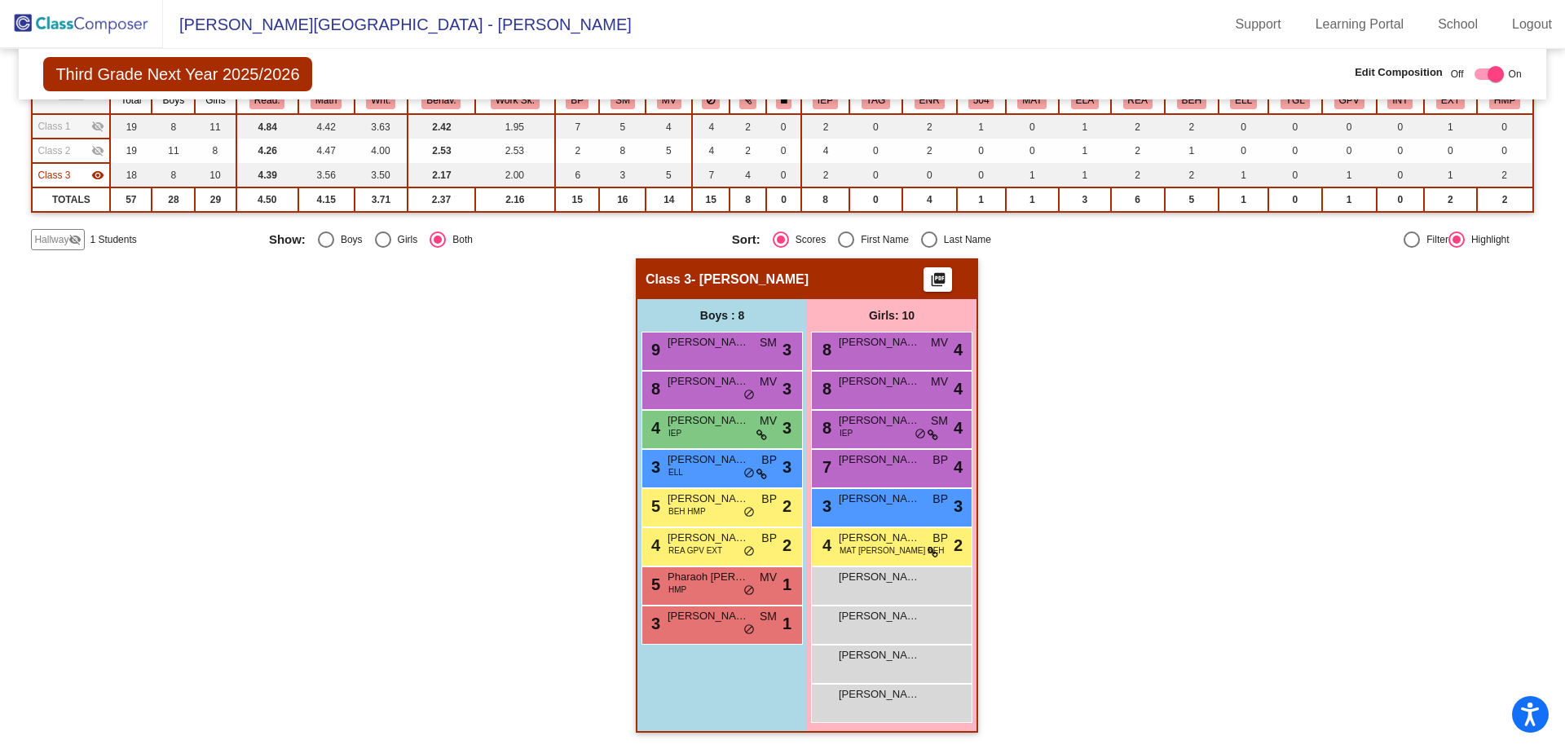
click at [68, 125] on span "Class 1" at bounding box center [53, 126] width 33 height 15
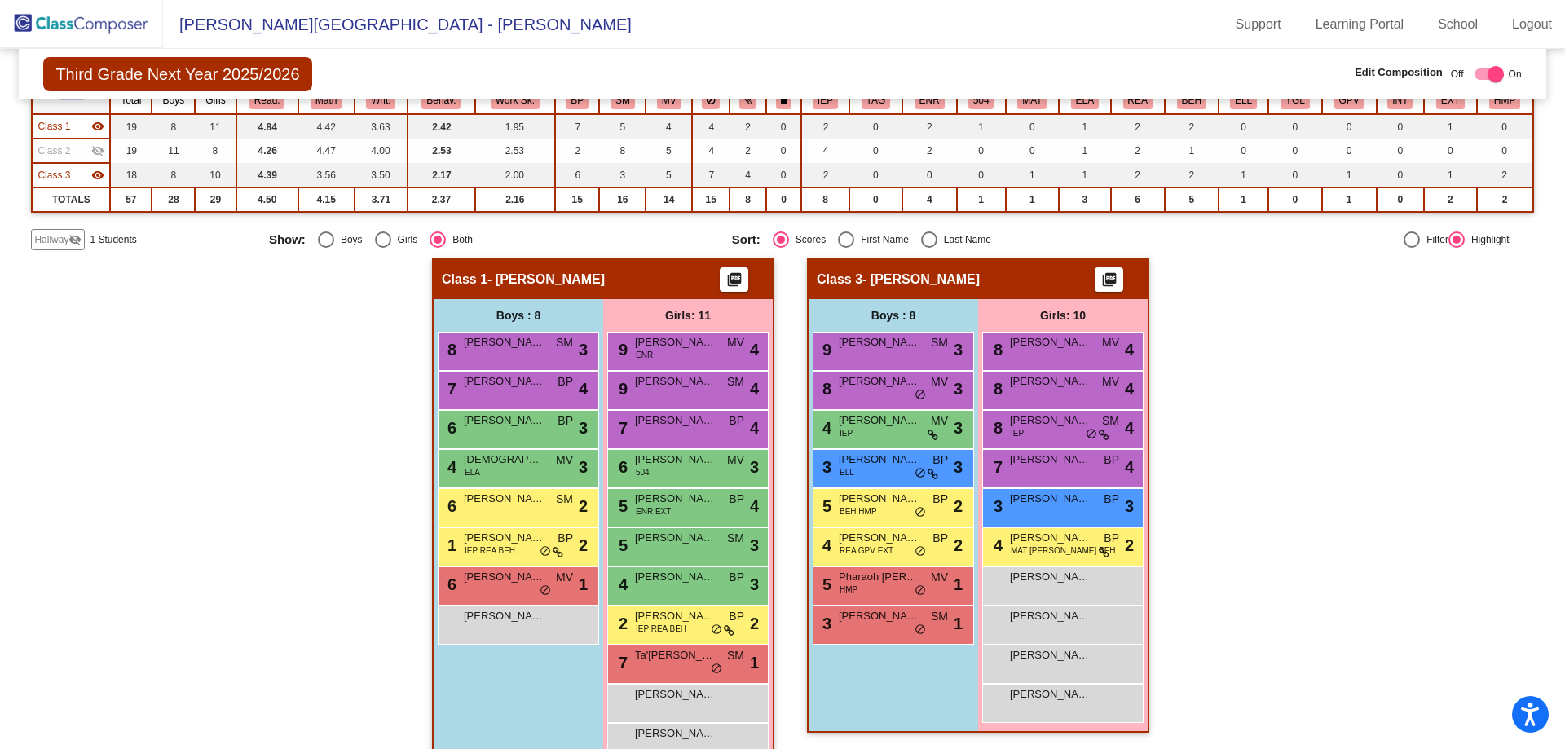
click at [99, 174] on mat-icon "visibility" at bounding box center [97, 175] width 13 height 13
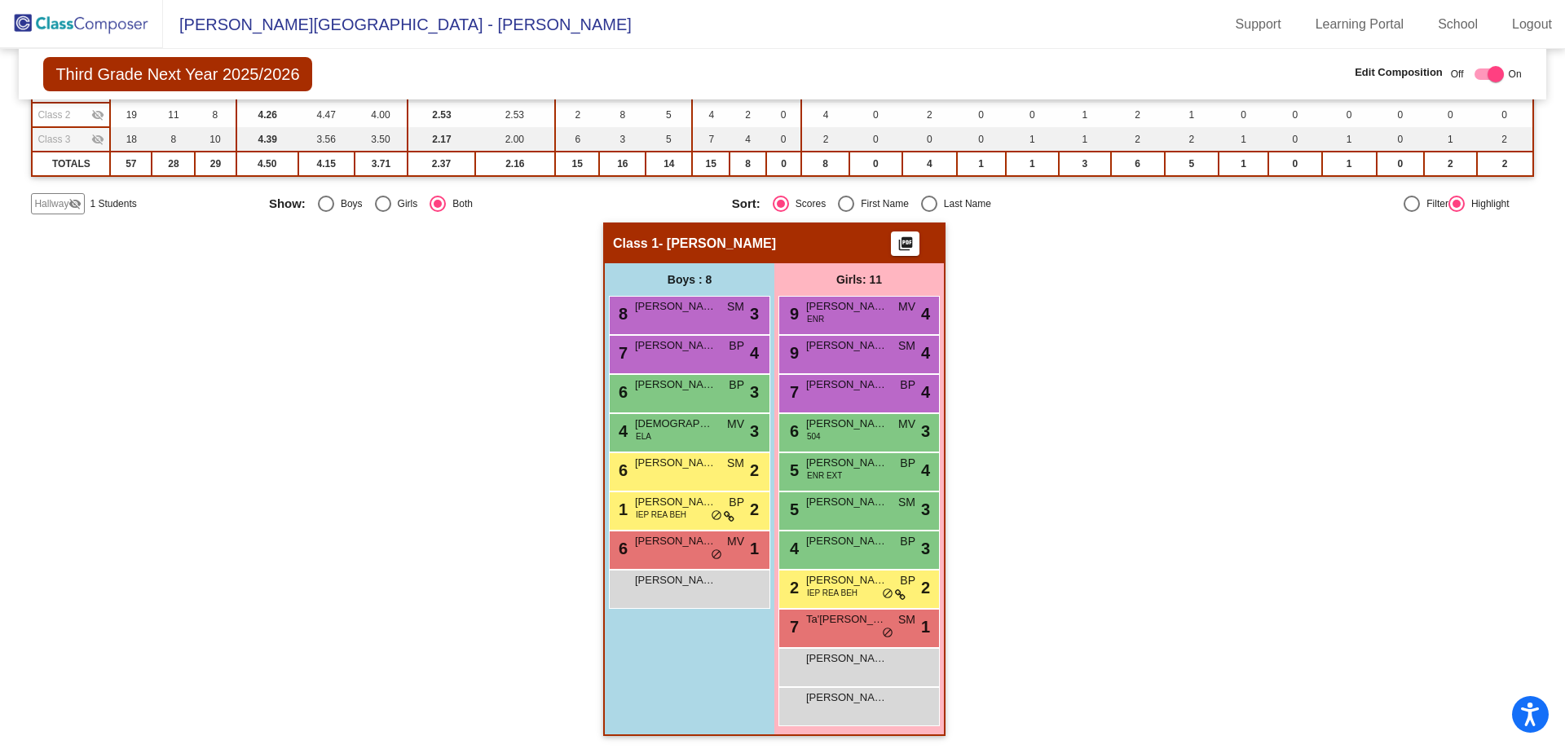
scroll to position [212, 0]
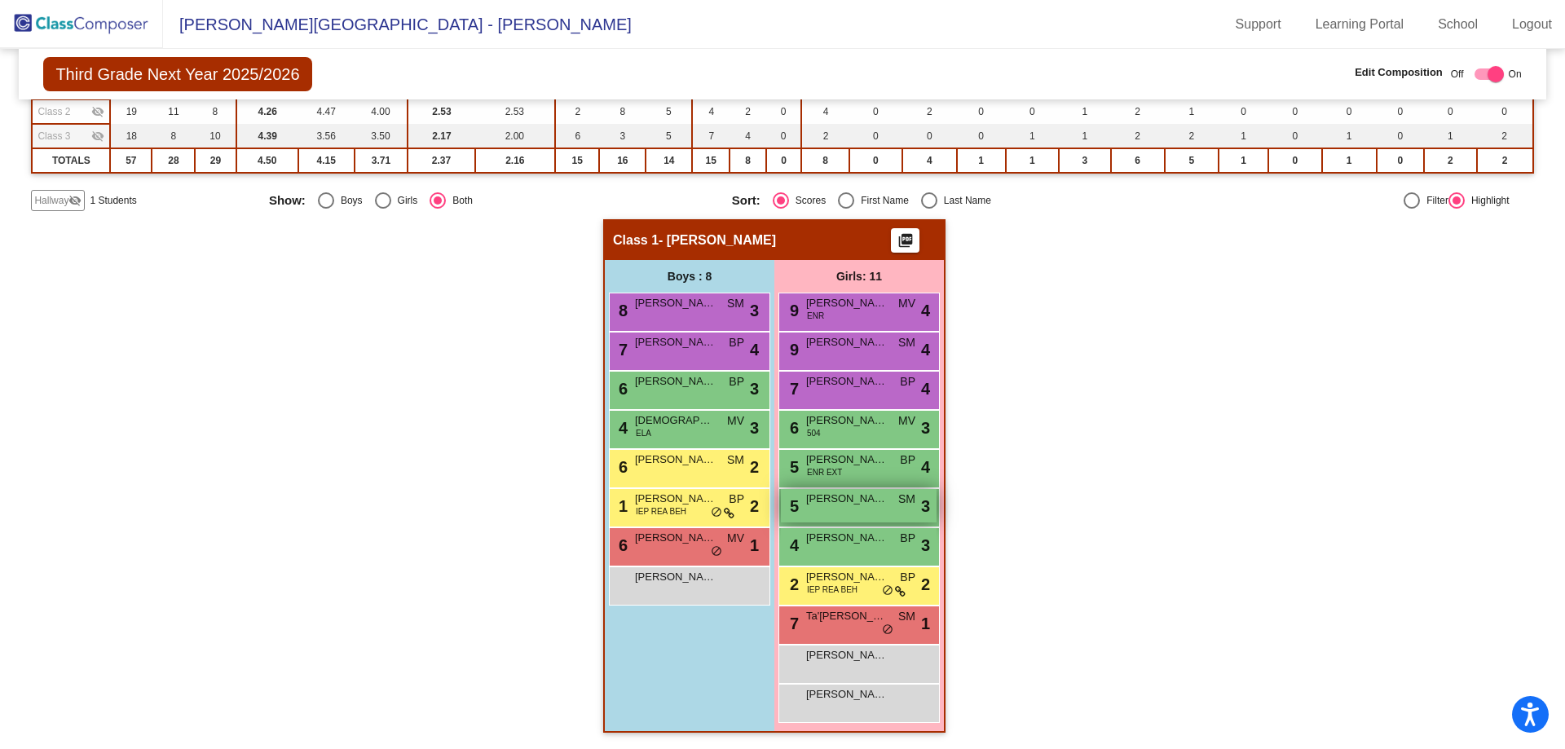
click at [866, 506] on span "[PERSON_NAME]" at bounding box center [847, 499] width 82 height 16
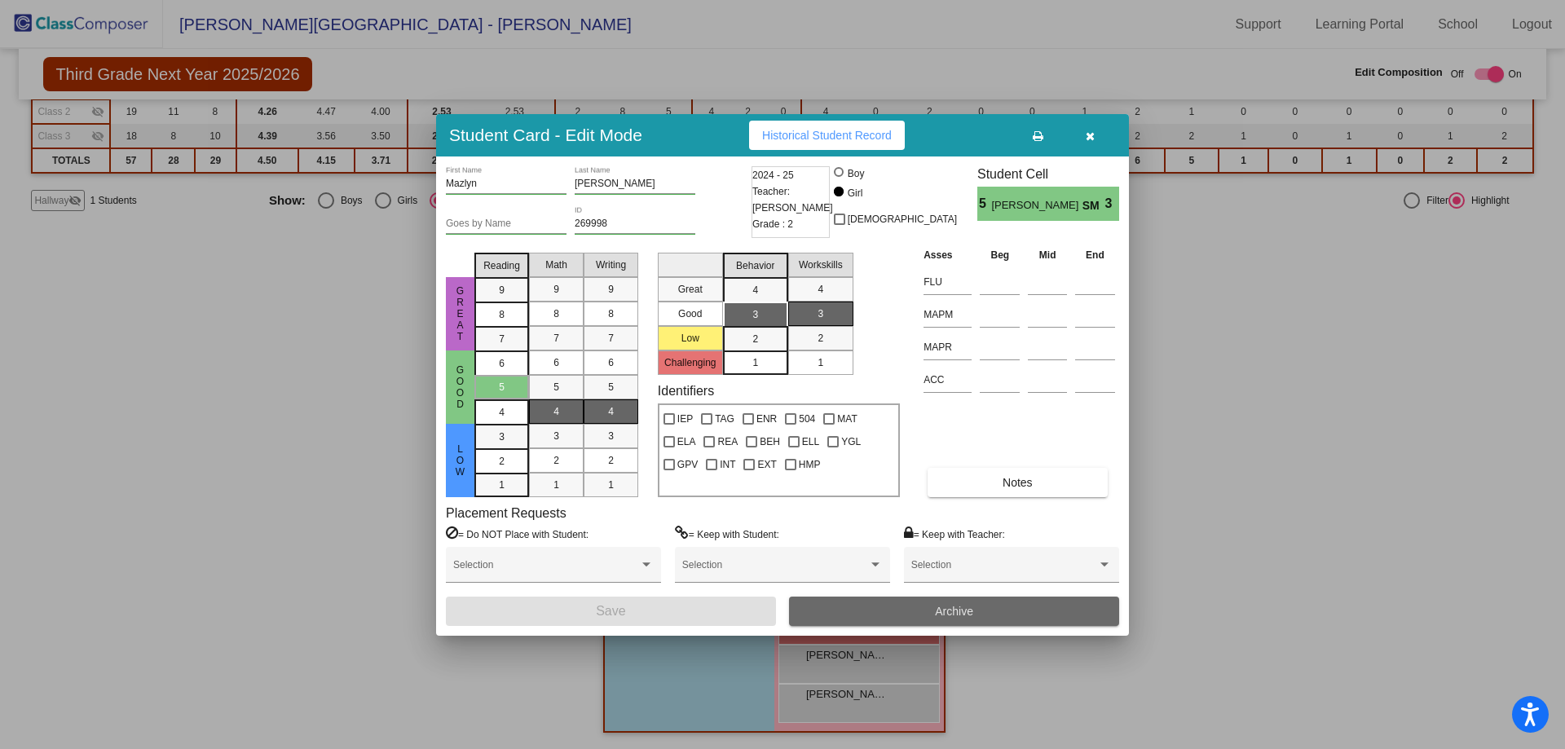
click at [953, 607] on span "Archive" at bounding box center [954, 611] width 38 height 13
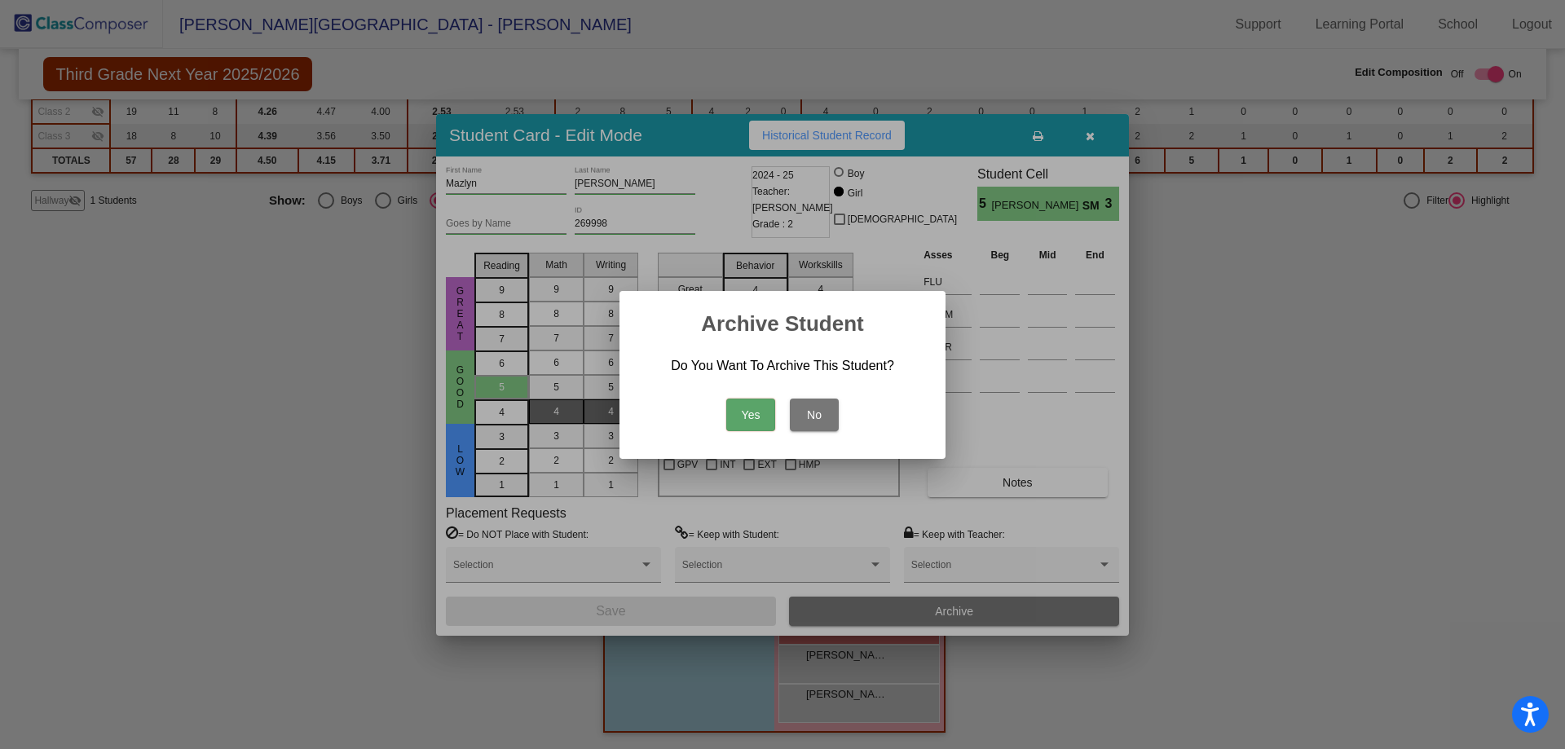
click at [750, 414] on button "Yes" at bounding box center [750, 415] width 49 height 33
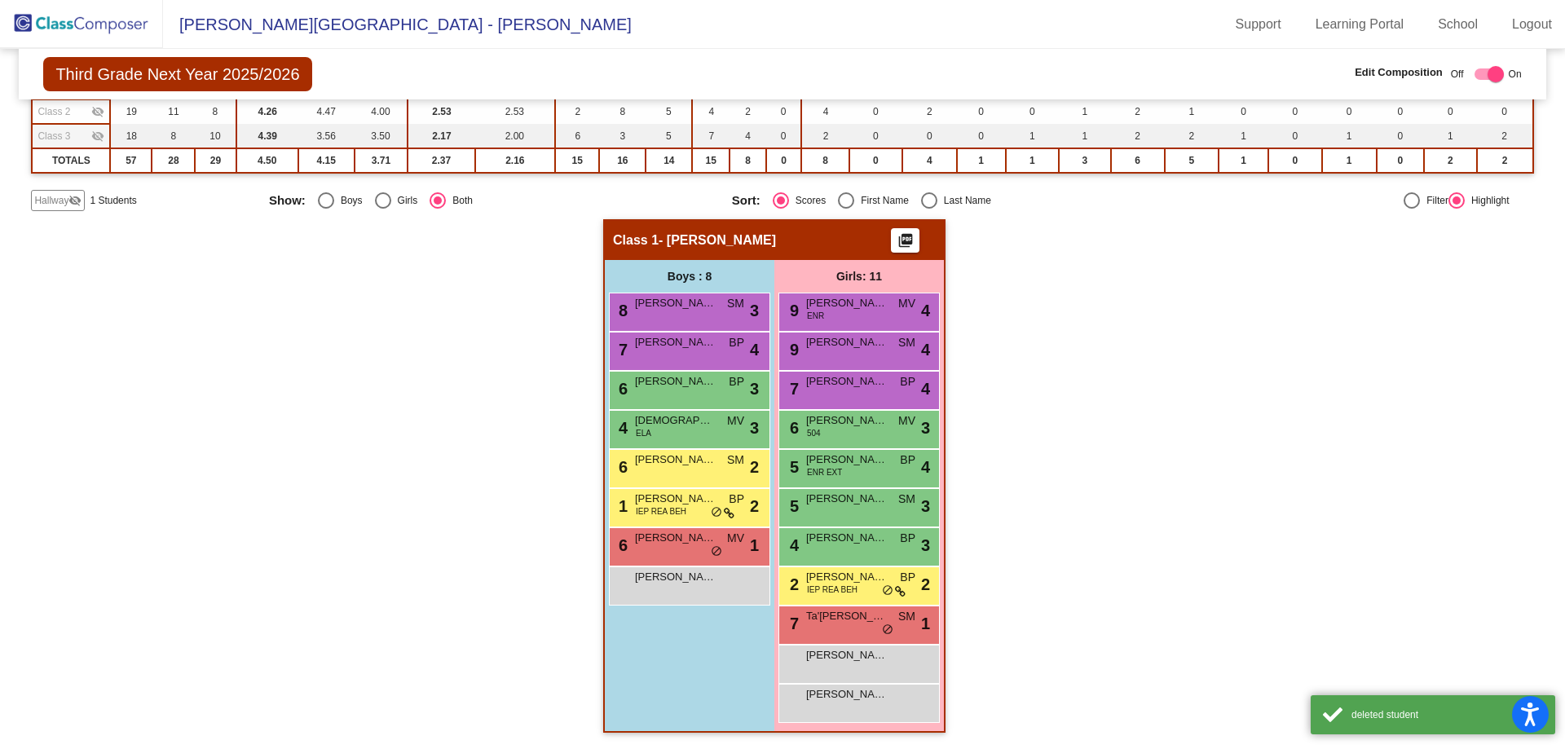
scroll to position [173, 0]
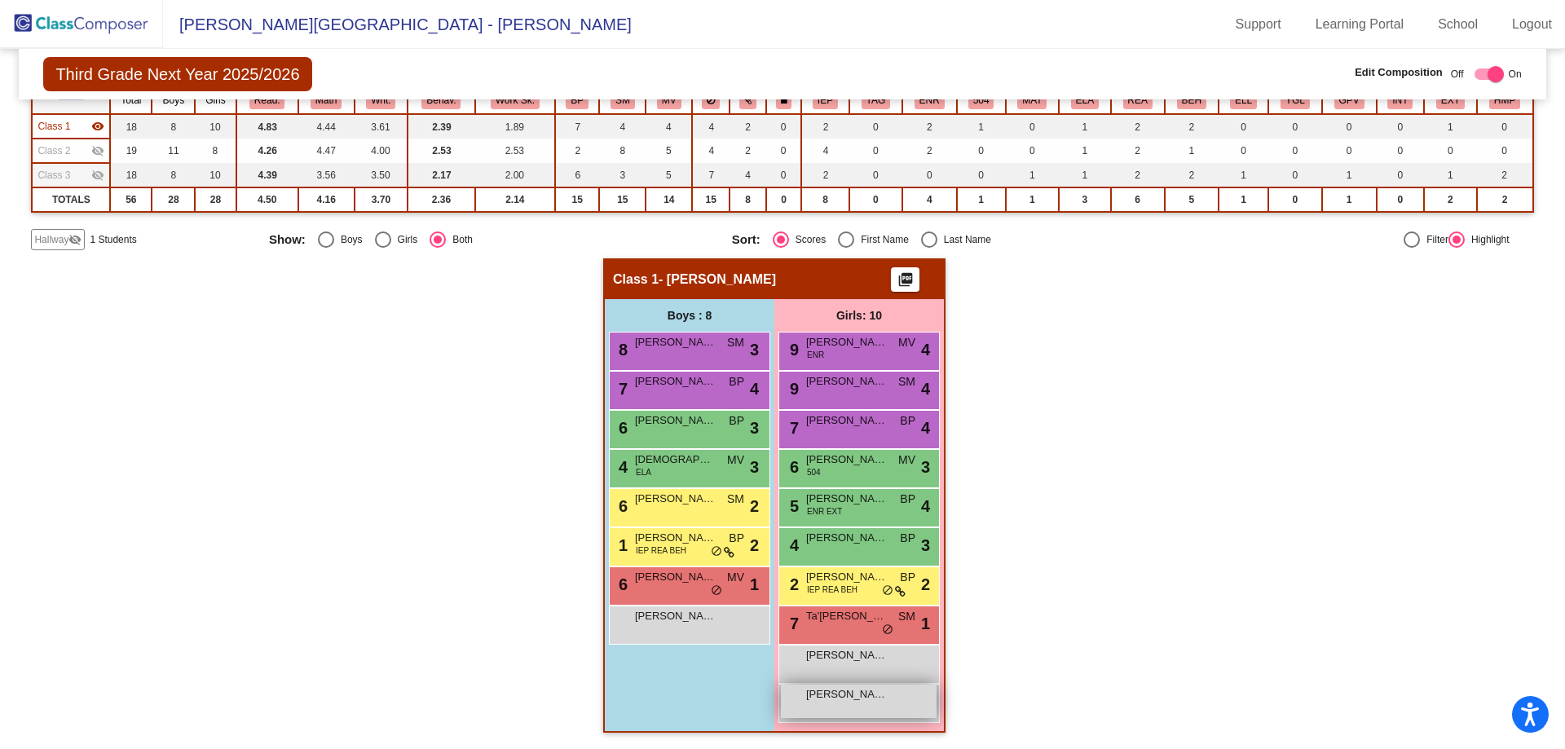
click at [877, 698] on span "[PERSON_NAME]" at bounding box center [847, 694] width 82 height 16
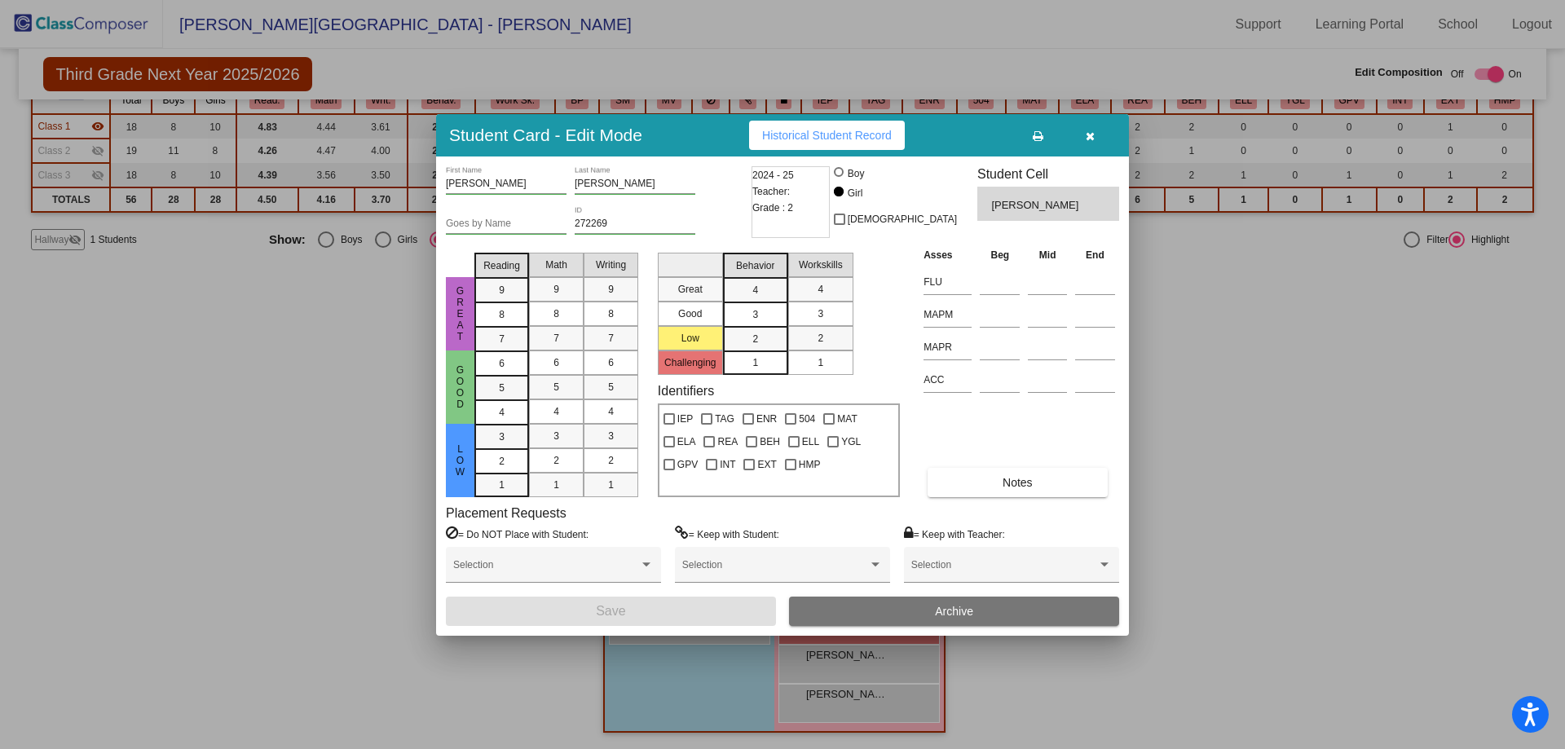
click at [946, 609] on span "Archive" at bounding box center [954, 611] width 38 height 13
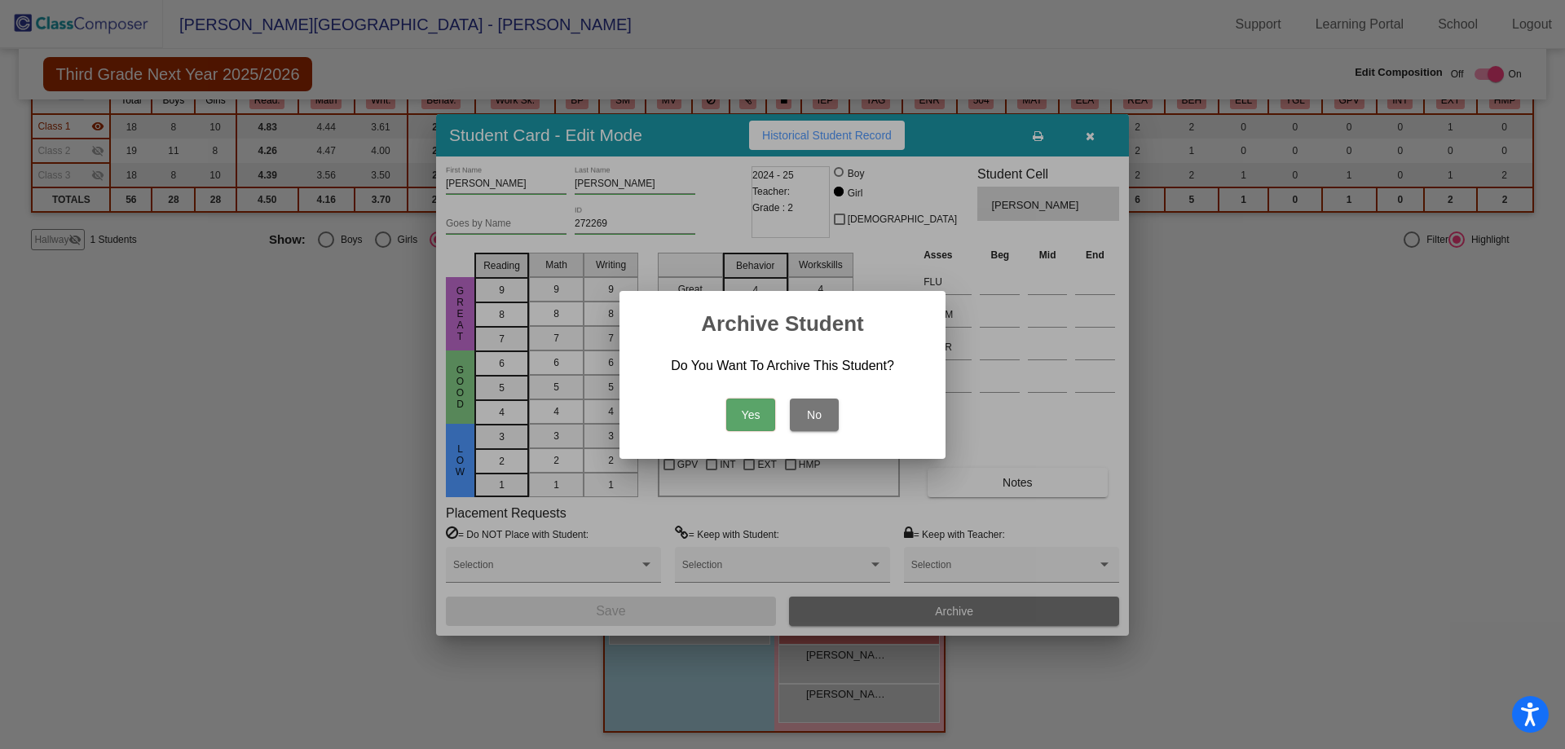
click at [751, 410] on button "Yes" at bounding box center [750, 415] width 49 height 33
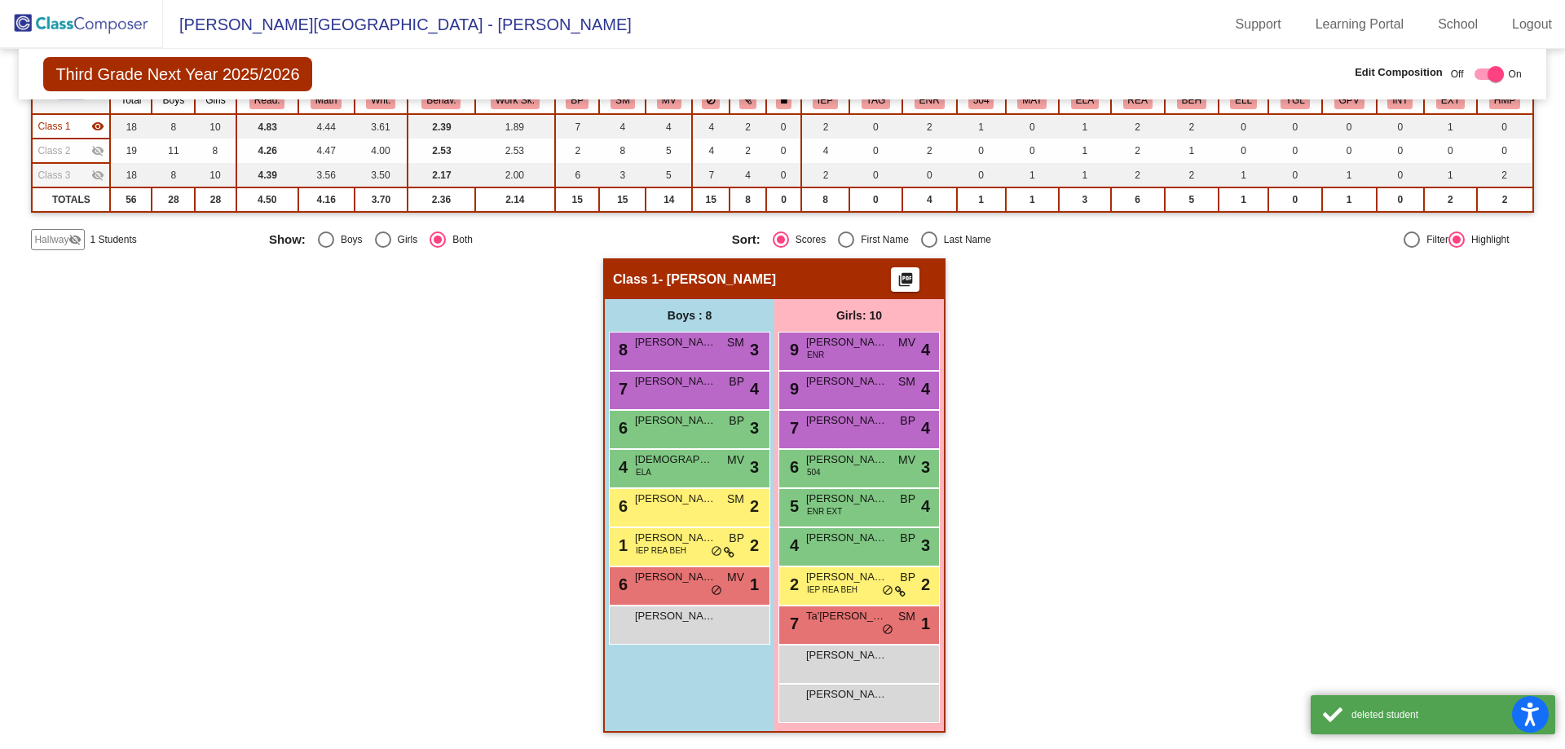
scroll to position [134, 0]
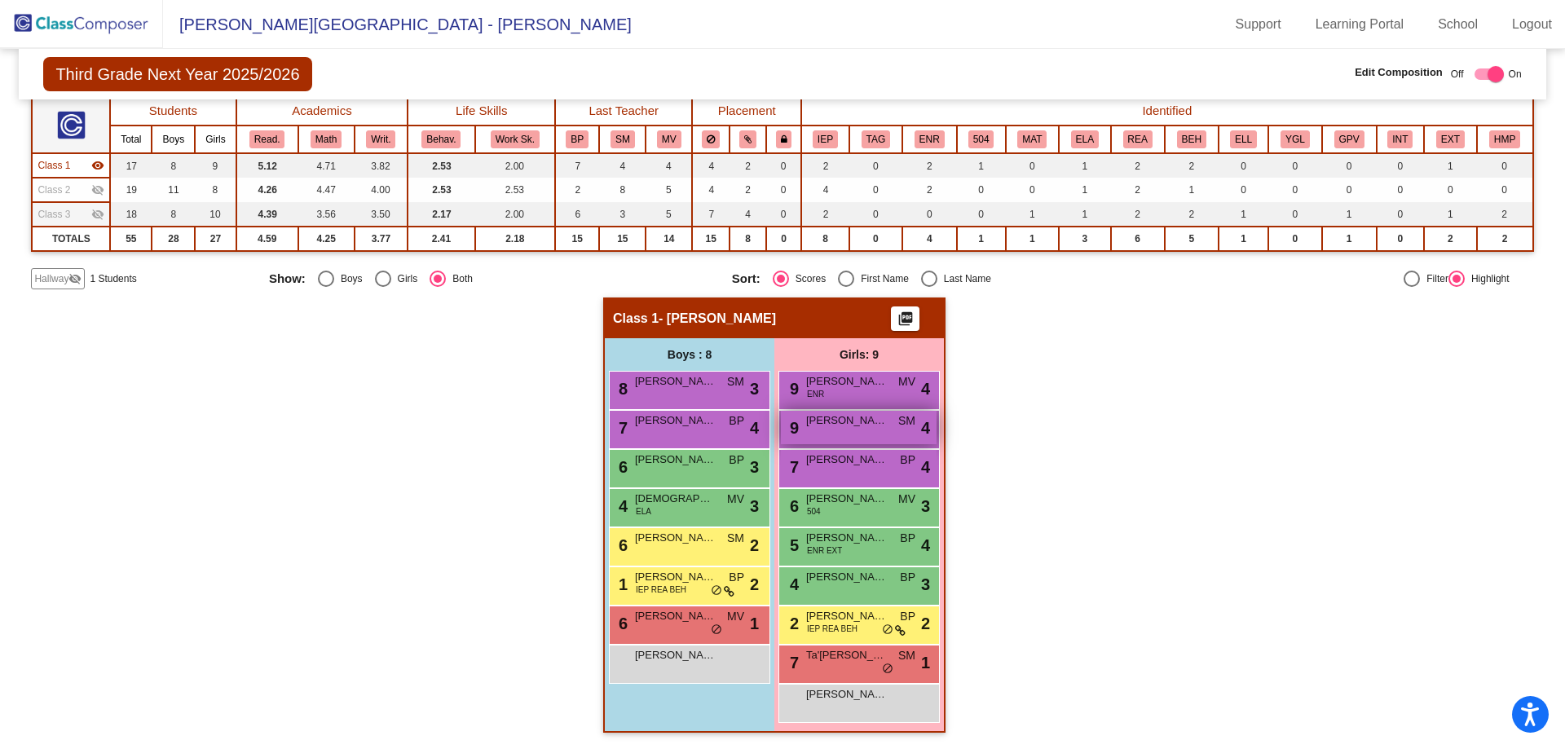
click at [826, 428] on span "[PERSON_NAME] Precious Keyuni" at bounding box center [847, 420] width 82 height 16
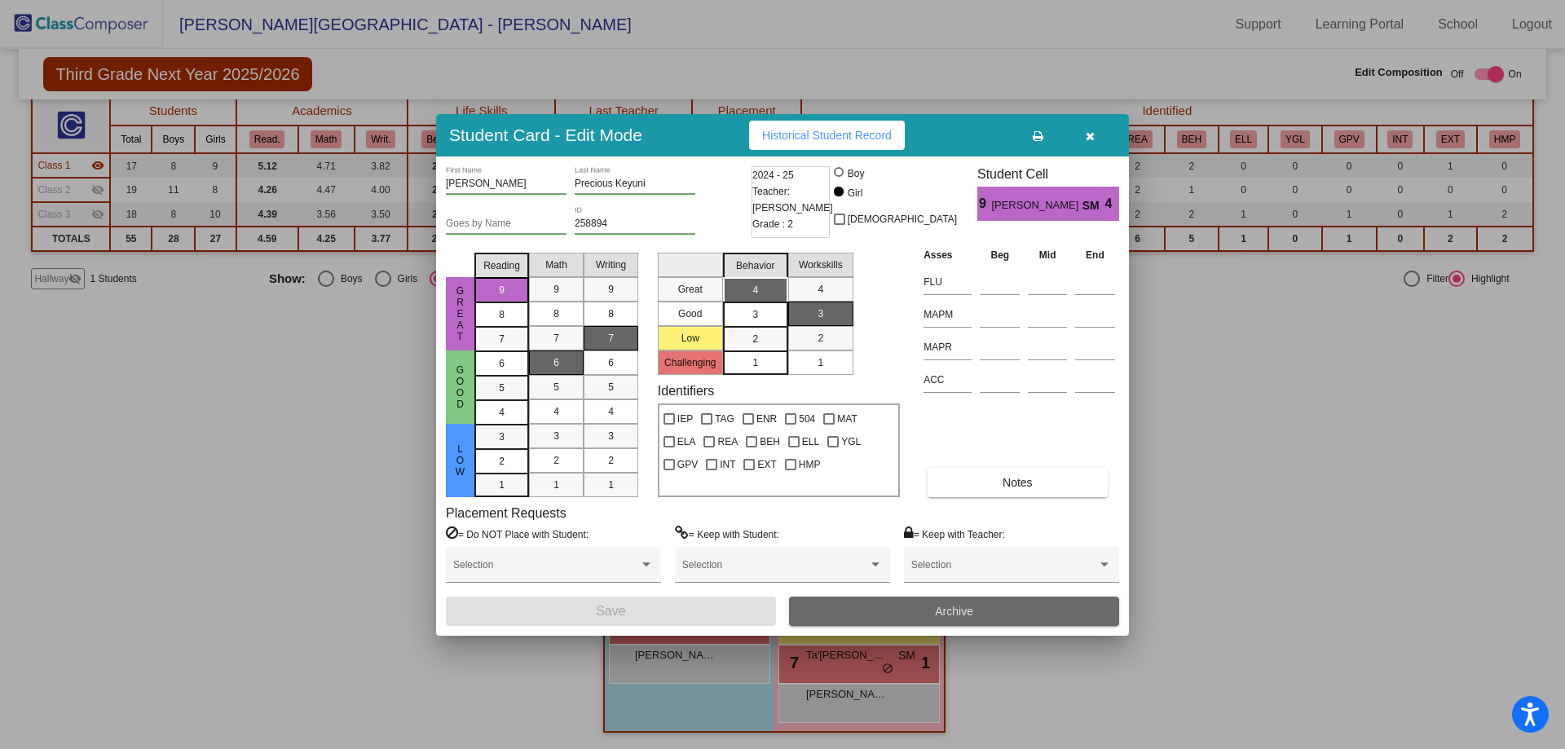
click at [920, 611] on button "Archive" at bounding box center [954, 611] width 330 height 29
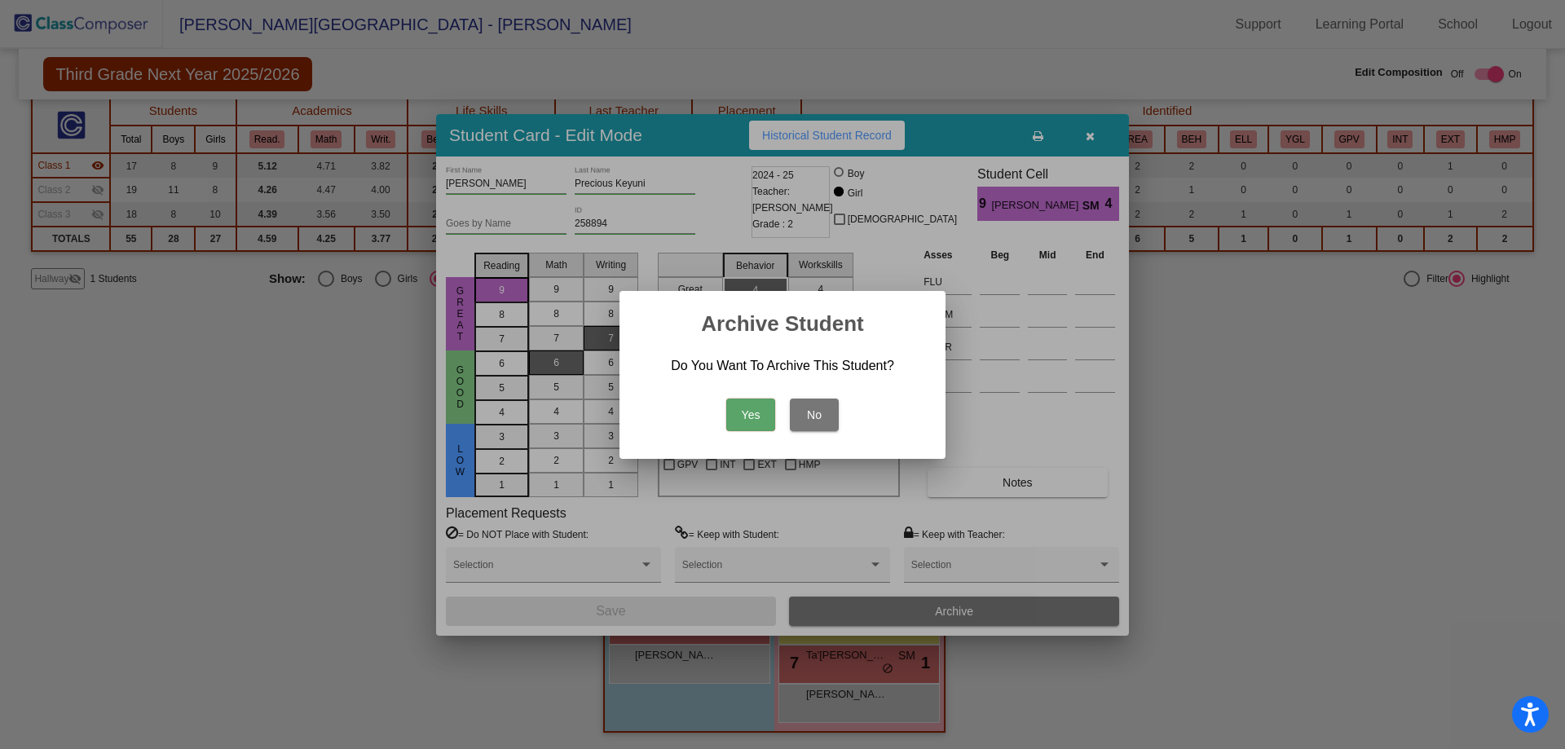
click at [753, 415] on button "Yes" at bounding box center [750, 415] width 49 height 33
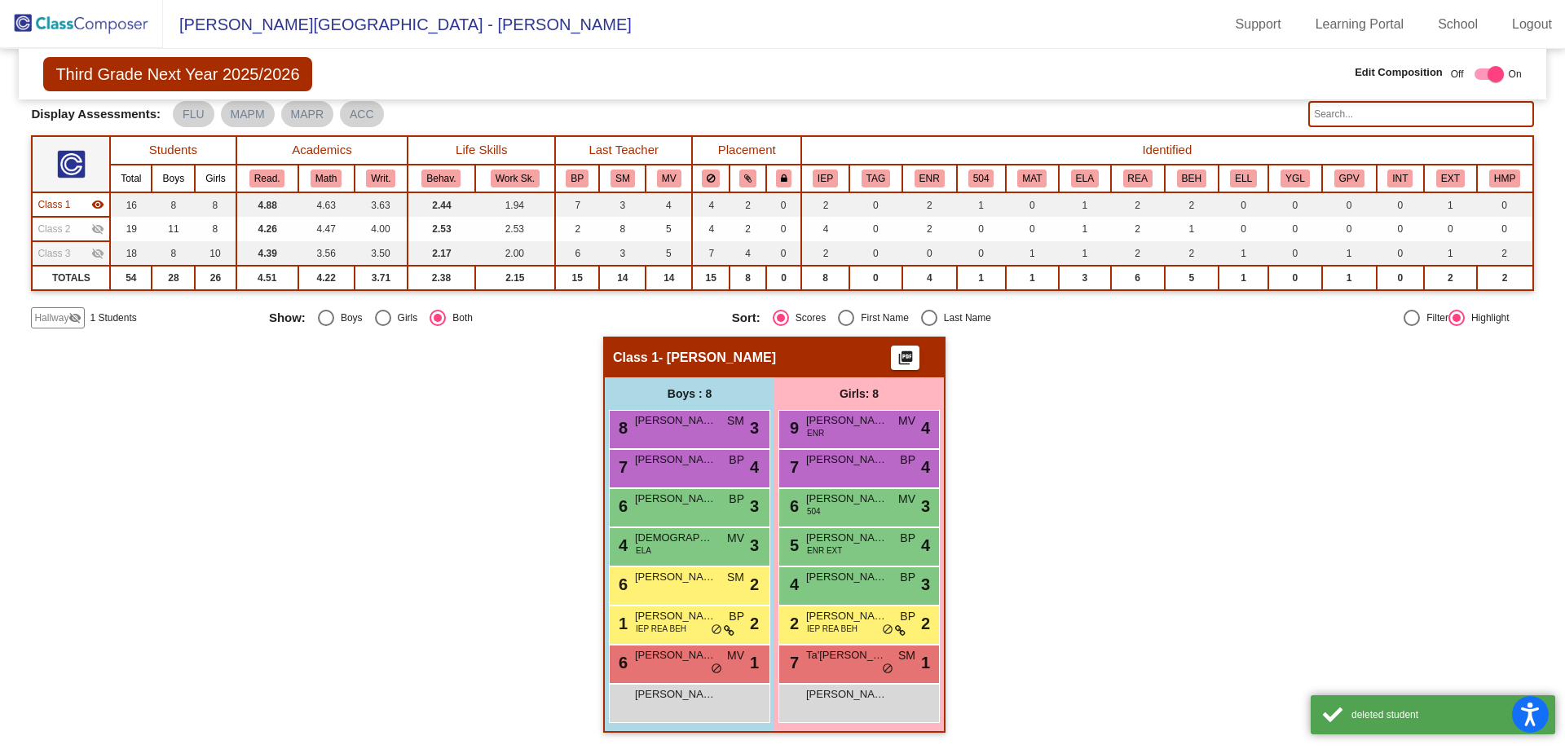
scroll to position [95, 0]
click at [61, 223] on span "Class 2" at bounding box center [53, 229] width 33 height 15
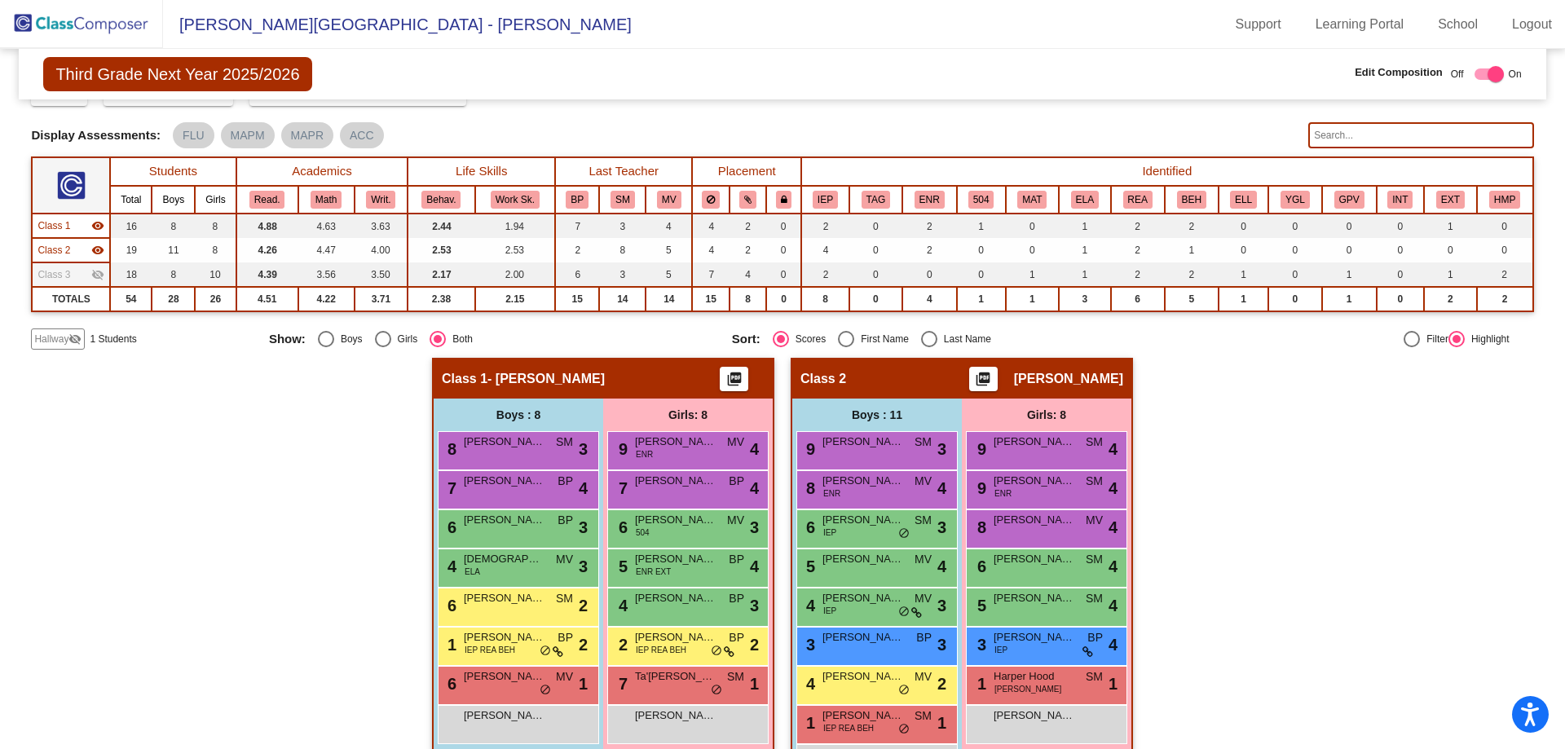
scroll to position [68, 0]
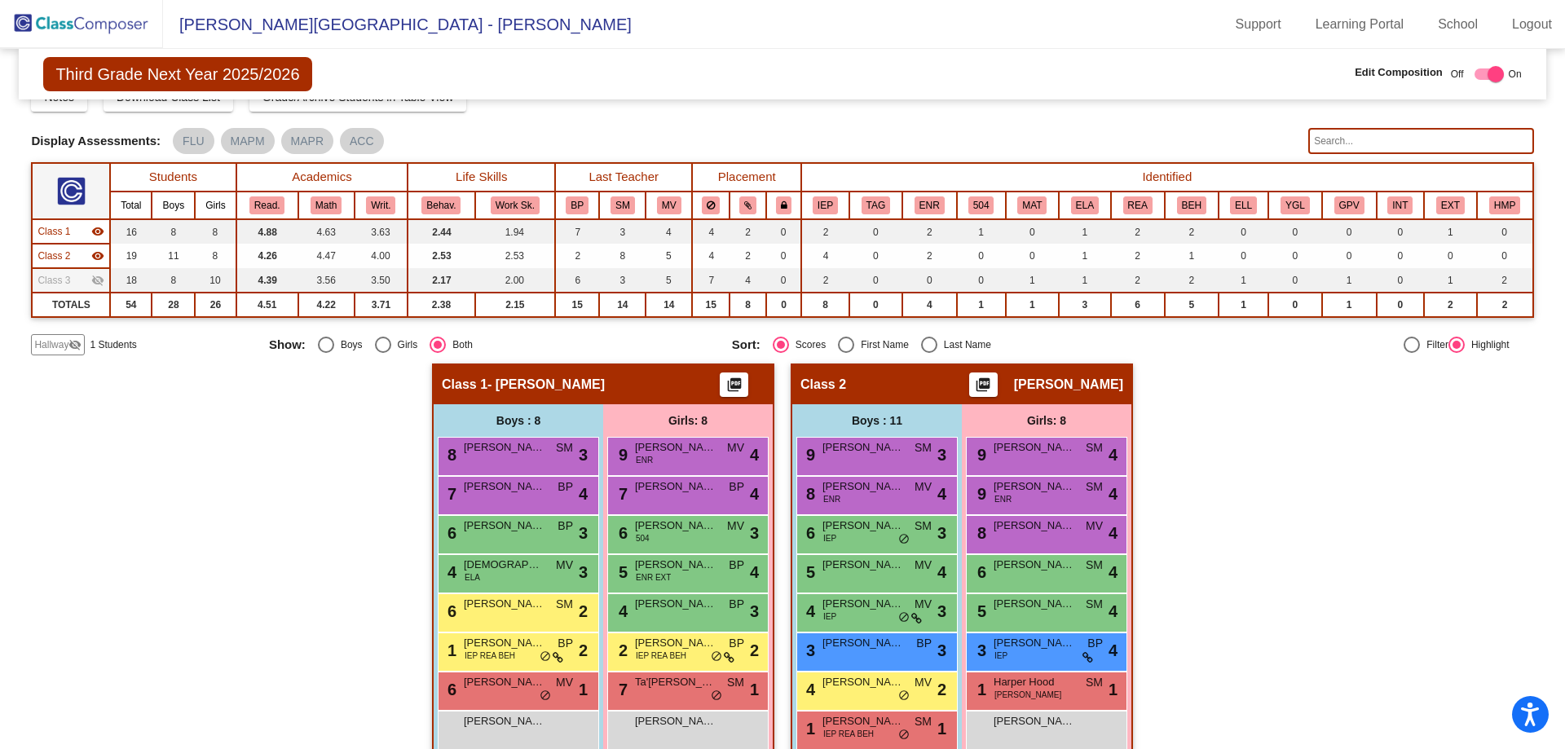
click at [49, 223] on td "Class 1 visibility" at bounding box center [71, 231] width 78 height 24
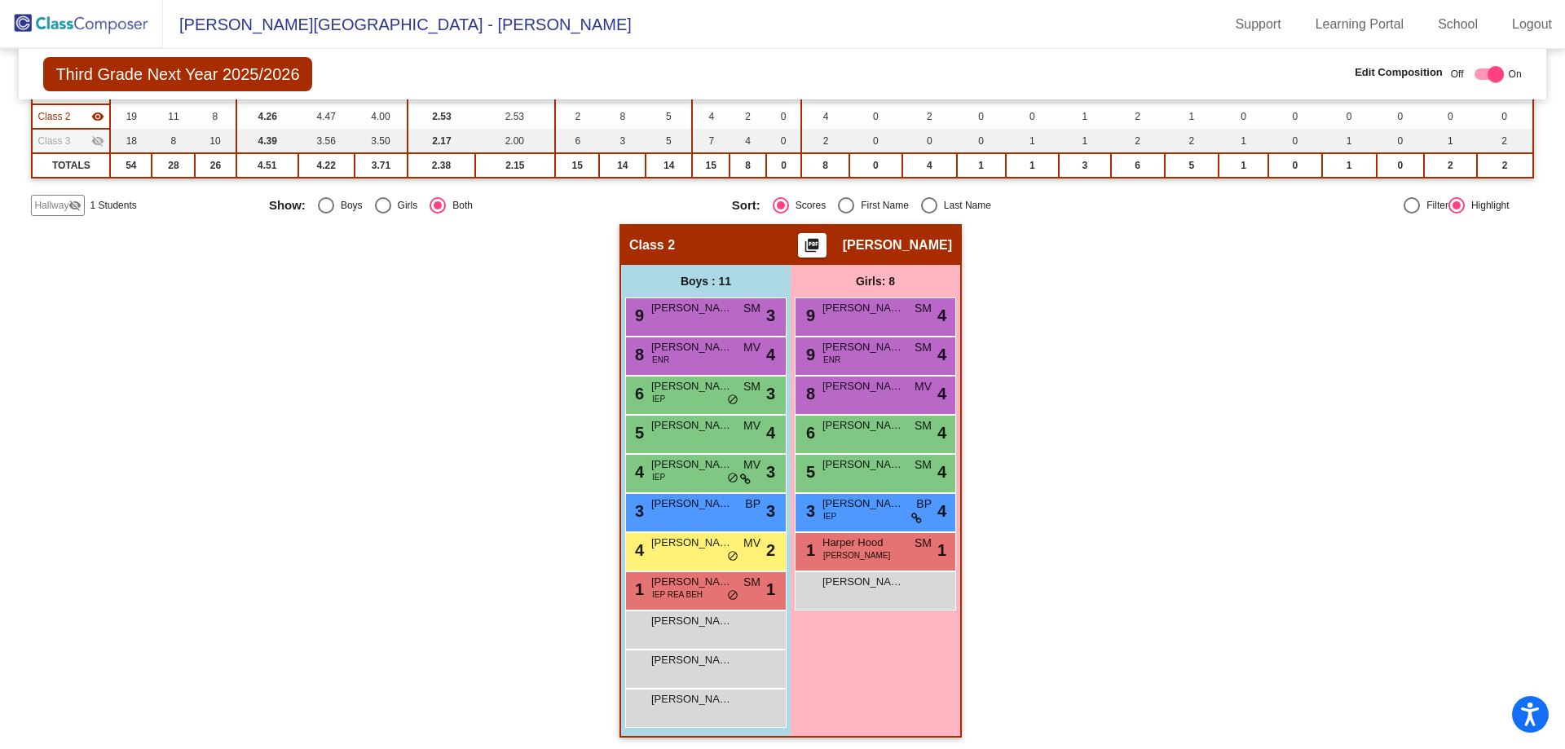
scroll to position [212, 0]
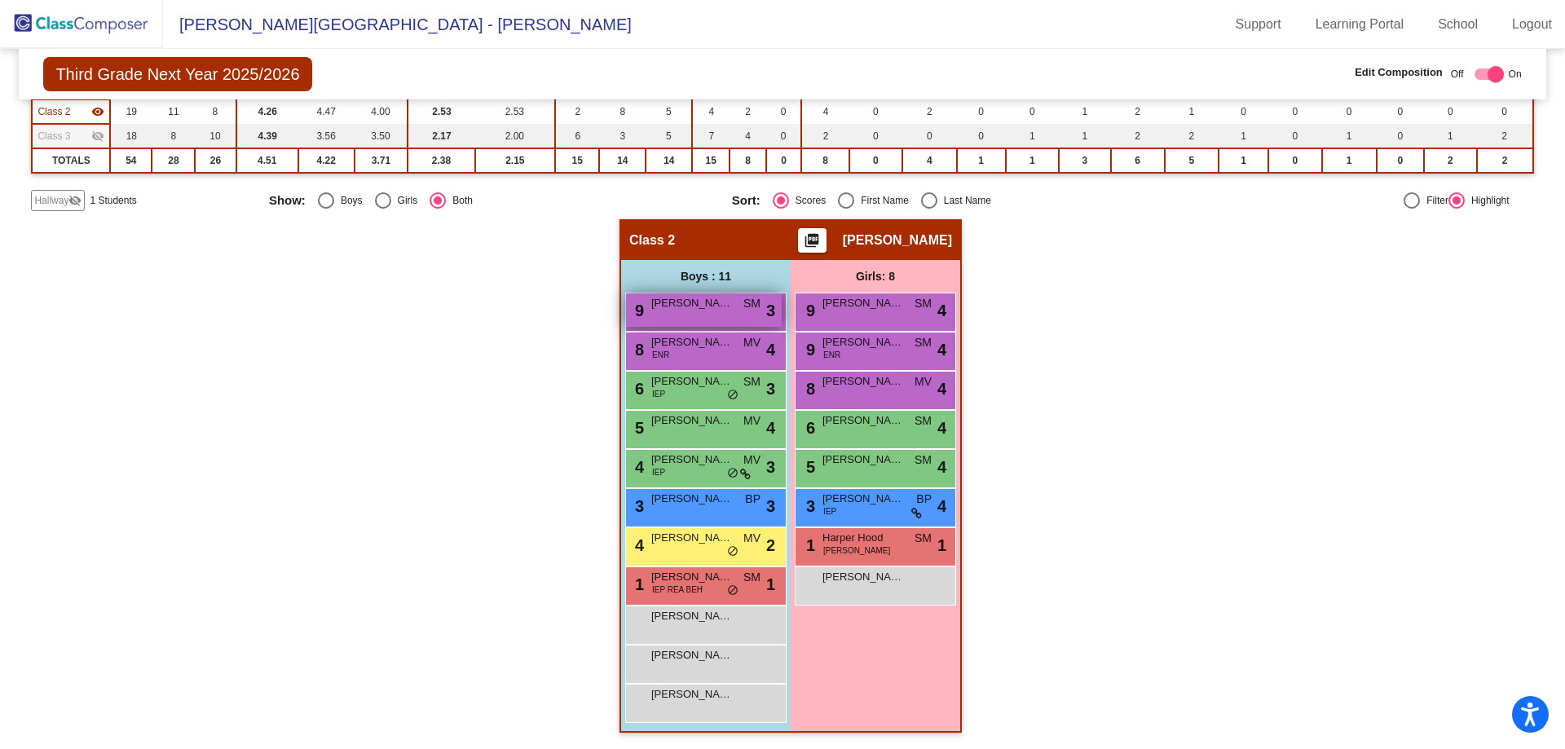
click at [680, 305] on span "[PERSON_NAME]" at bounding box center [692, 303] width 82 height 16
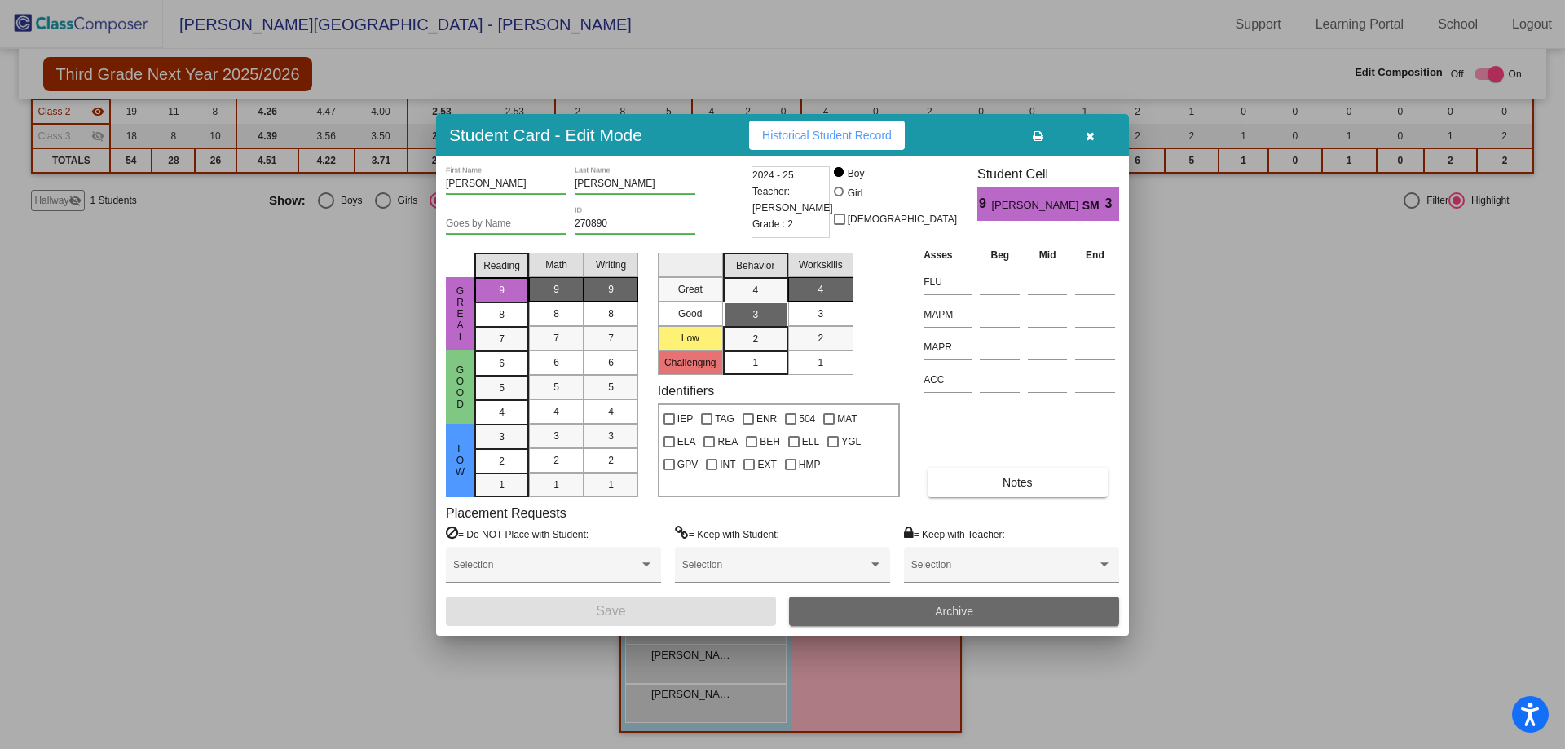
click at [901, 604] on button "Archive" at bounding box center [954, 611] width 330 height 29
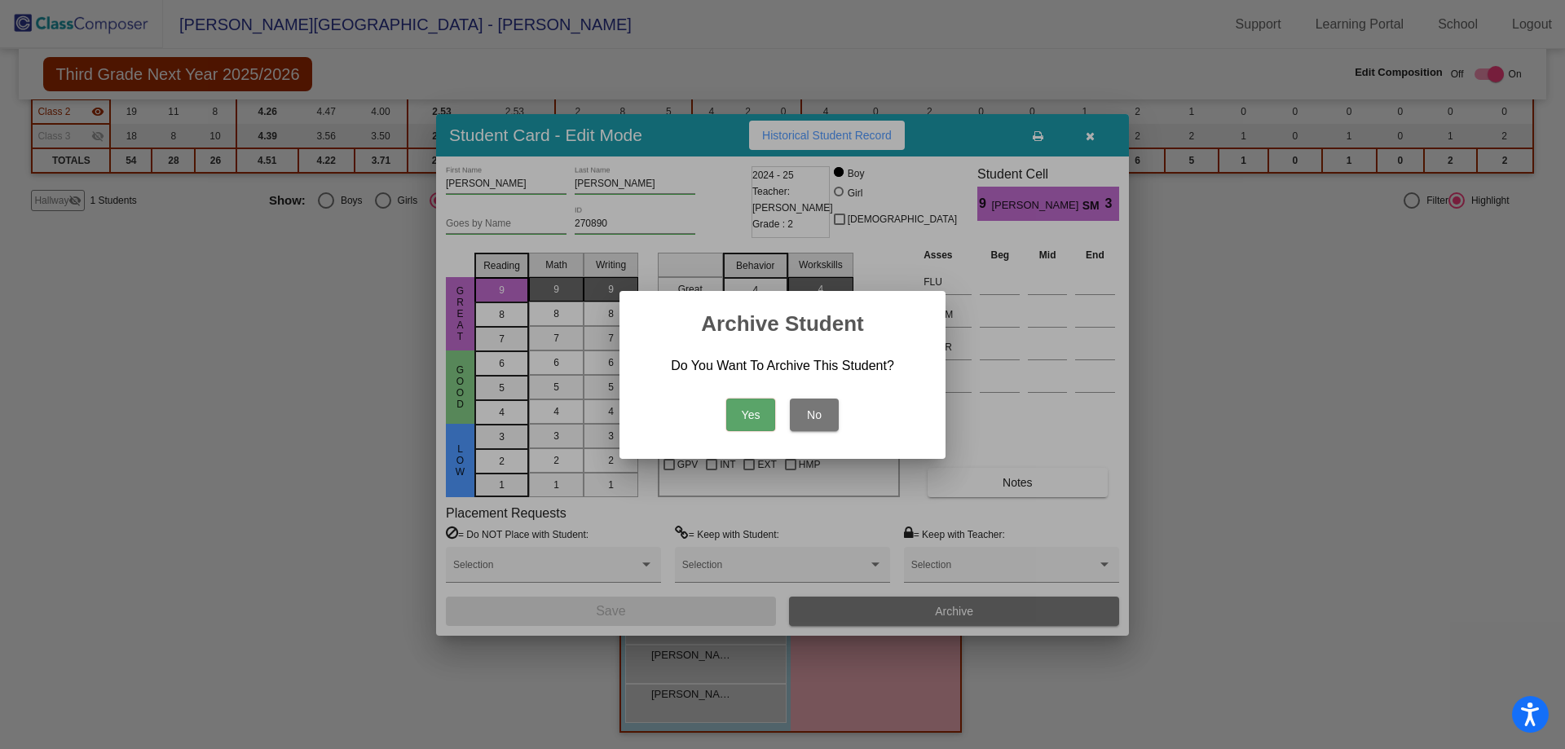
click at [746, 412] on button "Yes" at bounding box center [750, 415] width 49 height 33
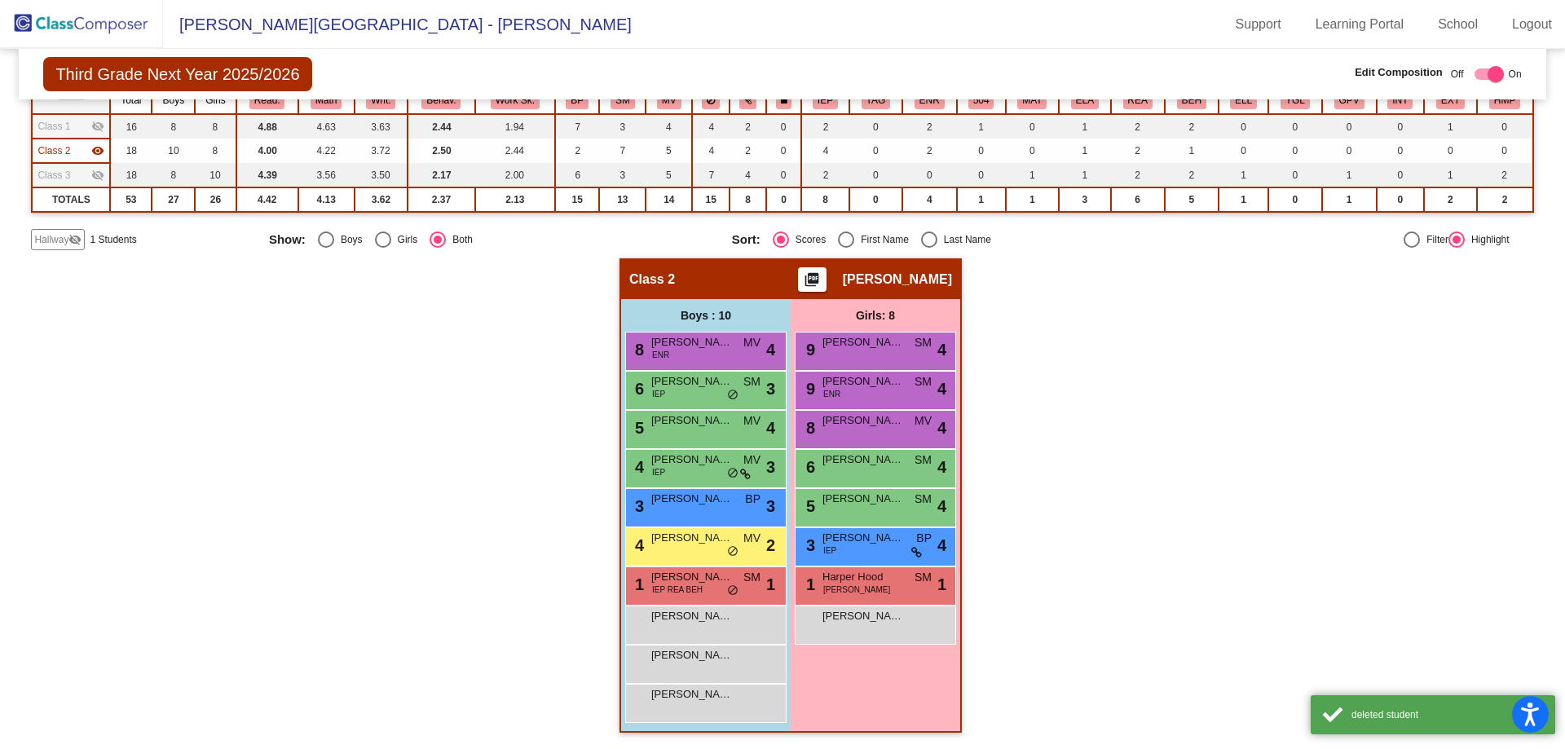
scroll to position [173, 0]
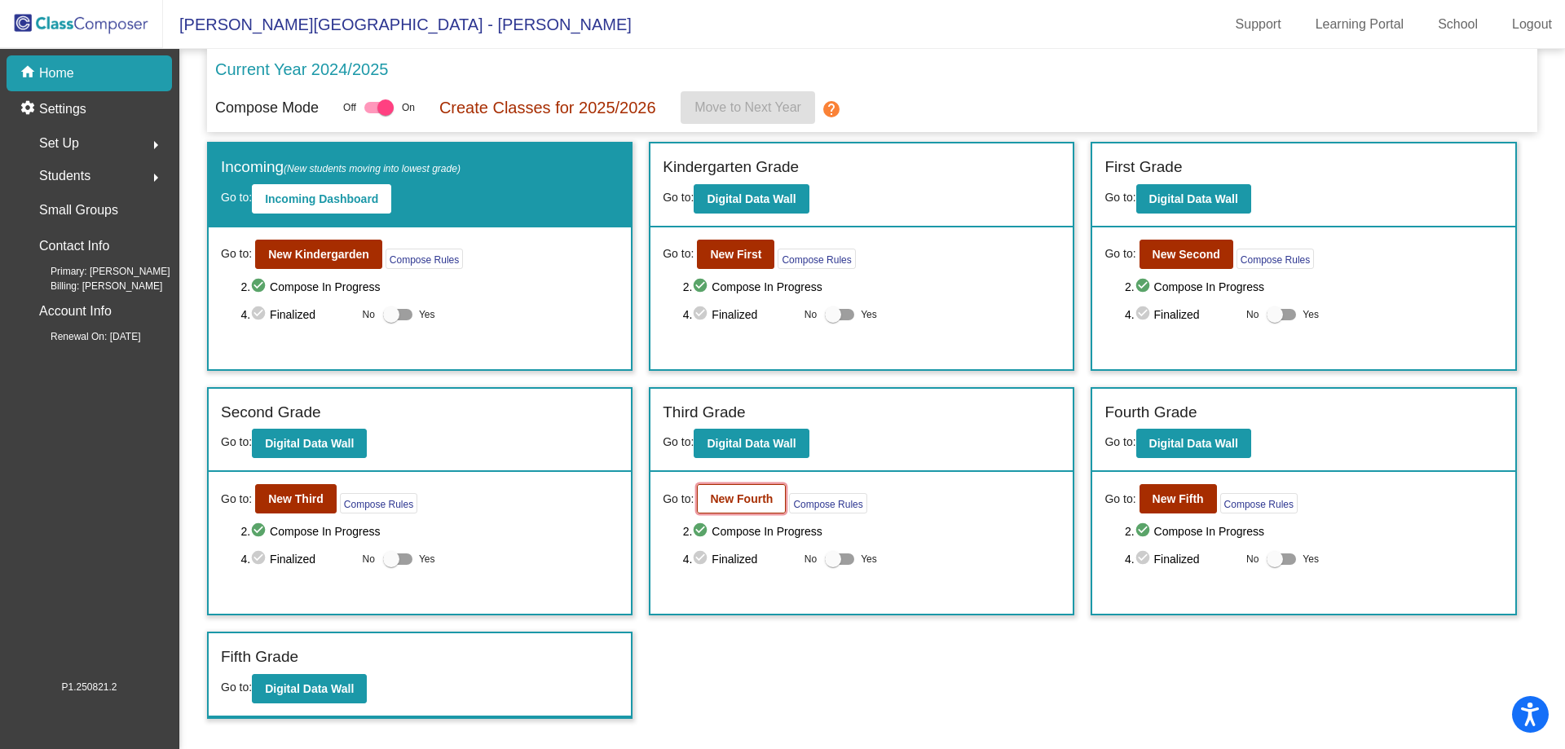
click at [726, 493] on b "New Fourth" at bounding box center [741, 498] width 63 height 13
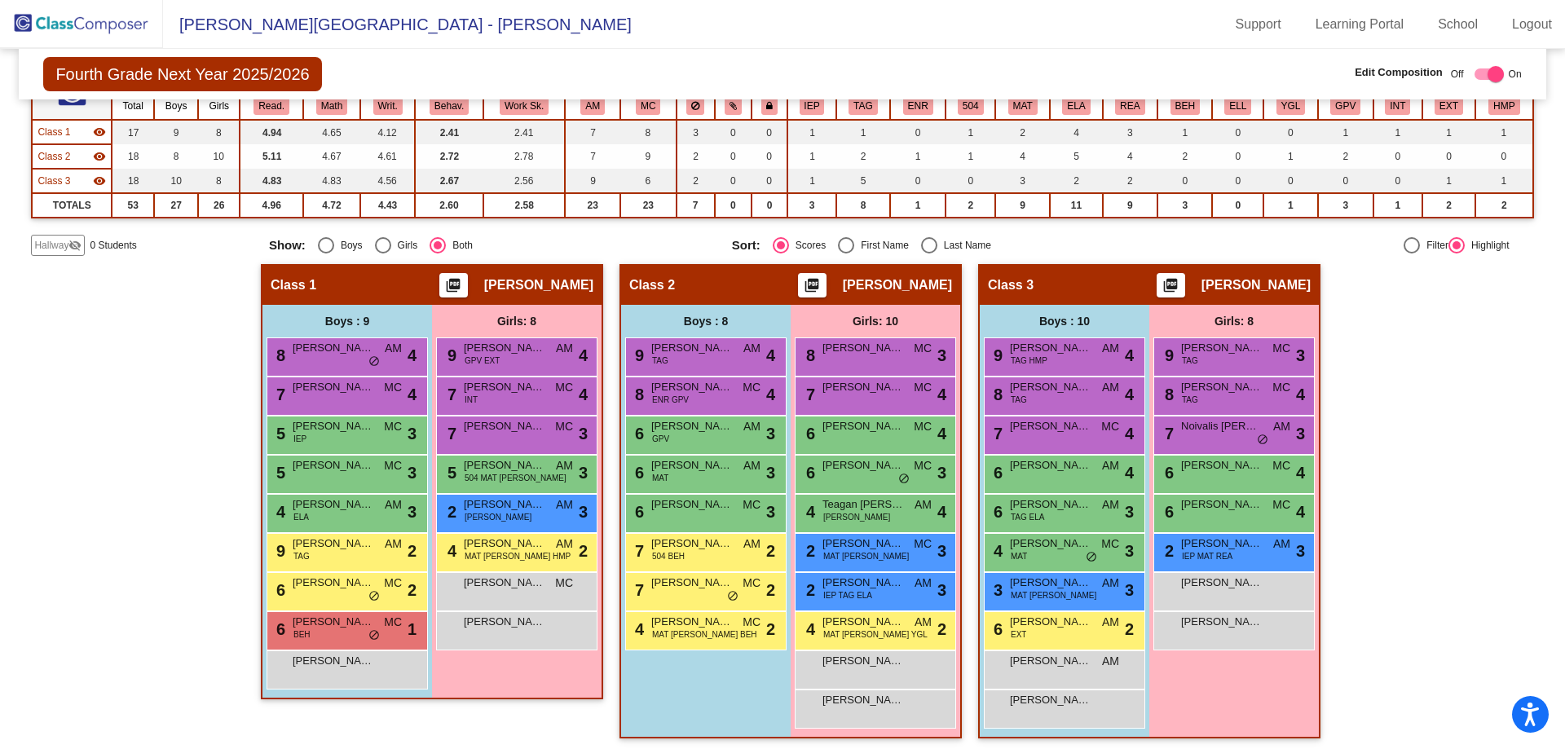
scroll to position [173, 0]
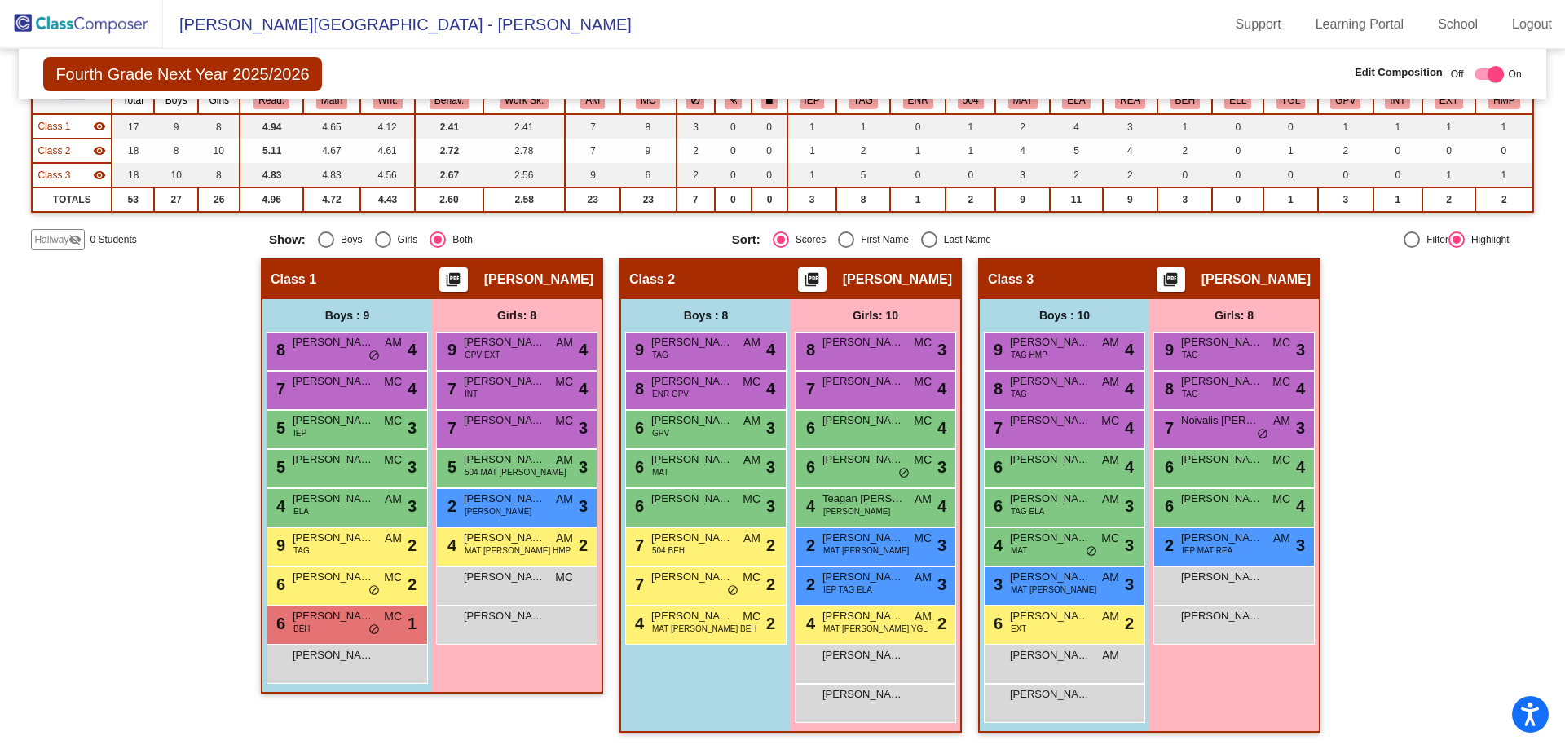
click at [94, 125] on mat-icon "visibility" at bounding box center [99, 126] width 13 height 13
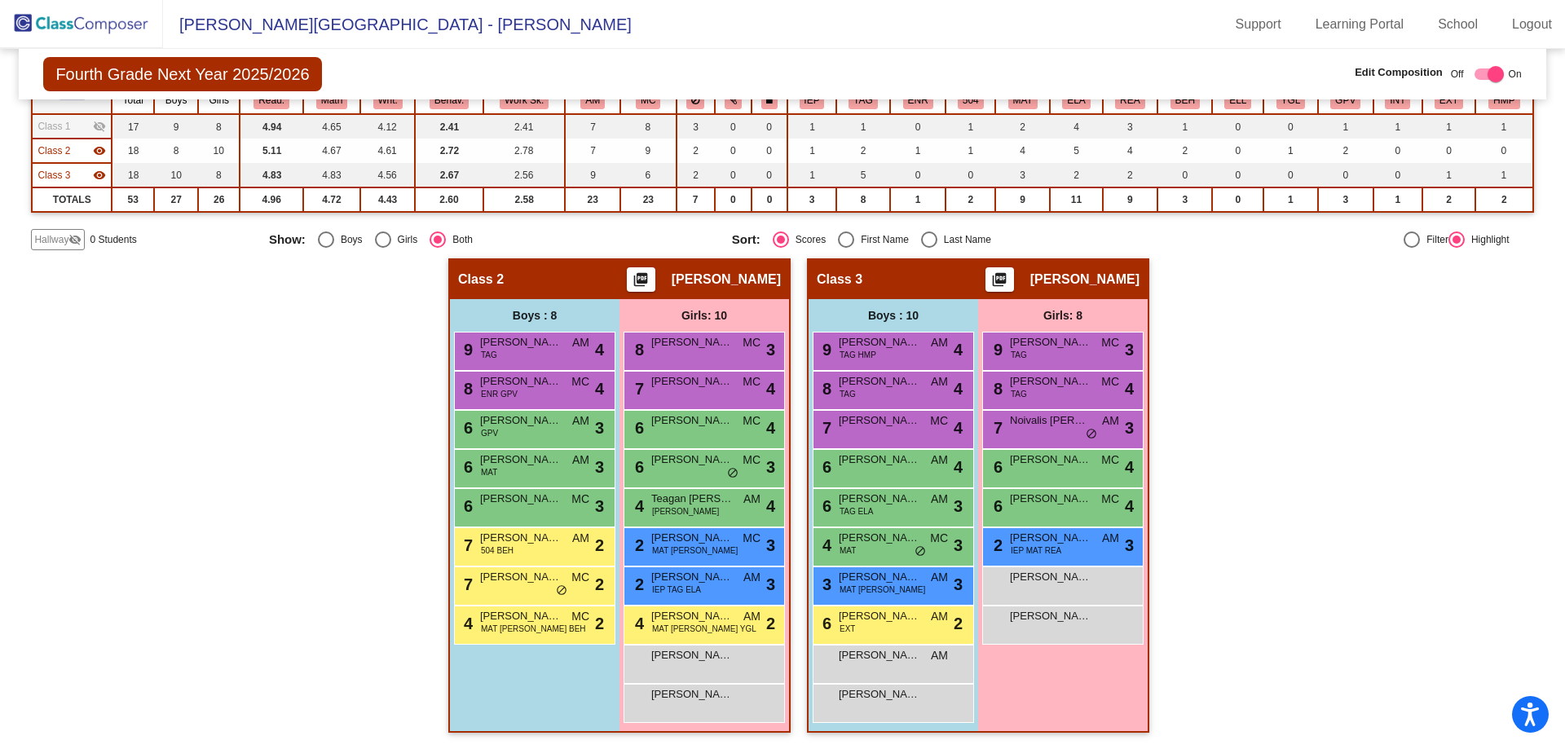
click at [101, 146] on mat-icon "visibility" at bounding box center [99, 150] width 13 height 13
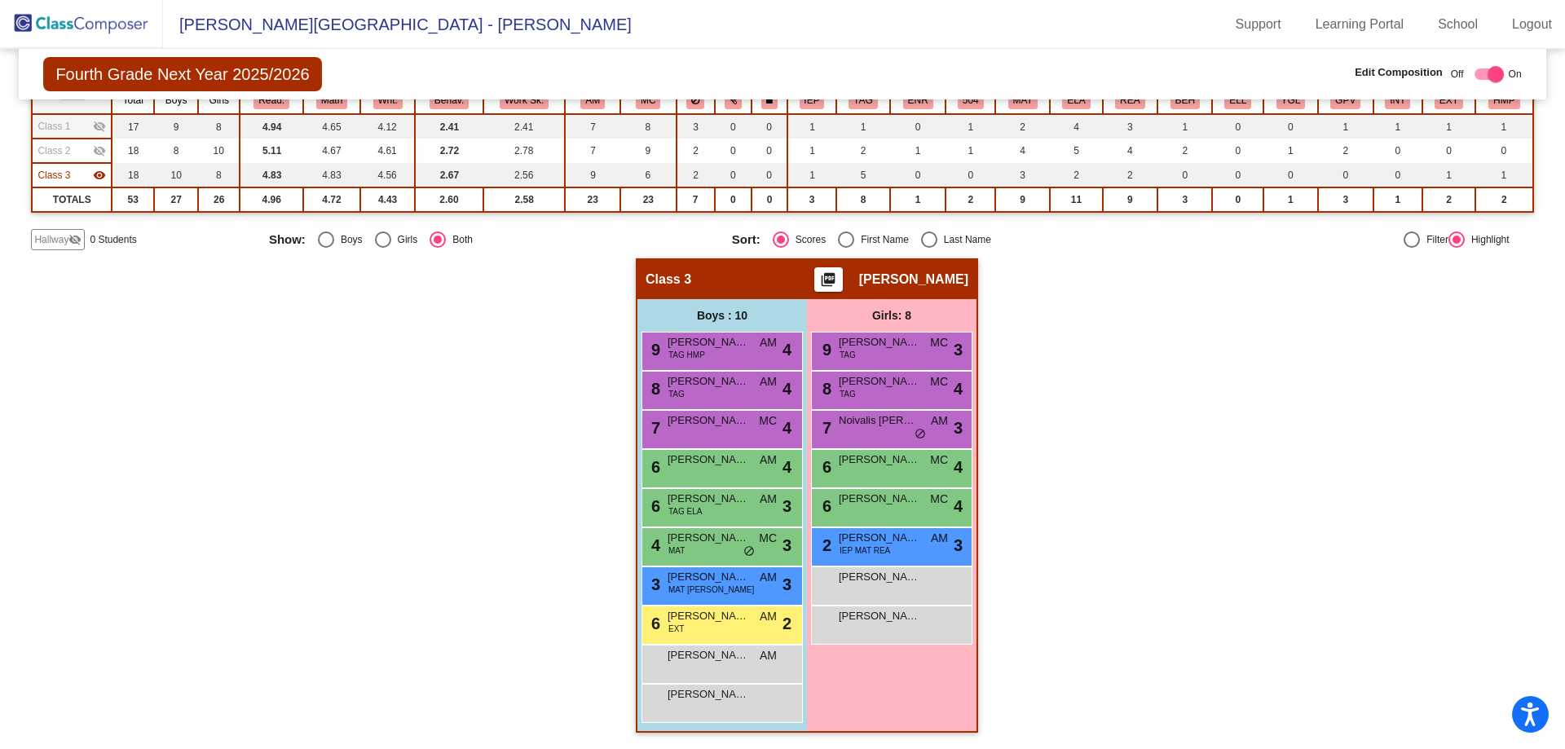
click at [66, 117] on td "Class 1 visibility_off" at bounding box center [72, 126] width 80 height 24
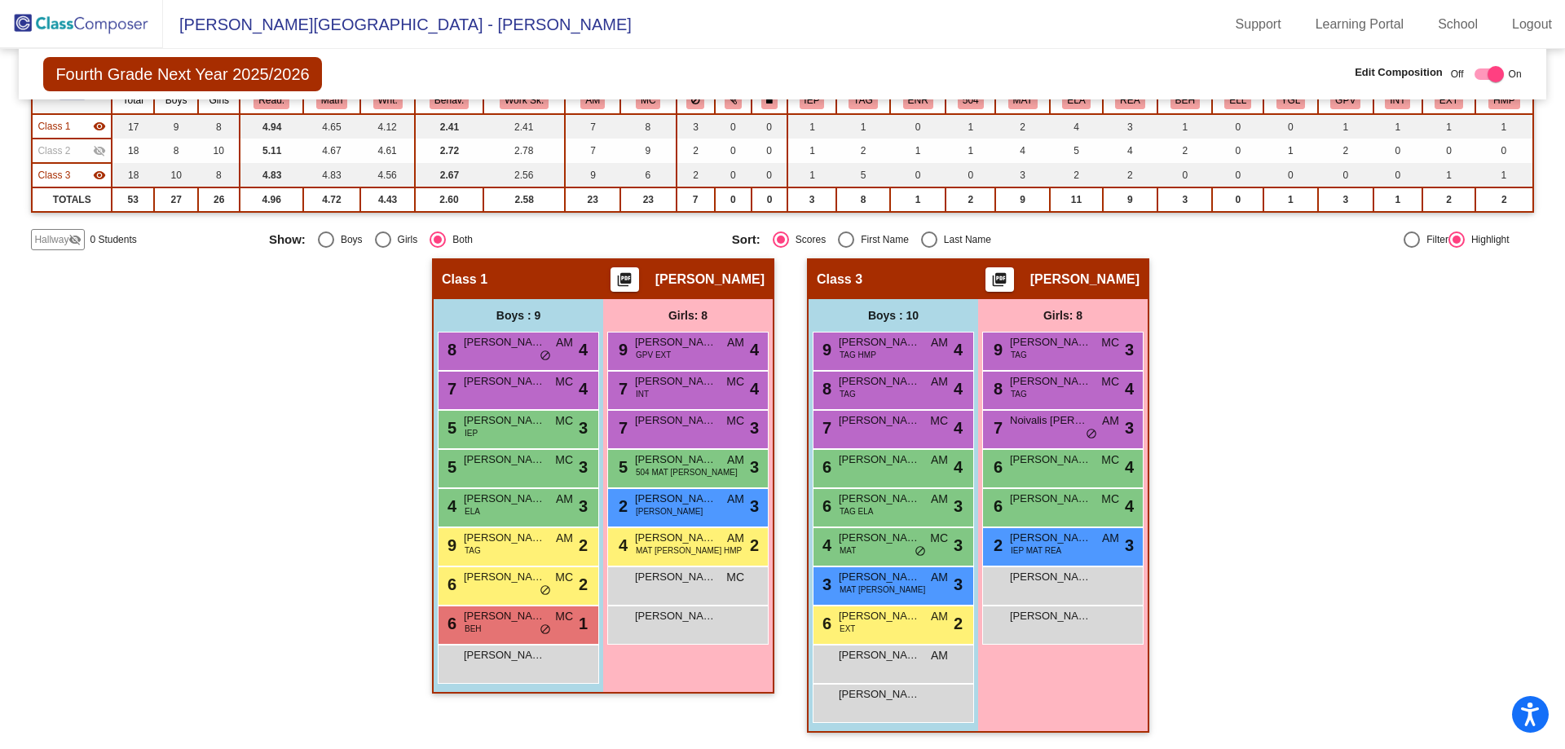
drag, startPoint x: 100, startPoint y: 171, endPoint x: 209, endPoint y: 109, distance: 124.8
click at [99, 171] on mat-icon "visibility" at bounding box center [99, 175] width 13 height 13
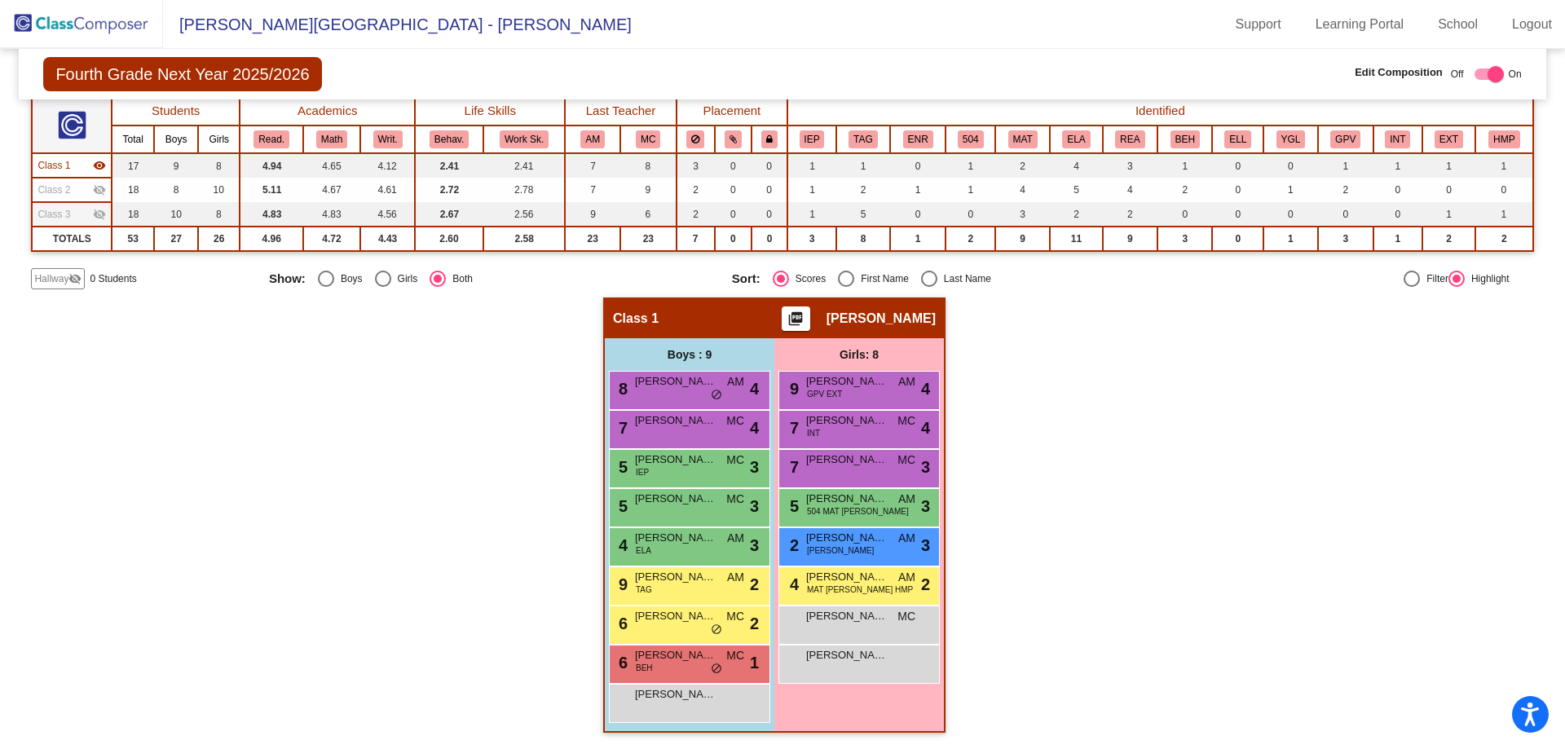
click at [79, 214] on div "Class 3 visibility_off" at bounding box center [71, 214] width 68 height 15
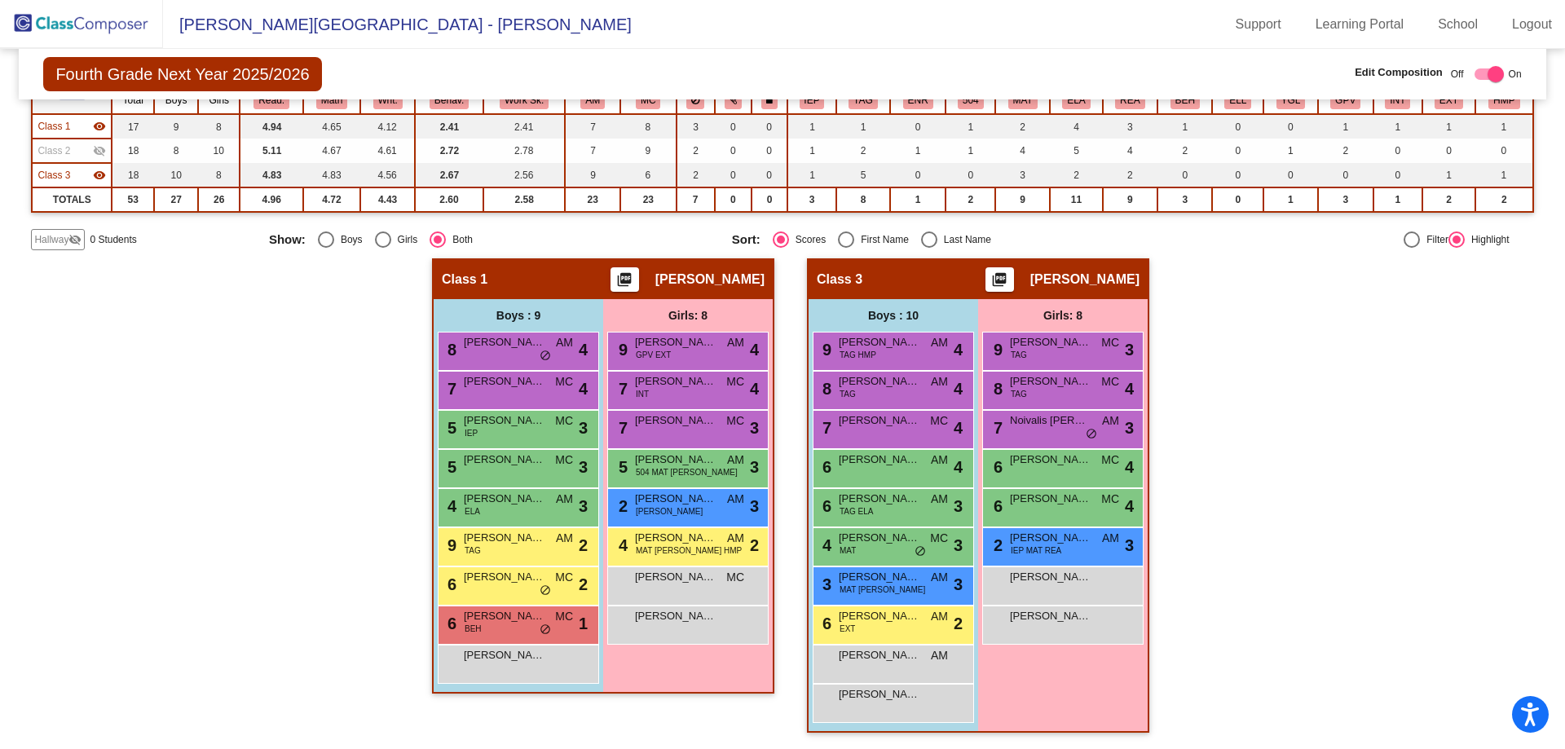
click at [68, 147] on span "Class 2" at bounding box center [53, 150] width 33 height 15
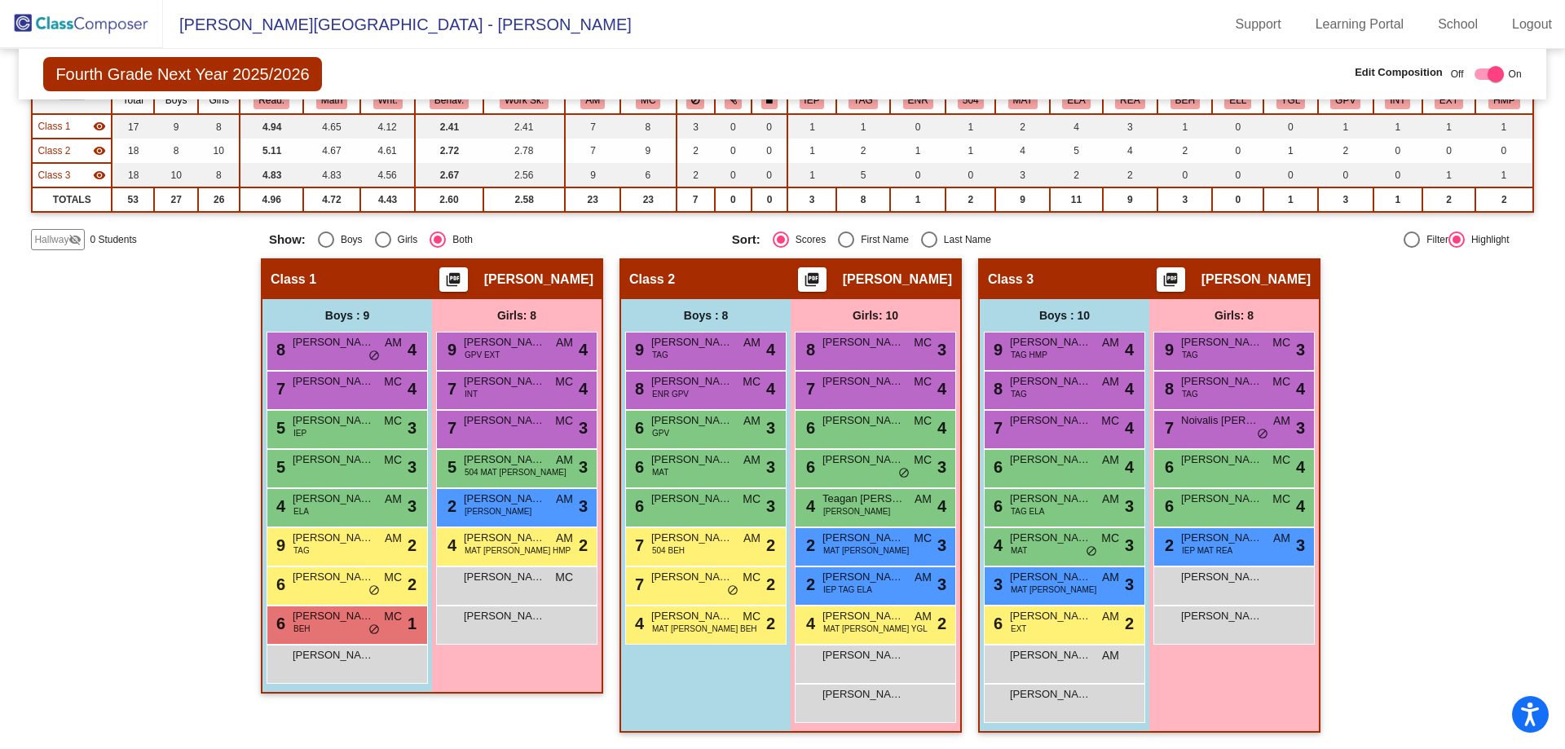
click at [102, 124] on mat-icon "visibility" at bounding box center [99, 126] width 13 height 13
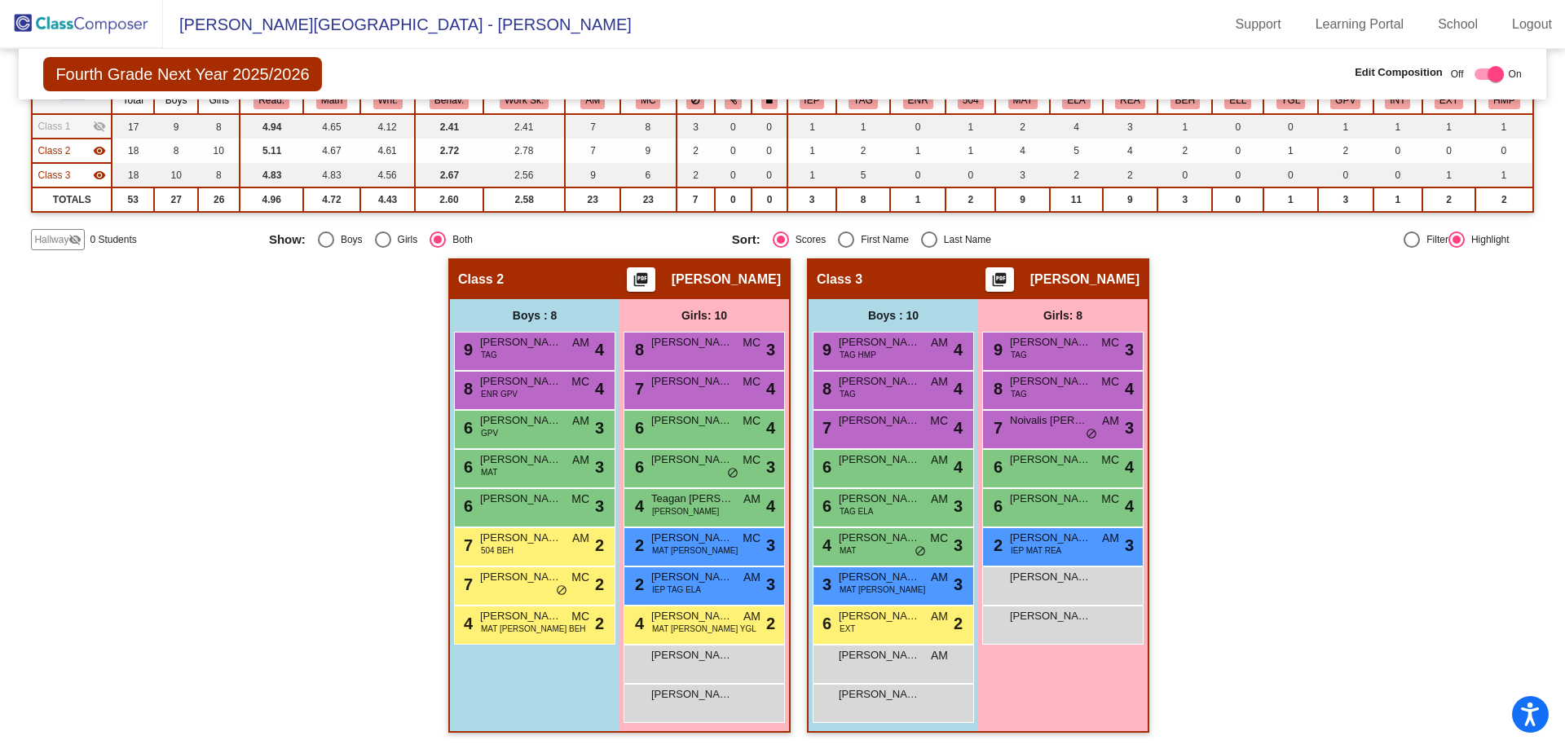
click at [99, 172] on mat-icon "visibility" at bounding box center [99, 175] width 13 height 13
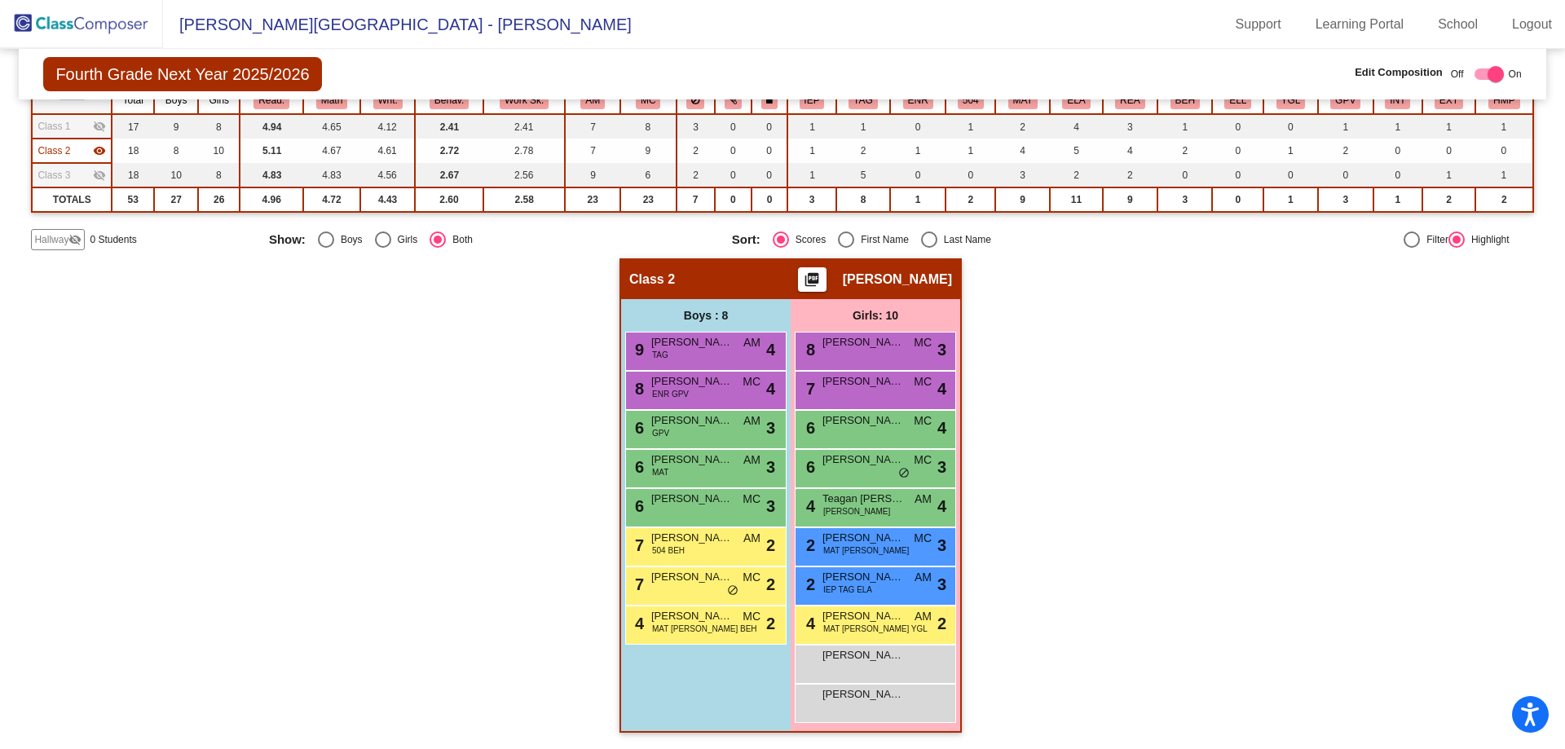
click at [46, 234] on span "Hallway" at bounding box center [51, 239] width 34 height 15
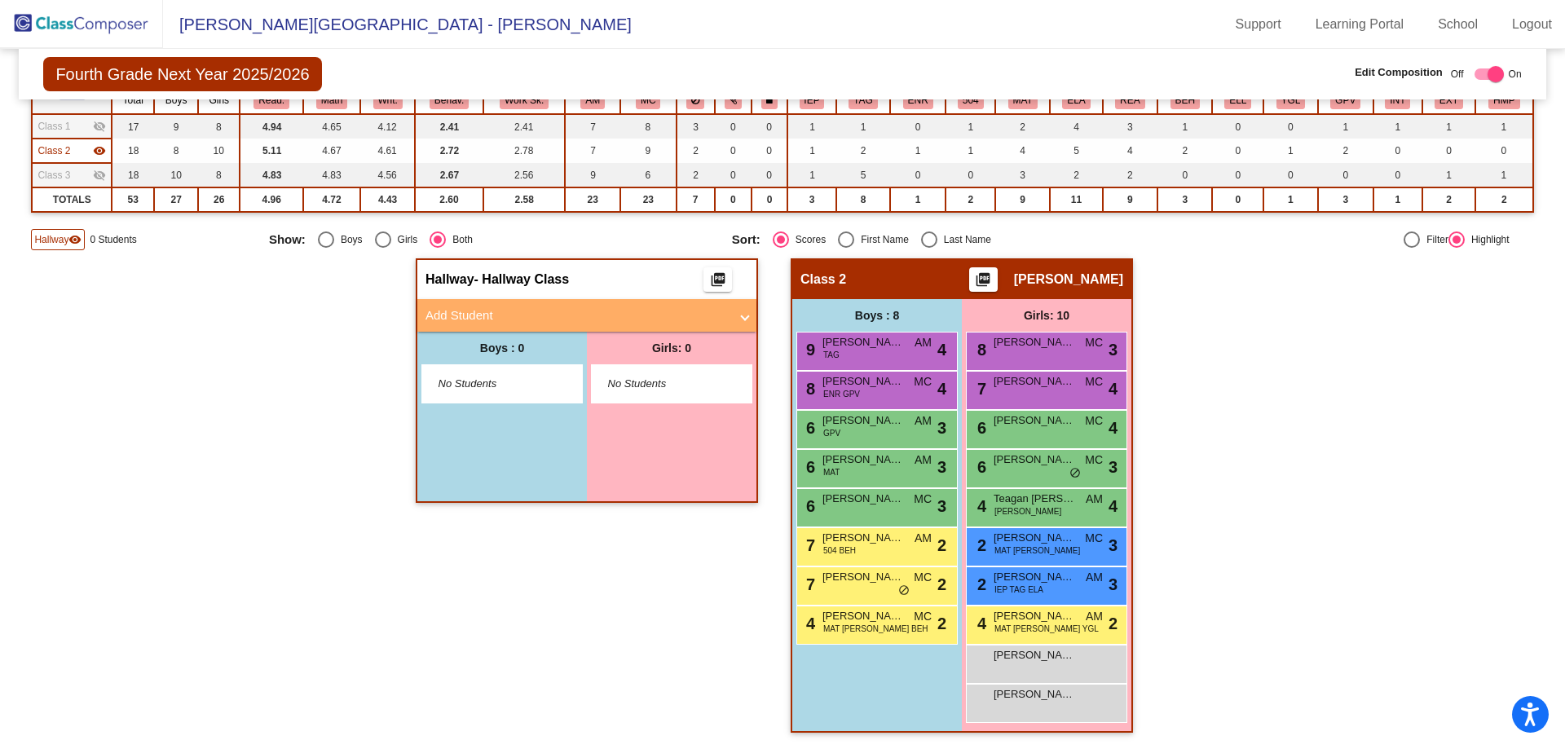
click at [499, 309] on mat-panel-title "Add Student" at bounding box center [576, 315] width 303 height 19
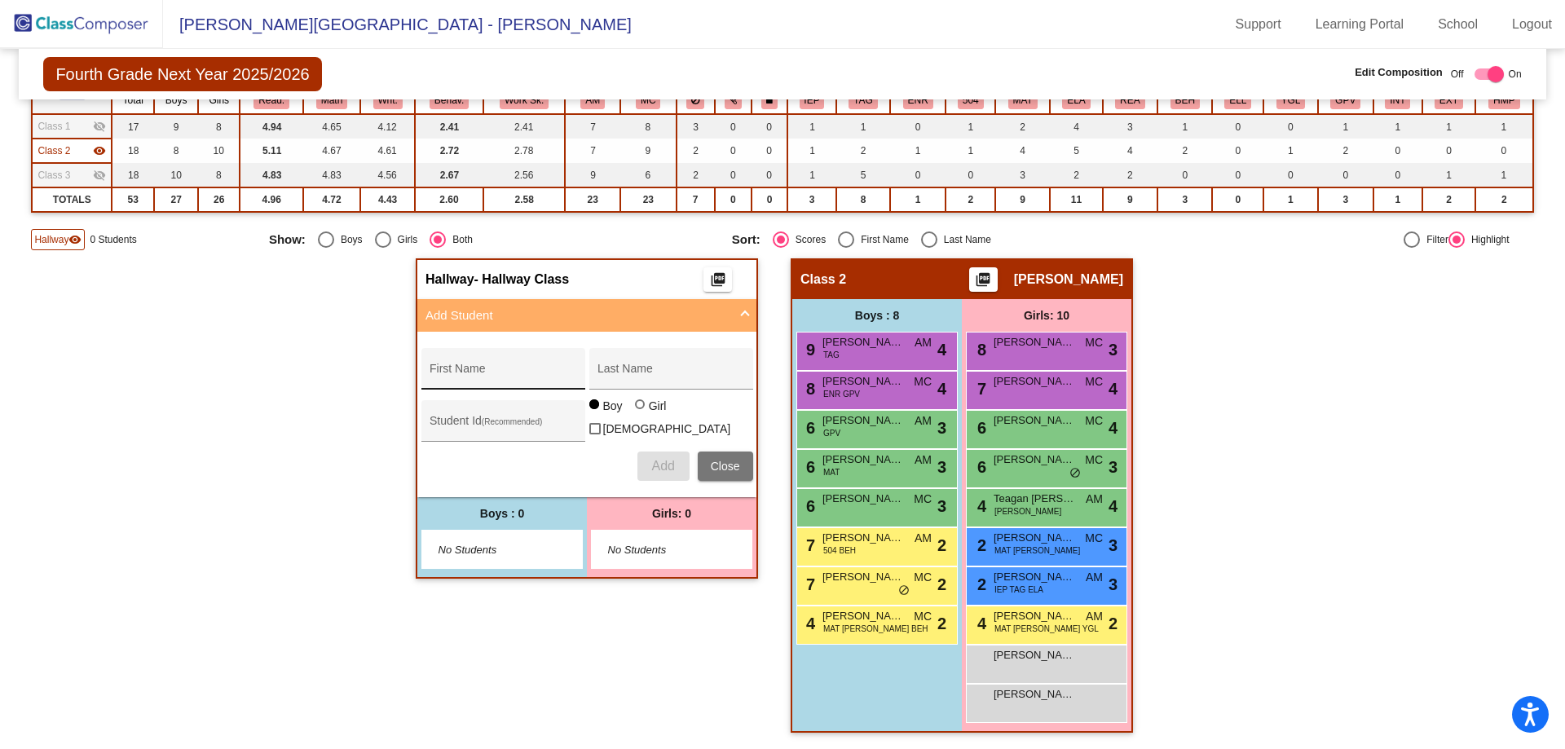
click at [478, 364] on div "First Name" at bounding box center [503, 373] width 147 height 33
click at [470, 372] on input "First Name" at bounding box center [503, 374] width 147 height 13
type input "[PERSON_NAME]-L"
type input "Little"
type input "274293"
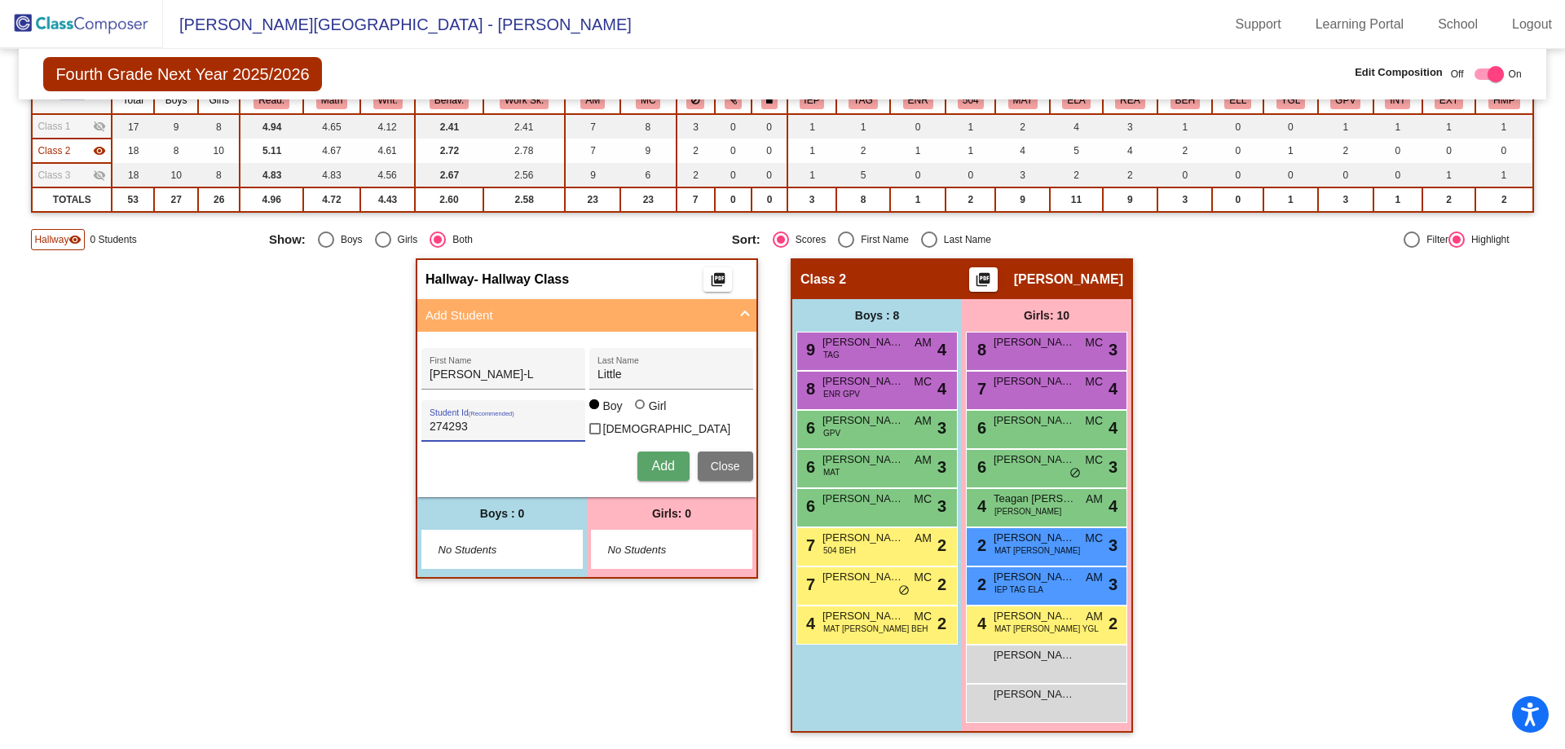
click at [668, 466] on span "Add" at bounding box center [662, 466] width 23 height 14
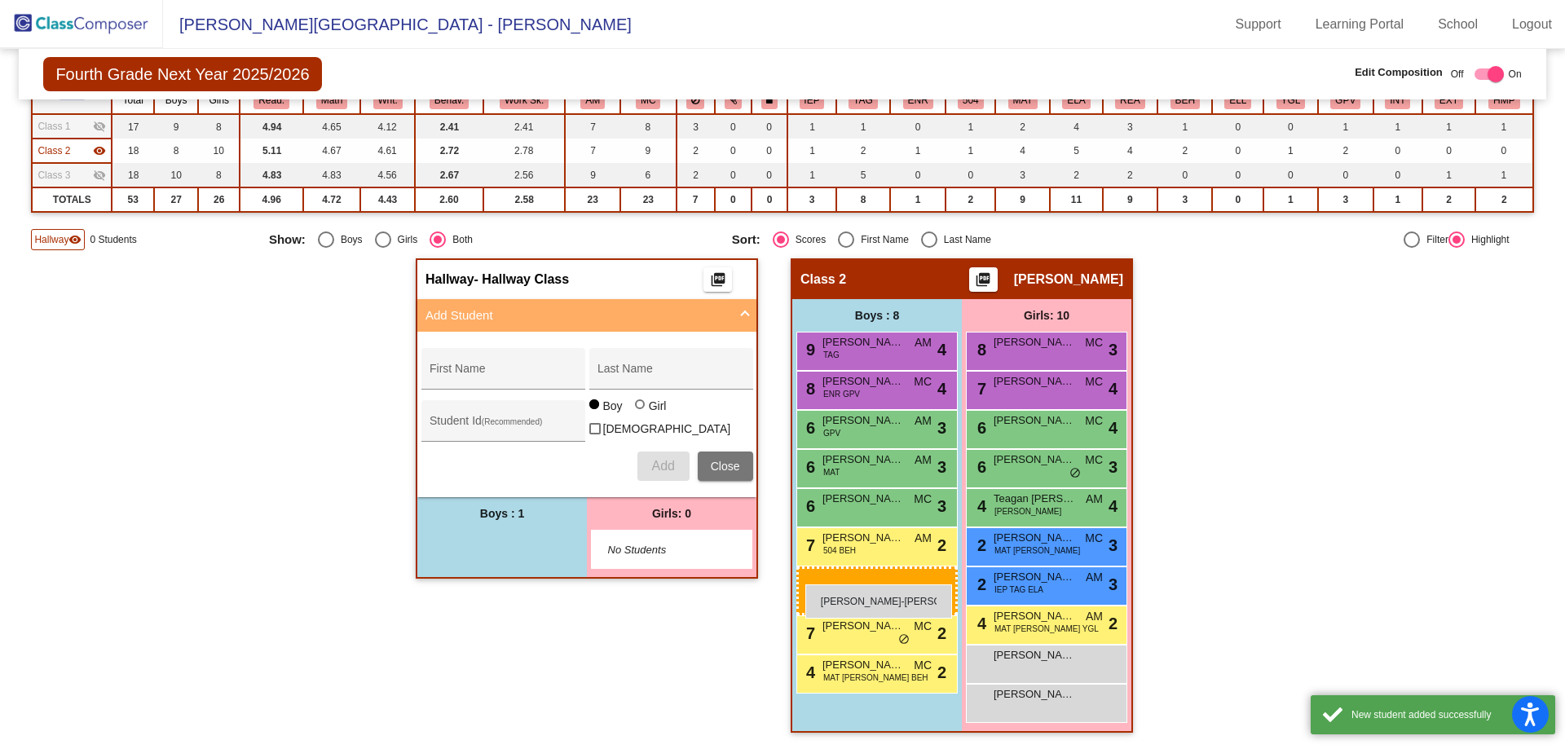
drag, startPoint x: 505, startPoint y: 536, endPoint x: 805, endPoint y: 584, distance: 303.6
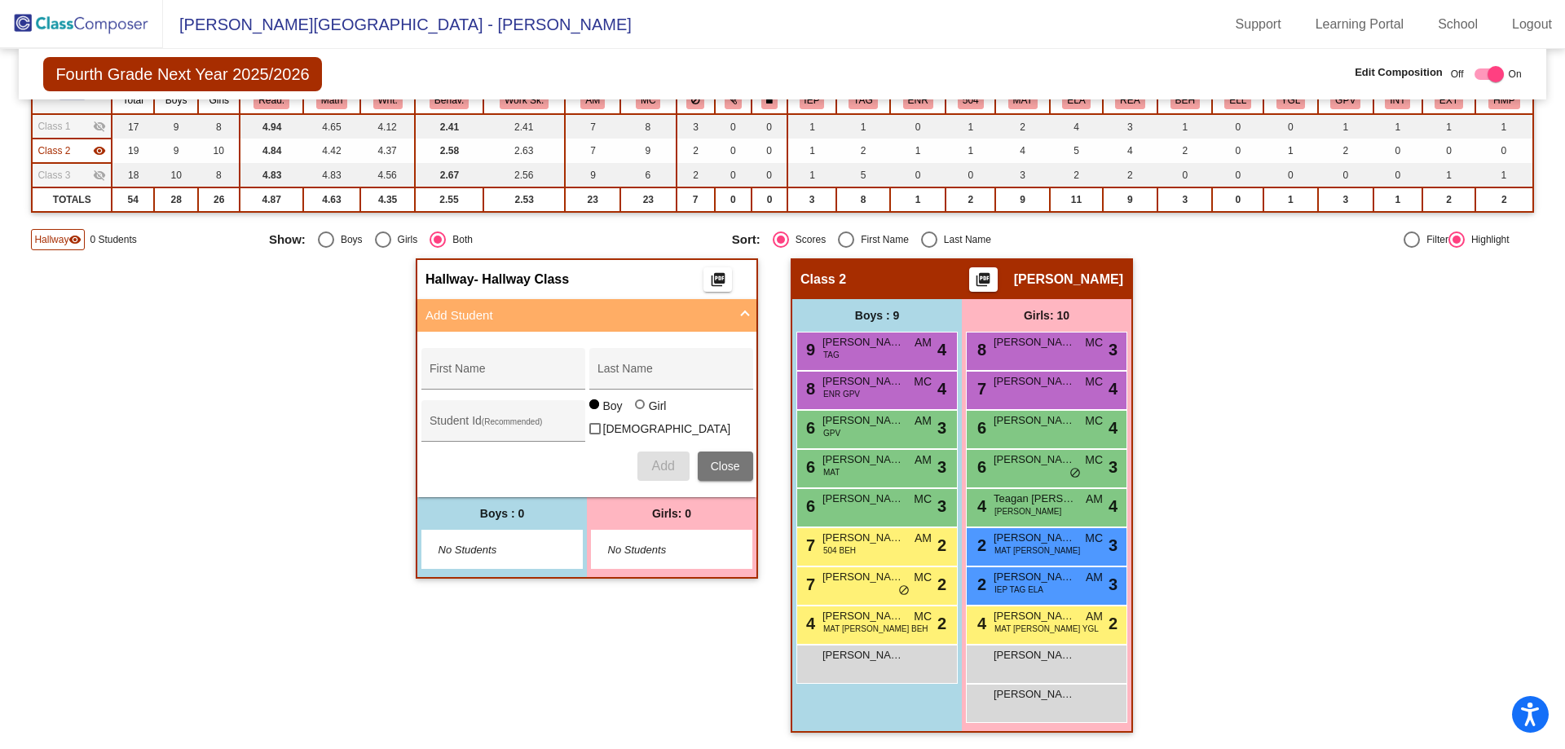
click at [57, 127] on span "Class 1" at bounding box center [53, 126] width 33 height 15
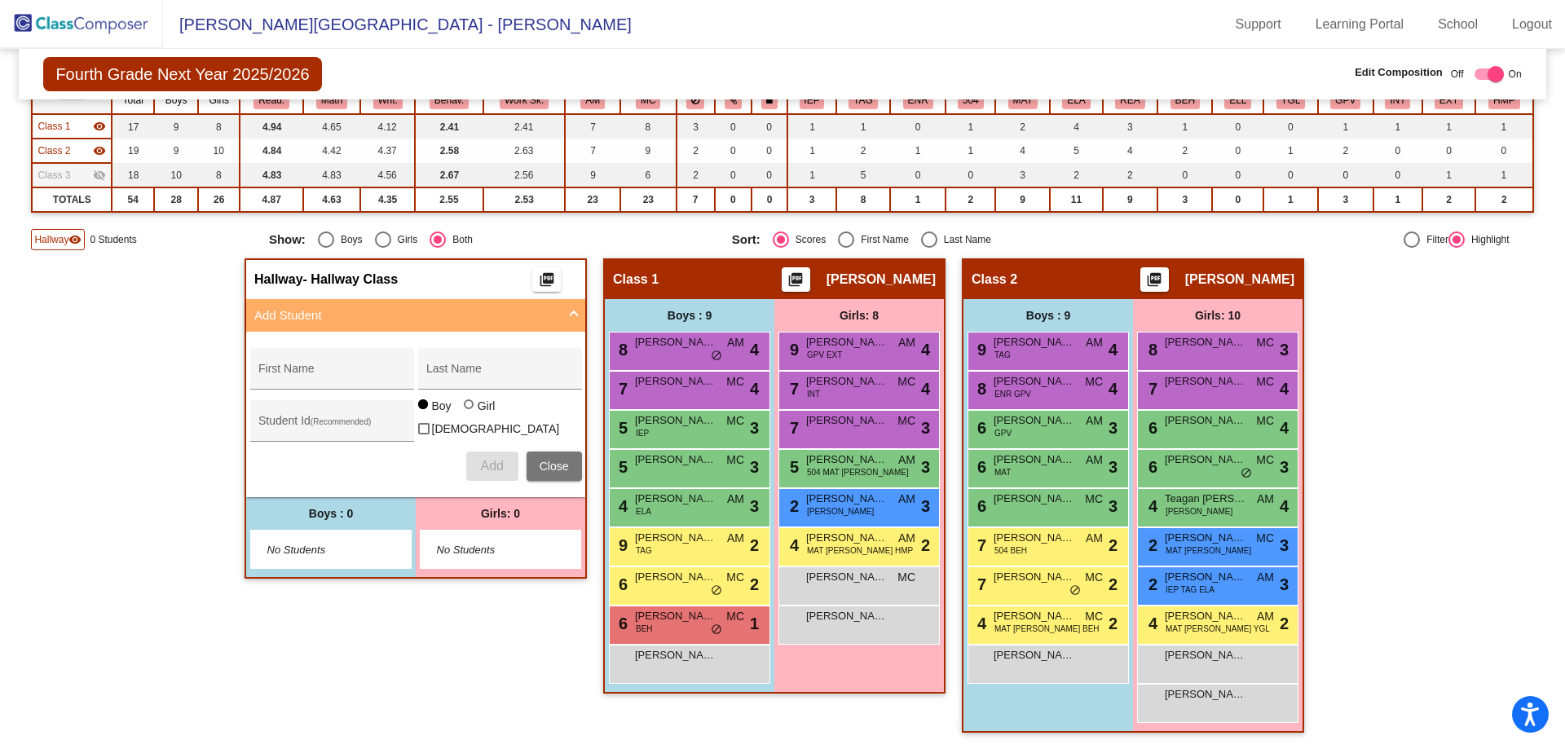
click at [72, 171] on div "Class 3 visibility_off" at bounding box center [71, 175] width 68 height 15
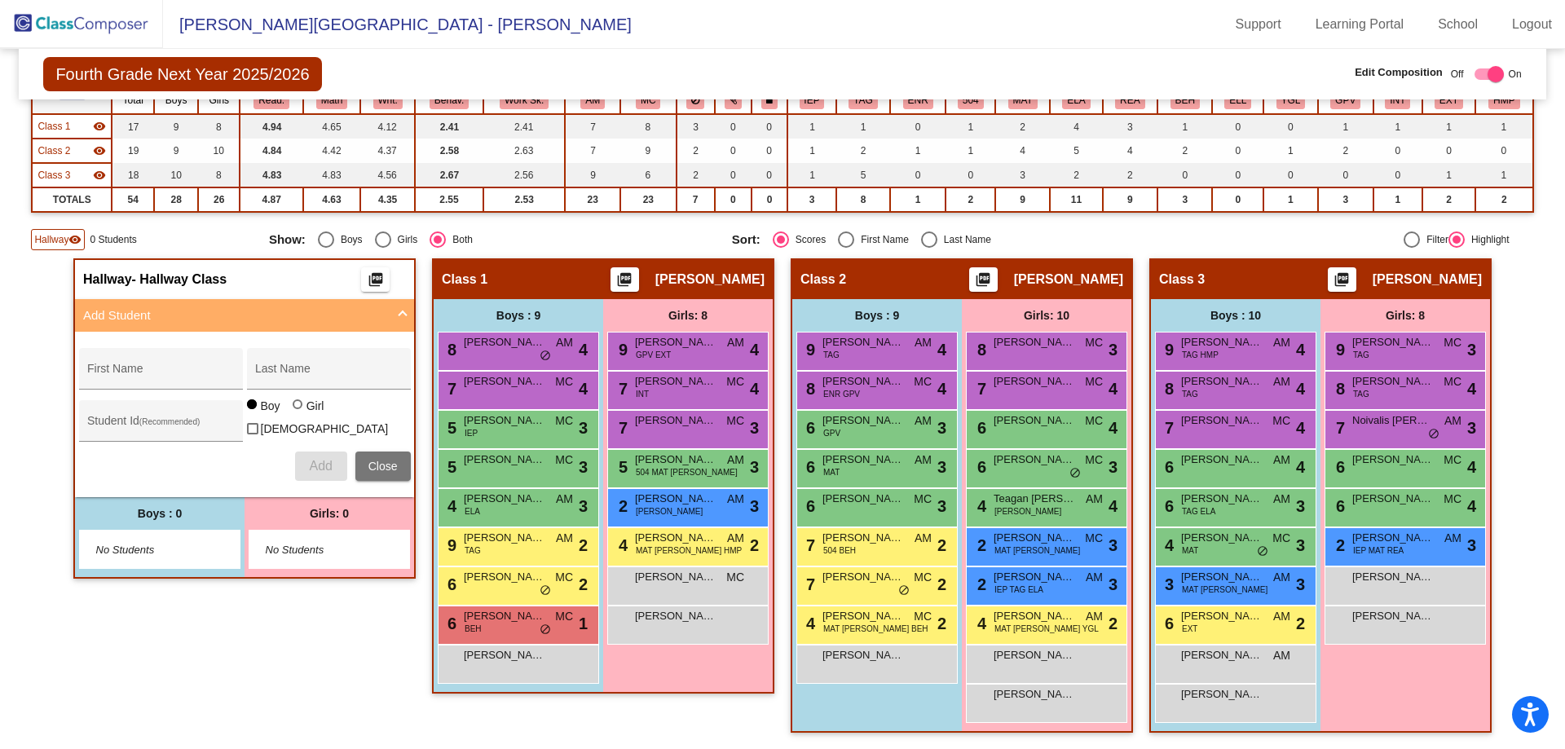
click at [89, 148] on div "Class 2 visibility" at bounding box center [71, 150] width 68 height 15
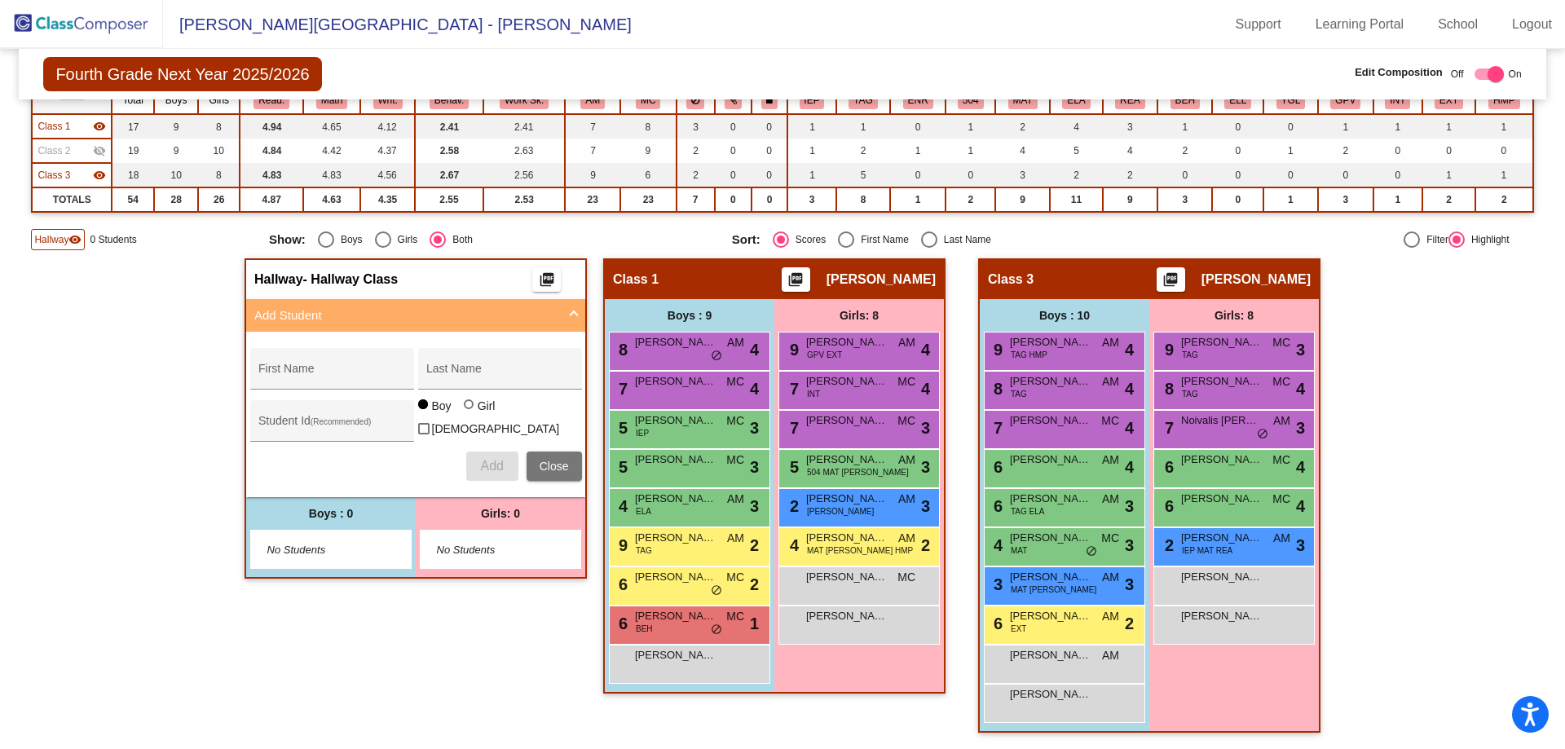
click at [95, 170] on mat-icon "visibility" at bounding box center [99, 175] width 13 height 13
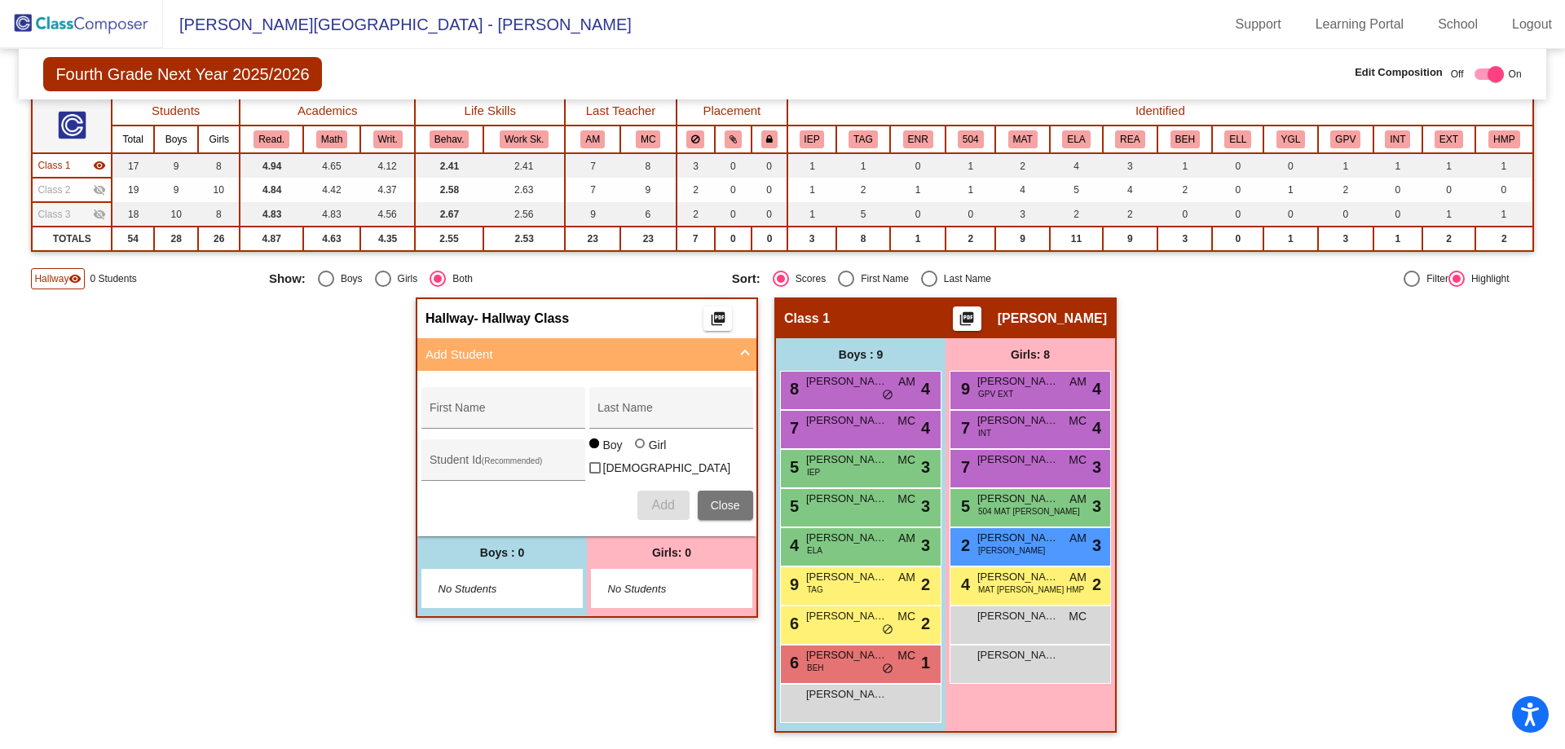
scroll to position [134, 0]
click at [77, 190] on div "Class 2 visibility_off" at bounding box center [71, 190] width 68 height 15
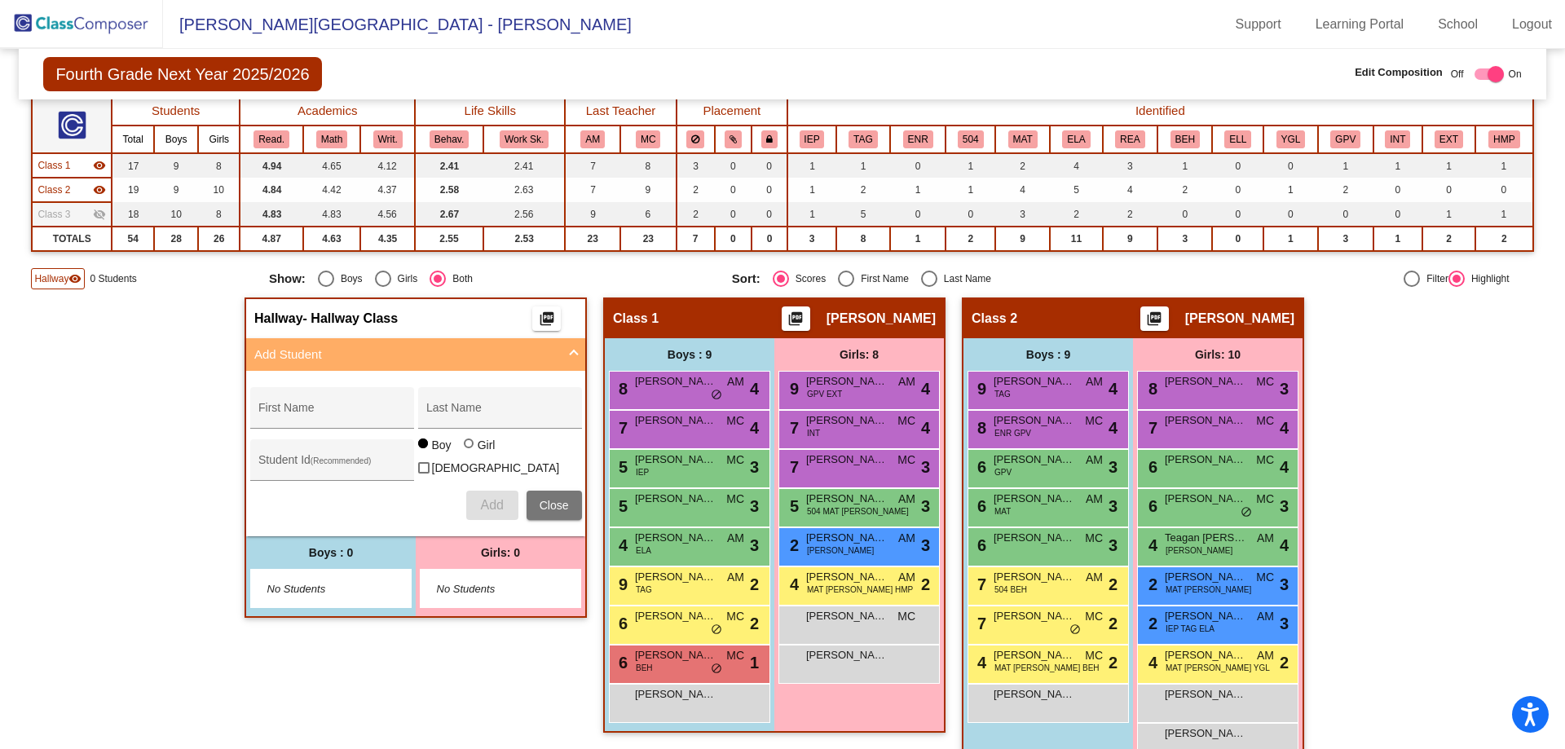
scroll to position [173, 0]
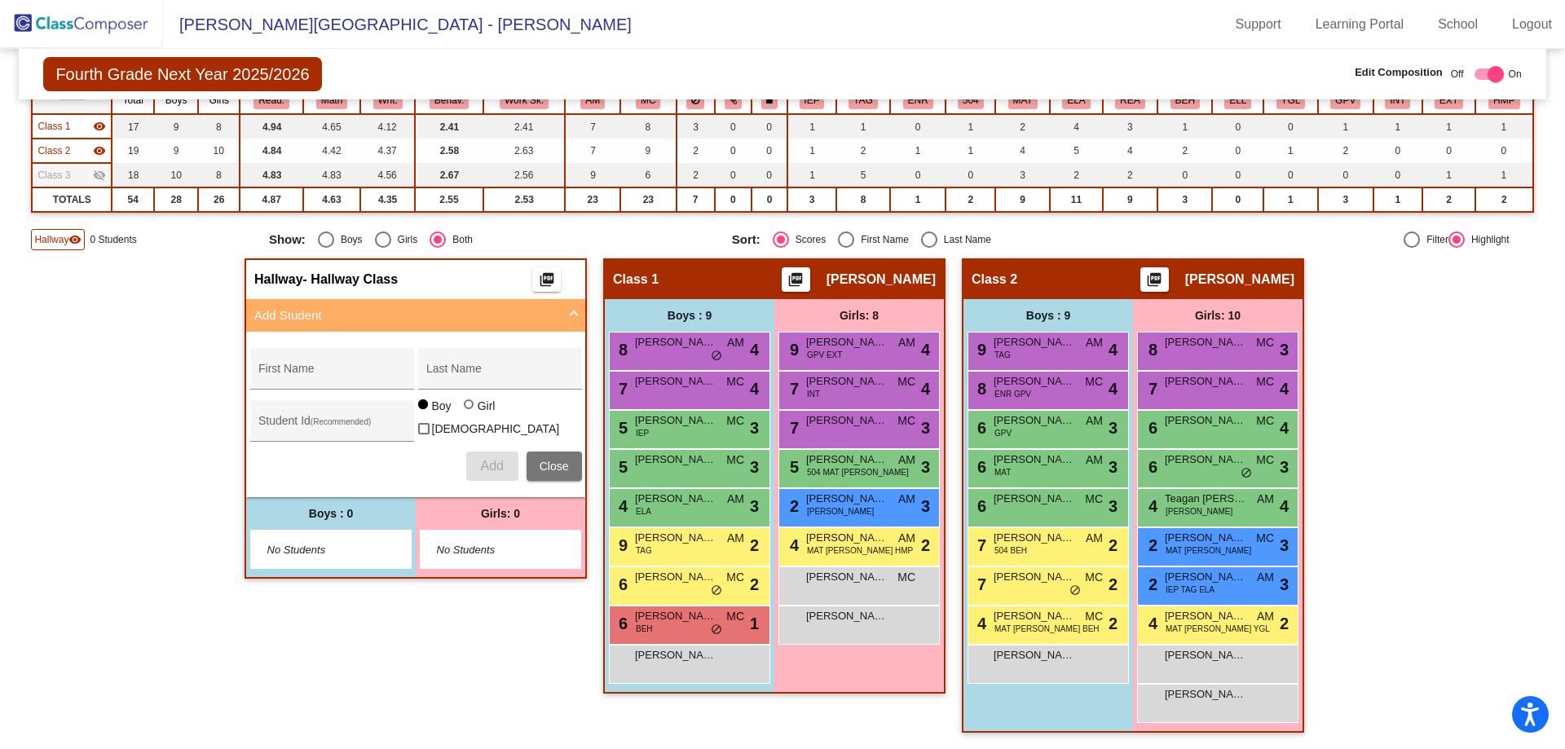
click at [92, 170] on div "Class 3 visibility_off" at bounding box center [71, 175] width 68 height 15
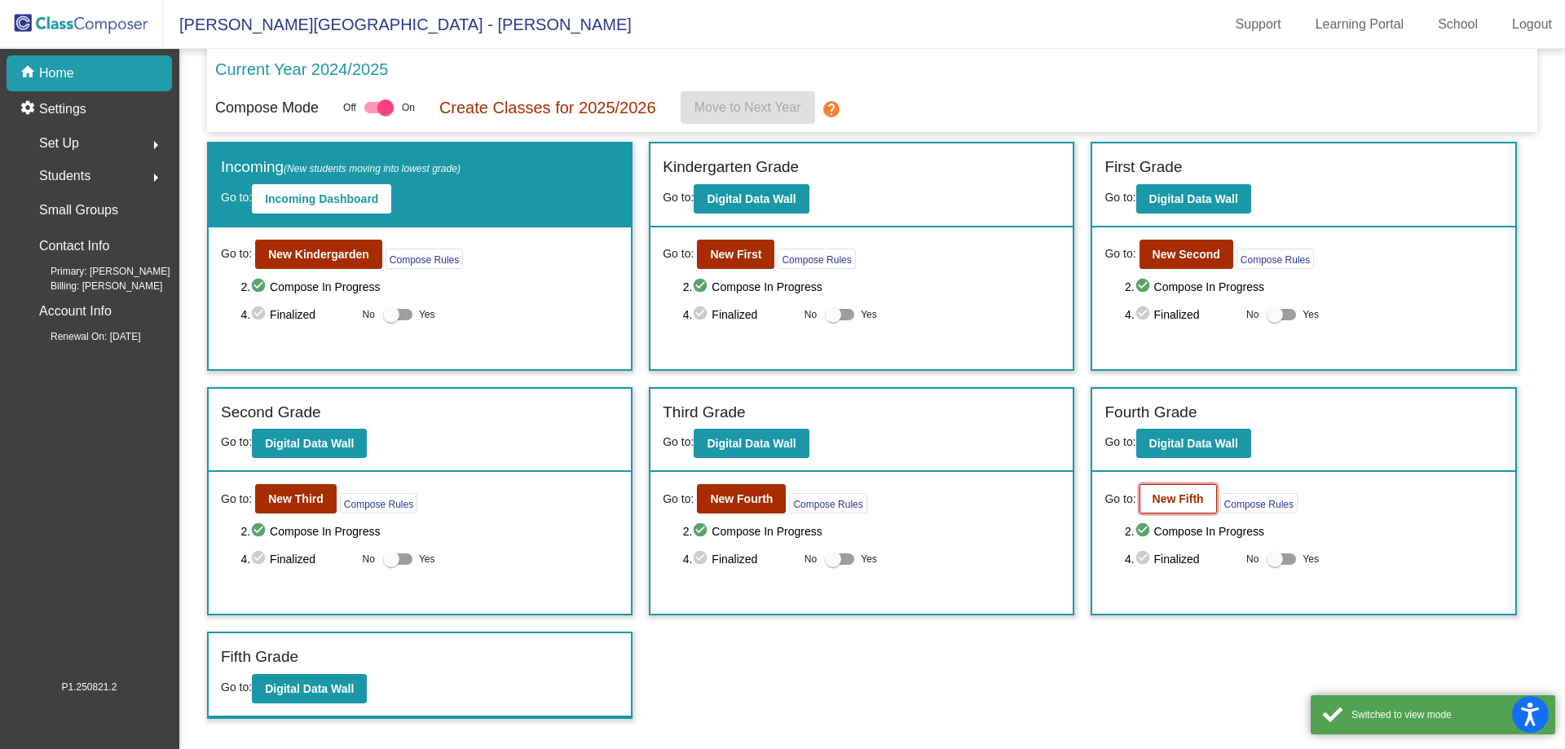
click at [1187, 488] on button "New Fifth" at bounding box center [1177, 498] width 77 height 29
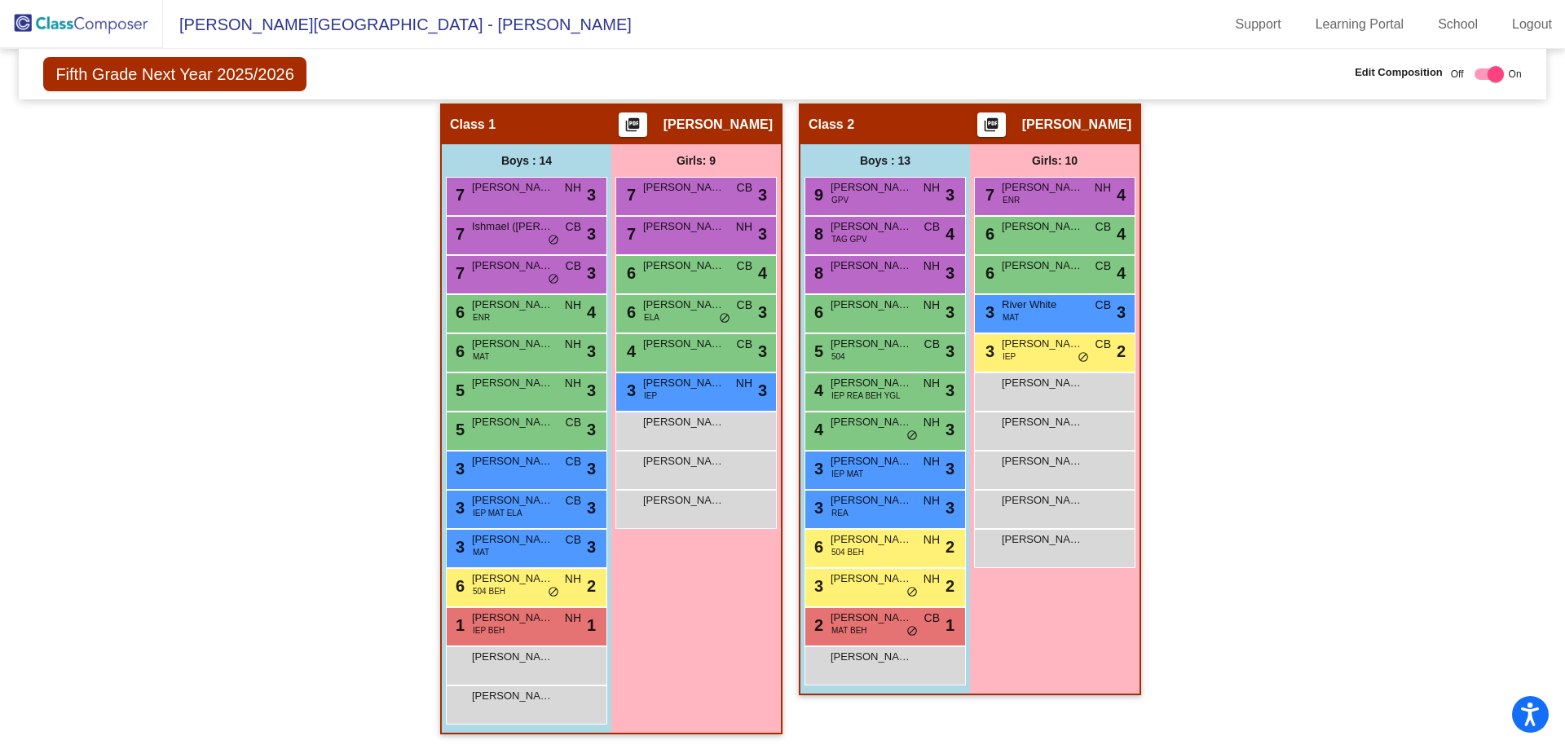
scroll to position [305, 0]
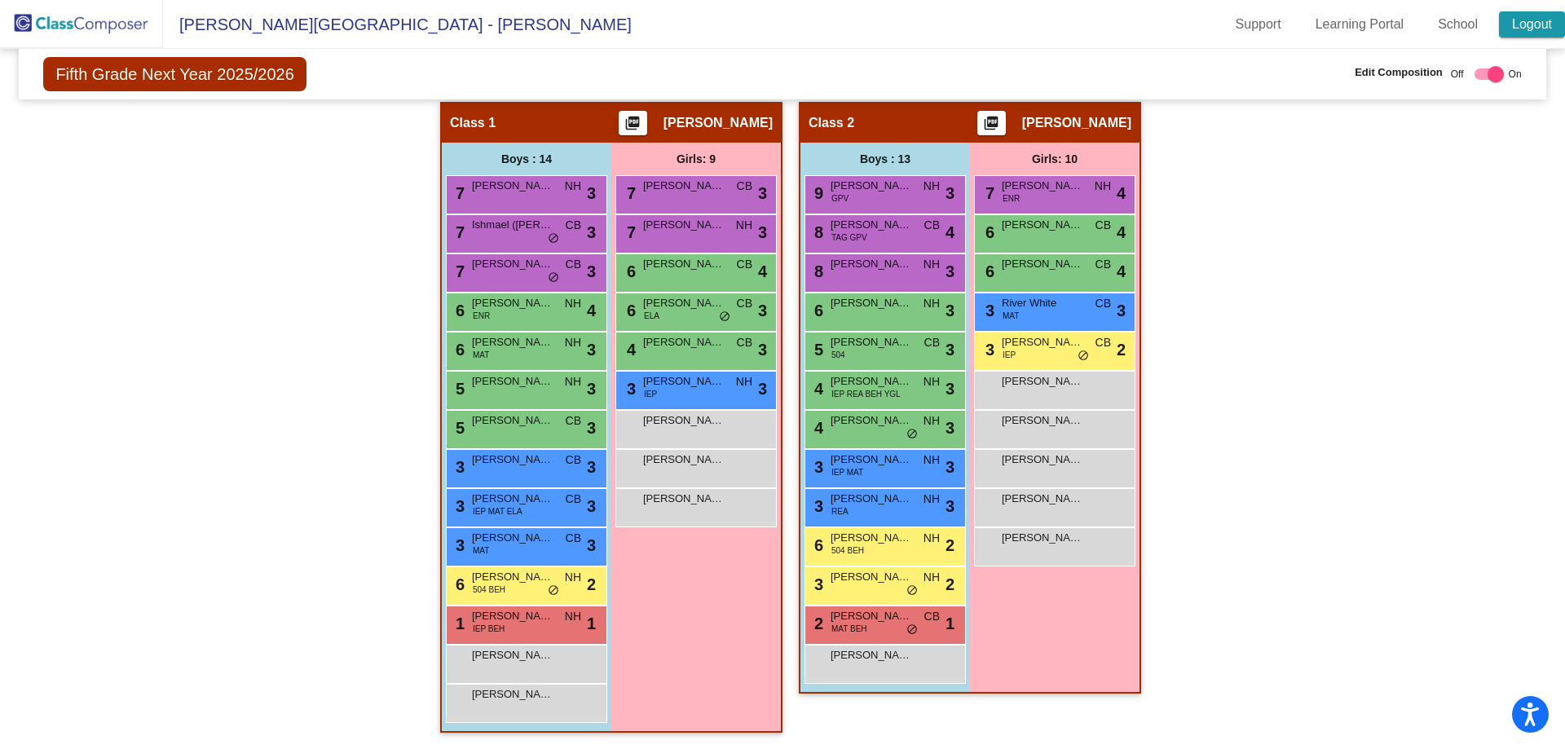
click at [1527, 24] on link "Logout" at bounding box center [1532, 24] width 66 height 26
